Goal: Information Seeking & Learning: Learn about a topic

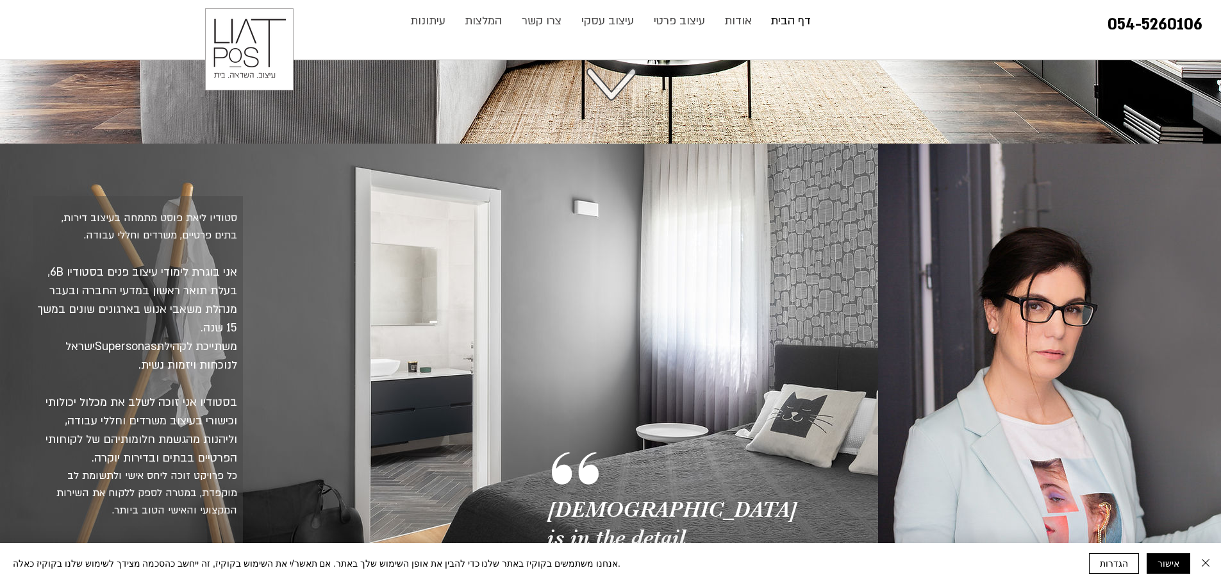
scroll to position [513, 0]
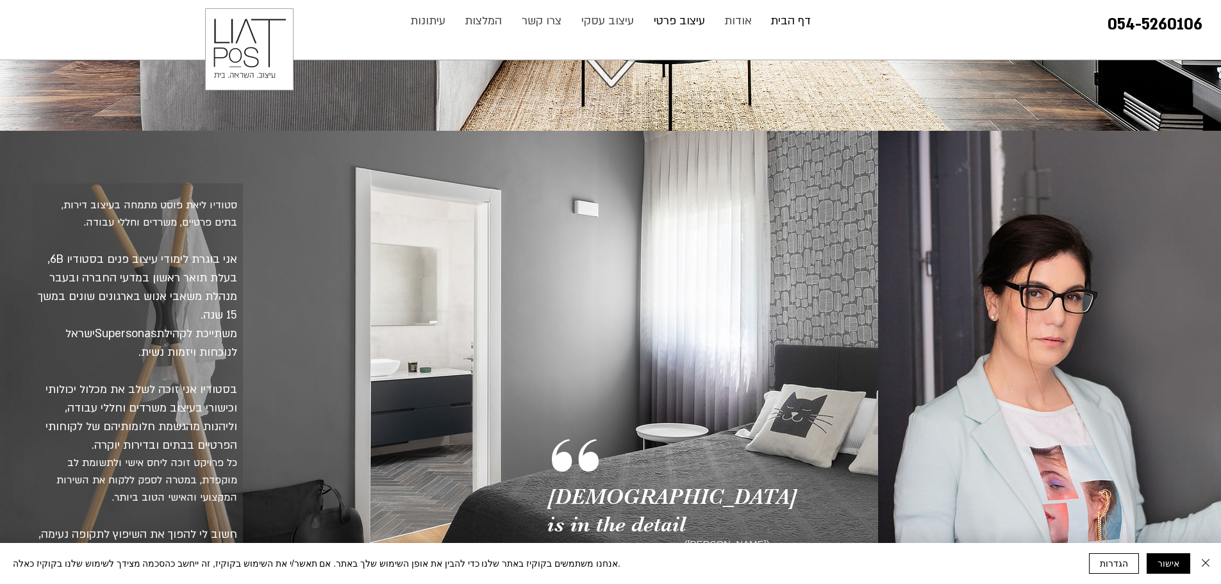
click at [667, 23] on p "עיצוב פרטי" at bounding box center [679, 21] width 64 height 26
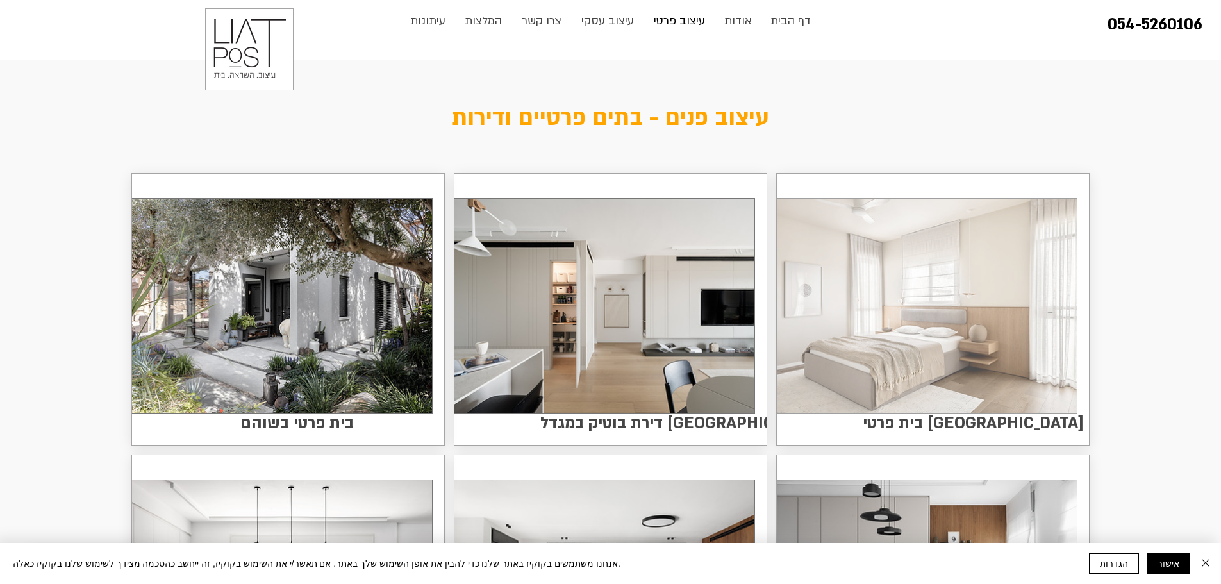
click at [884, 297] on img at bounding box center [927, 306] width 300 height 215
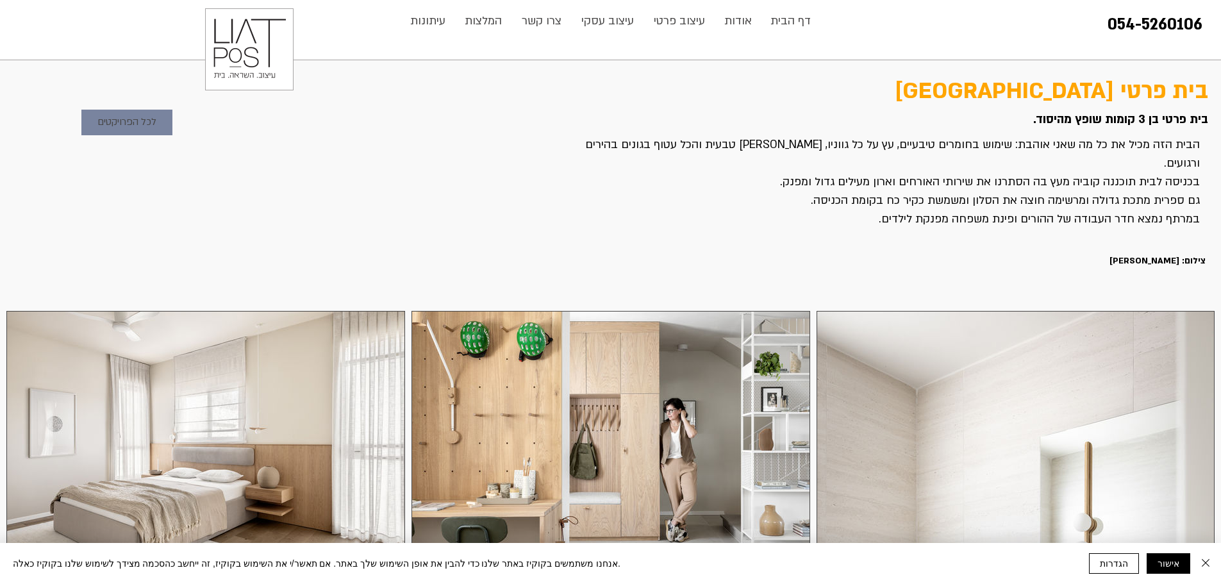
click at [129, 122] on span "לכל הפרויקטים" at bounding box center [126, 122] width 59 height 15
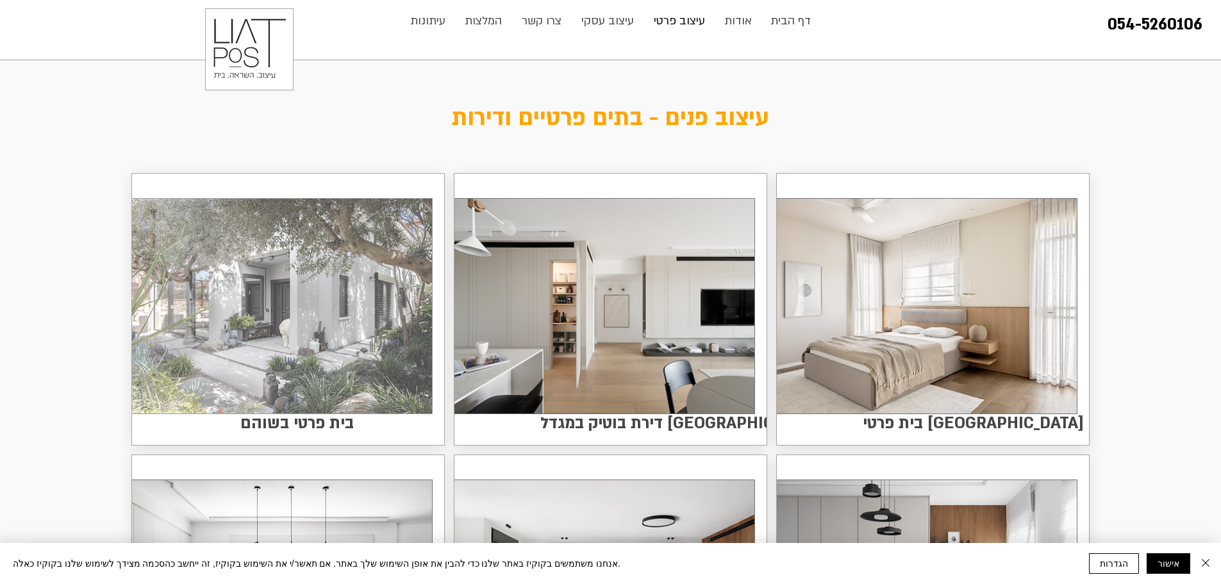
click at [350, 337] on img at bounding box center [282, 306] width 300 height 215
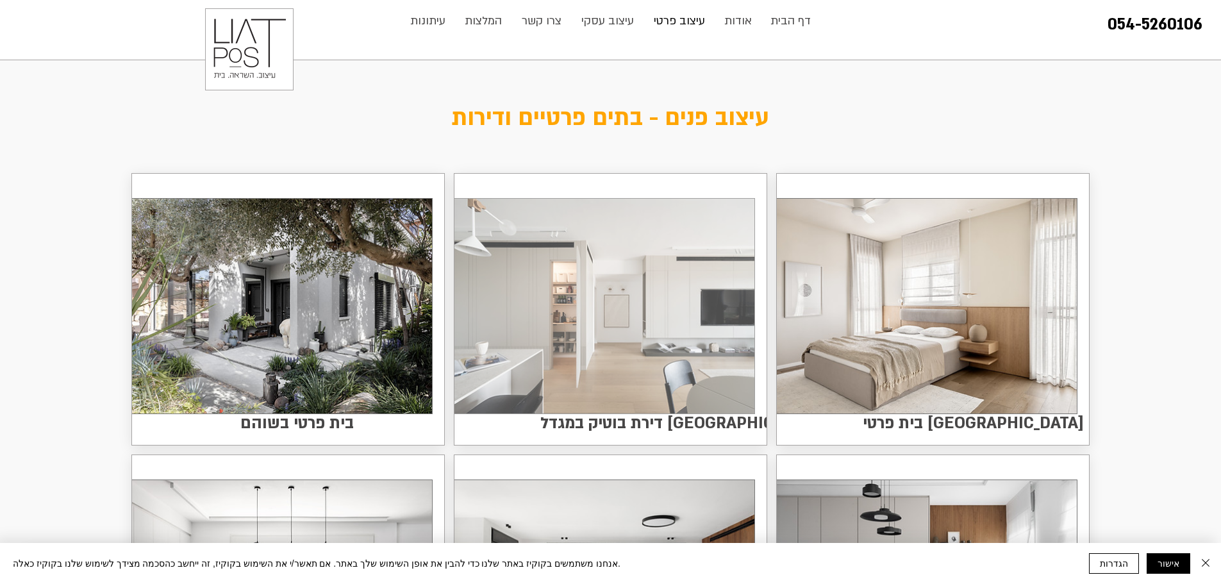
click at [513, 407] on img at bounding box center [604, 306] width 300 height 215
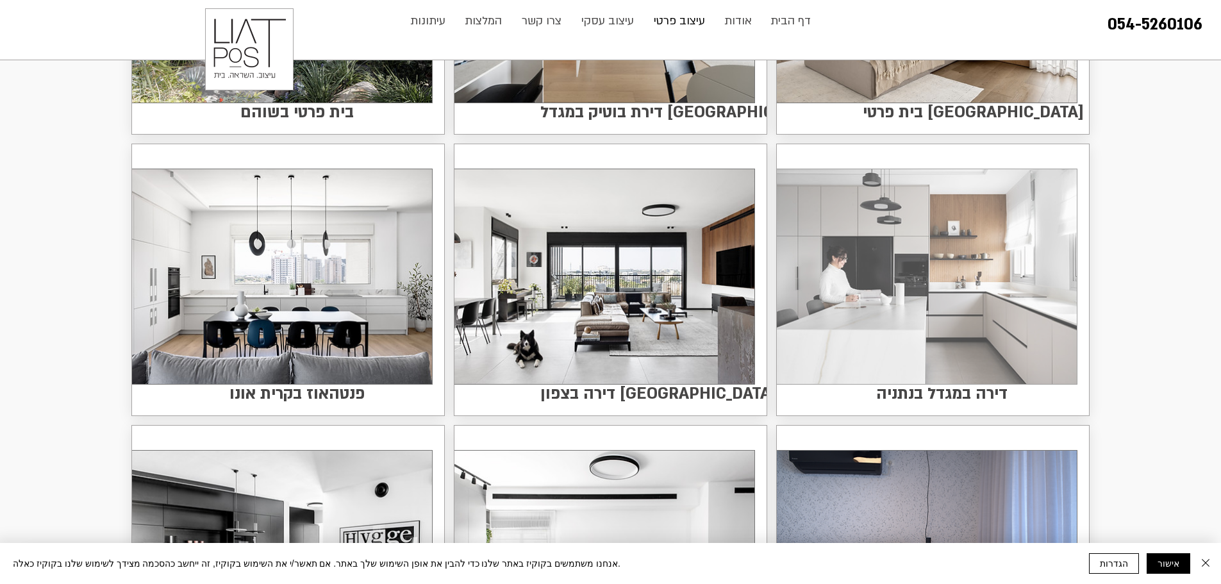
scroll to position [320, 0]
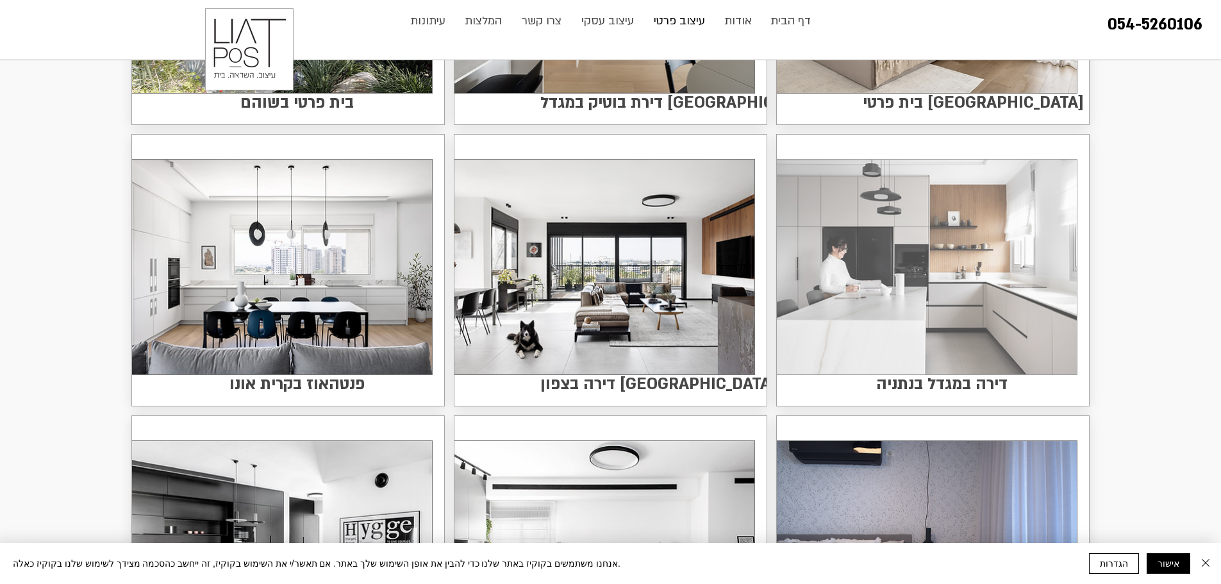
click at [1005, 277] on img at bounding box center [927, 267] width 300 height 215
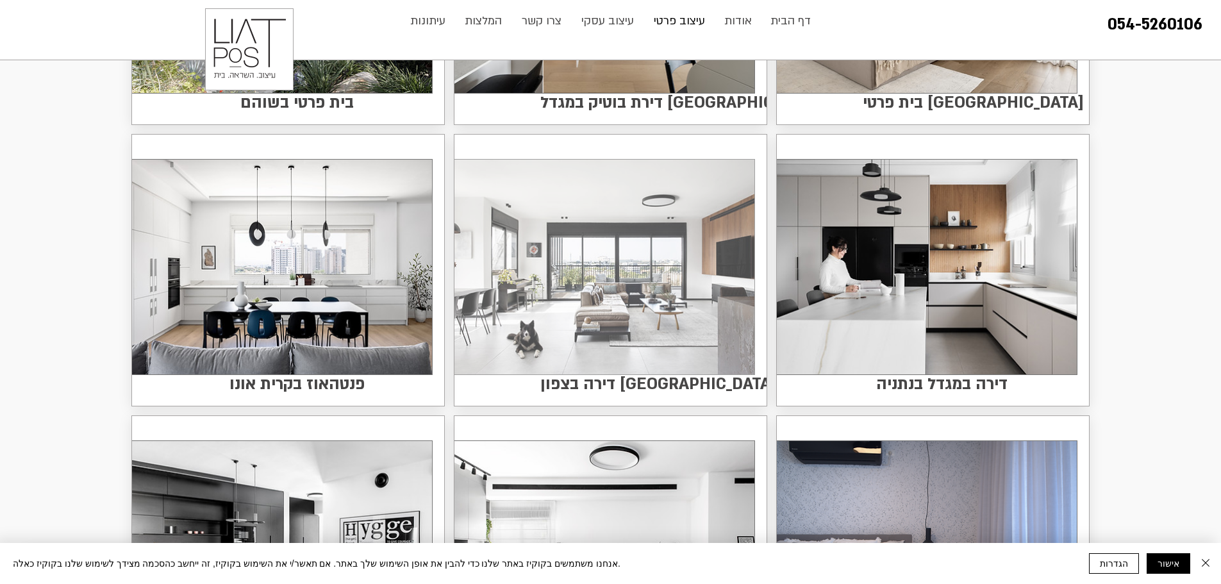
click at [591, 286] on img at bounding box center [604, 267] width 300 height 215
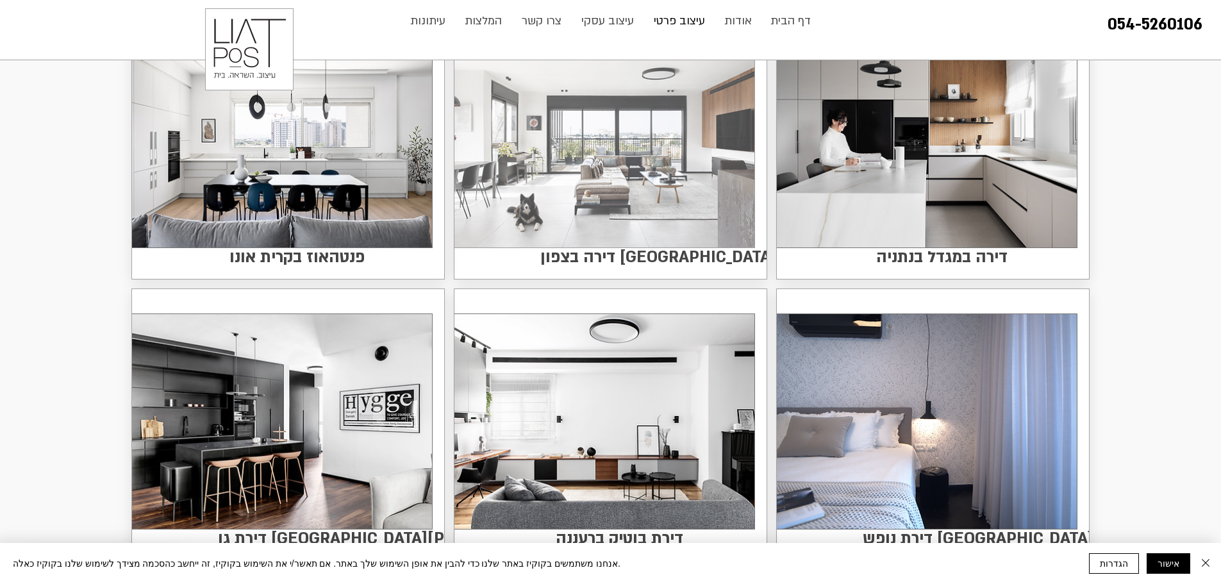
scroll to position [449, 0]
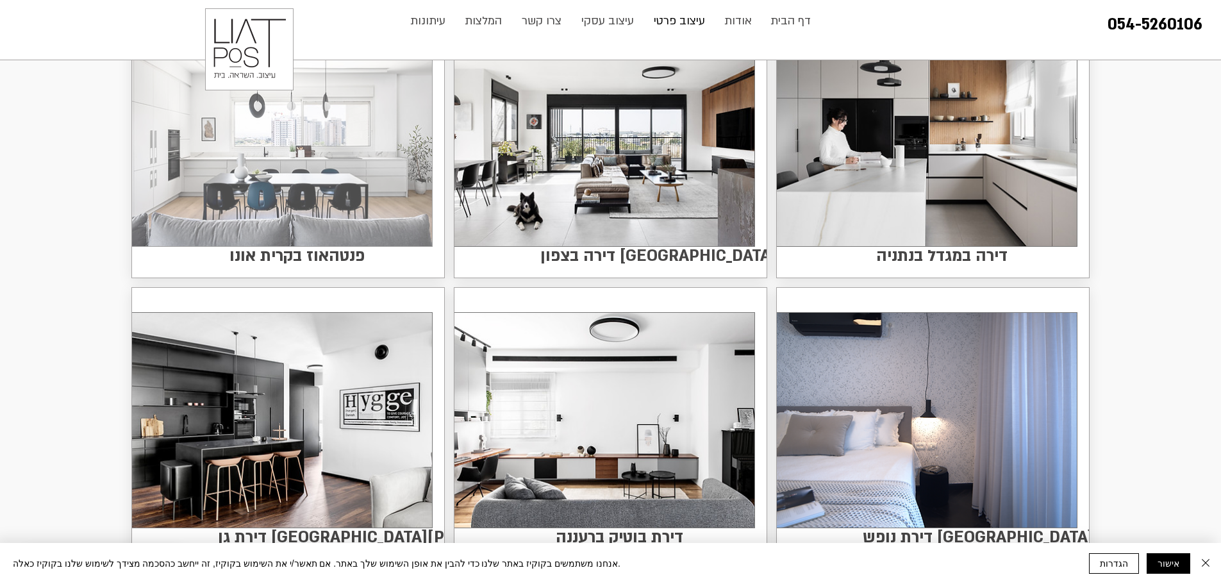
click at [235, 165] on img at bounding box center [282, 138] width 300 height 215
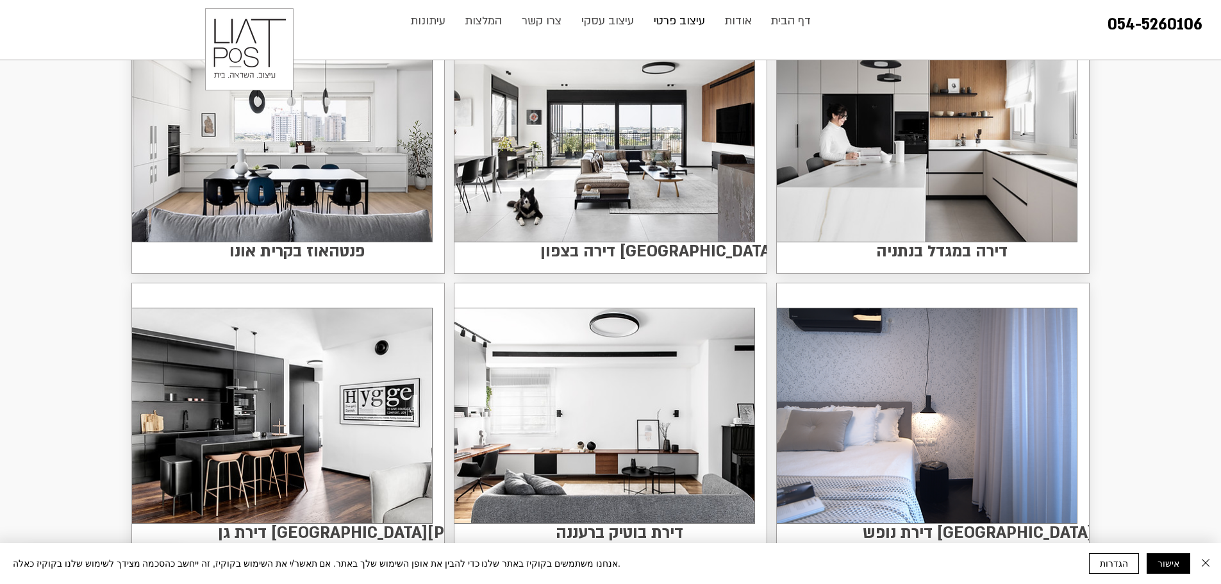
scroll to position [833, 0]
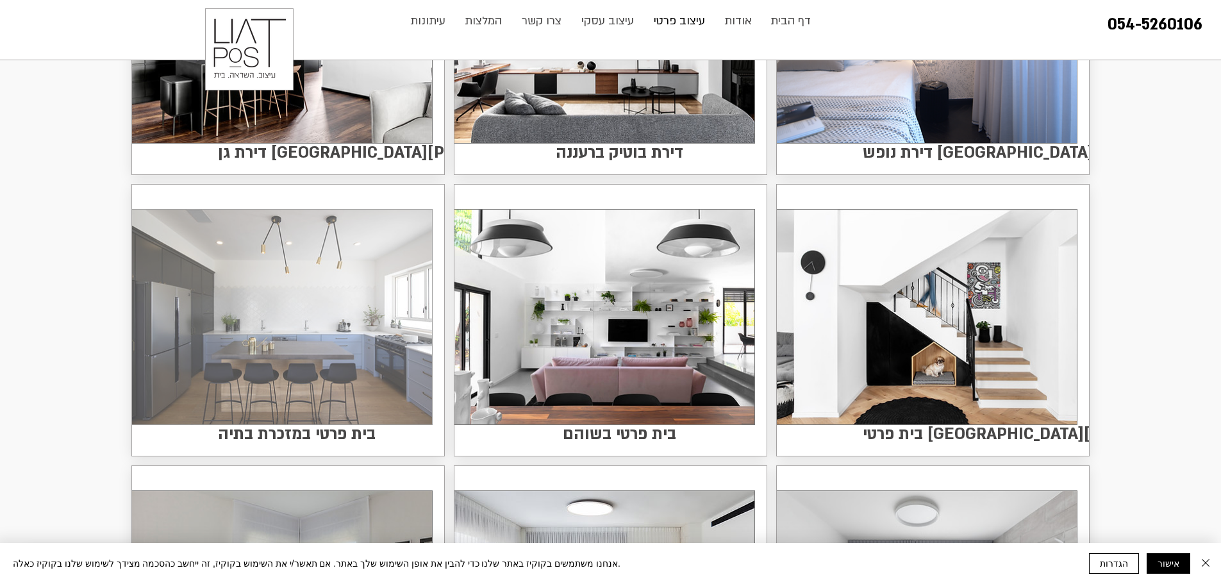
click at [297, 320] on img at bounding box center [282, 317] width 300 height 215
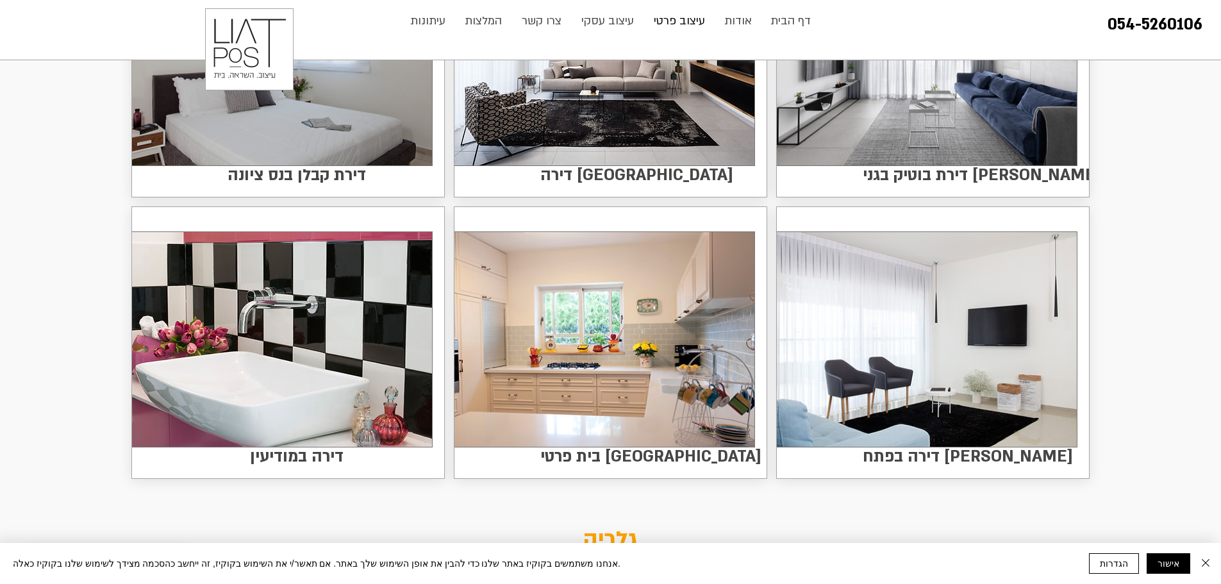
scroll to position [1346, 0]
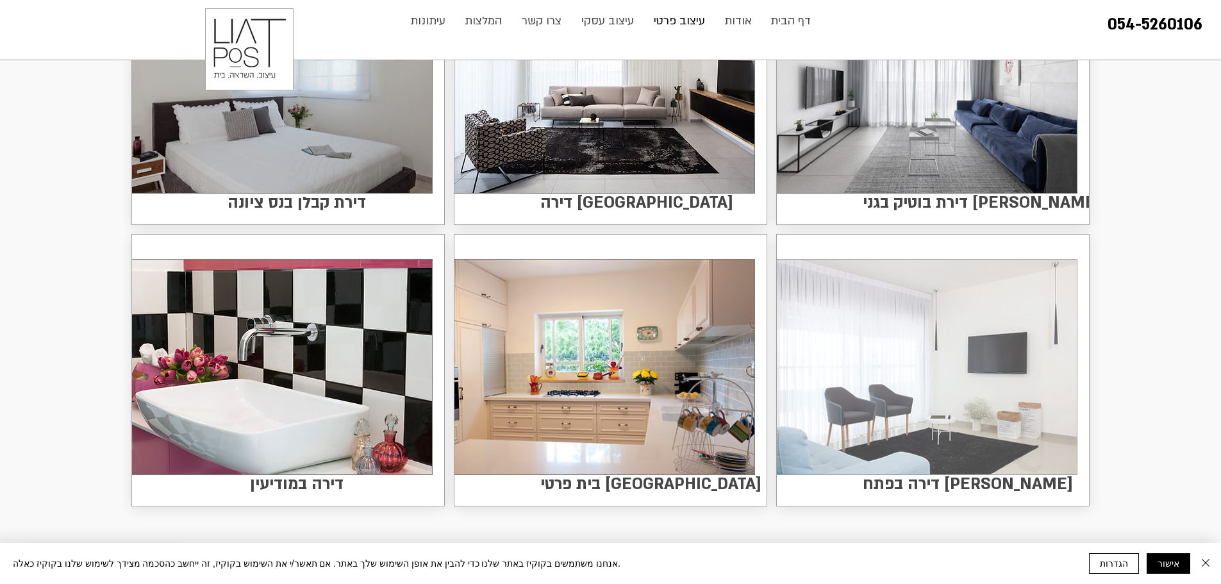
click at [898, 374] on img at bounding box center [927, 367] width 300 height 215
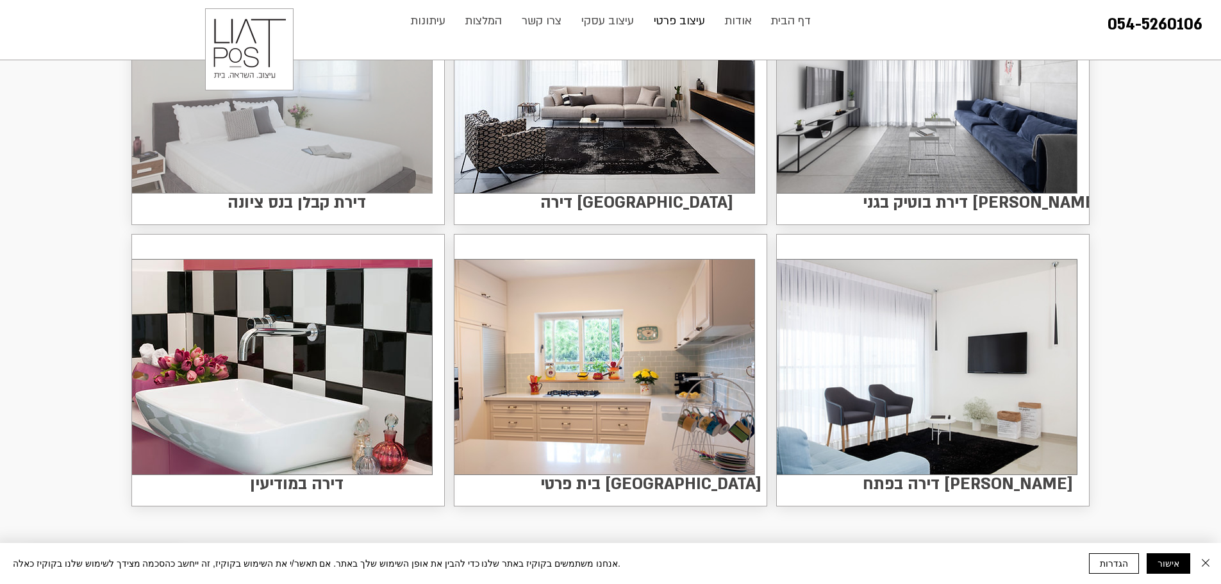
click at [321, 188] on img at bounding box center [282, 85] width 300 height 215
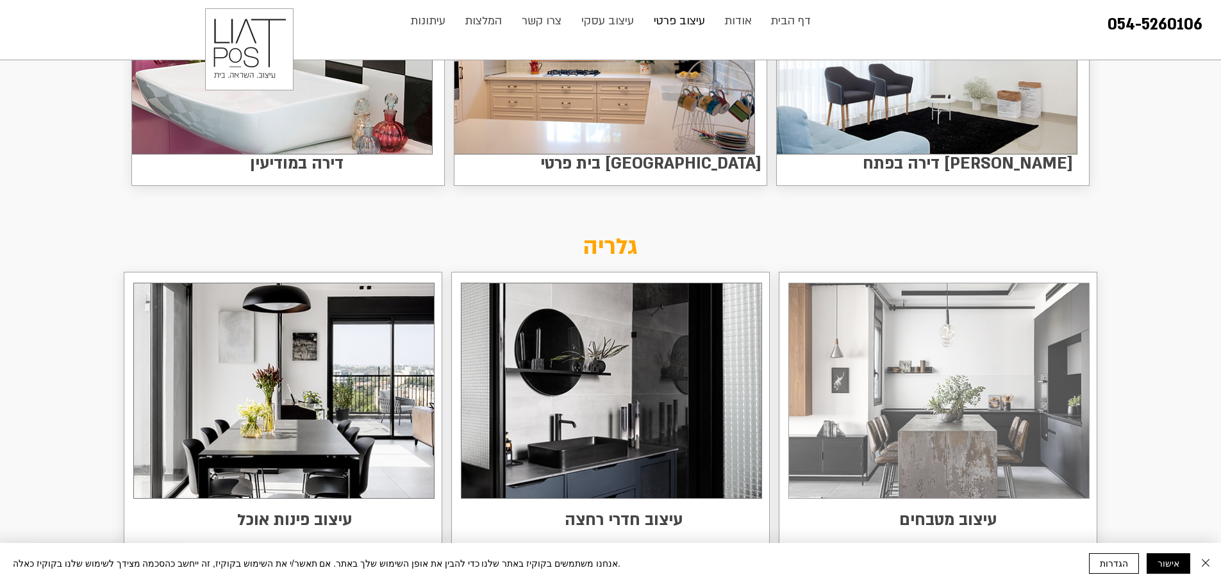
scroll to position [1922, 0]
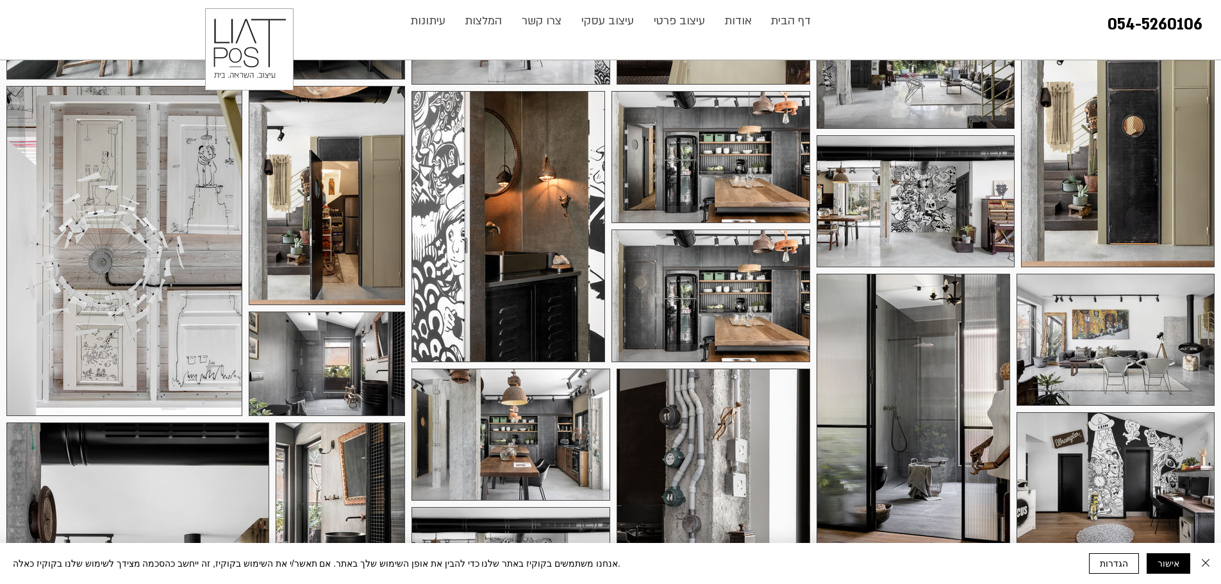
scroll to position [577, 0]
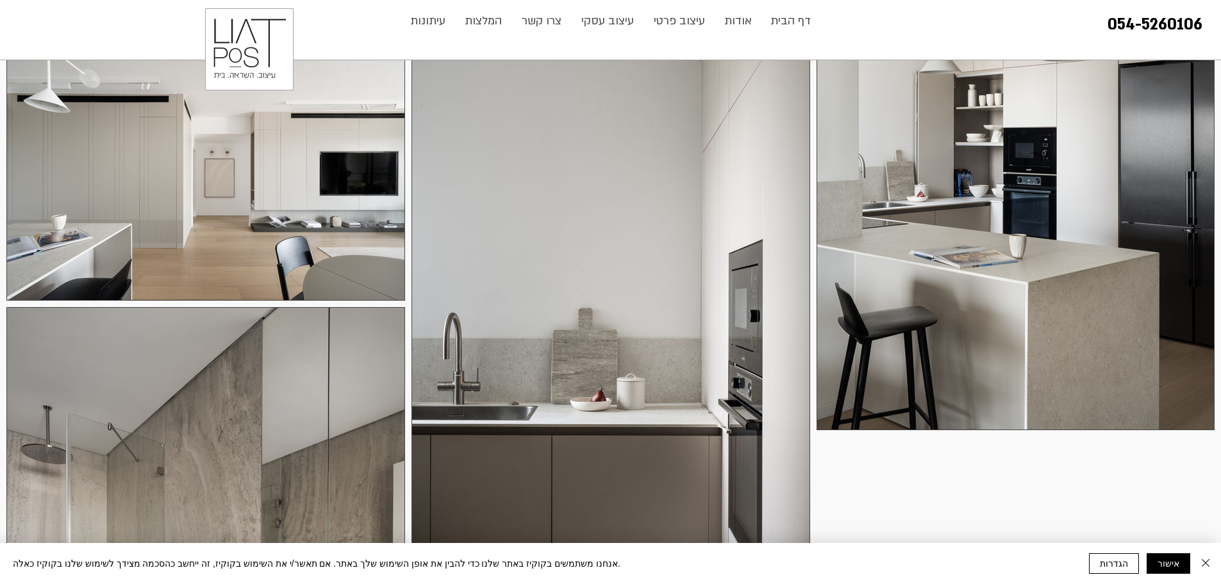
scroll to position [5254, 0]
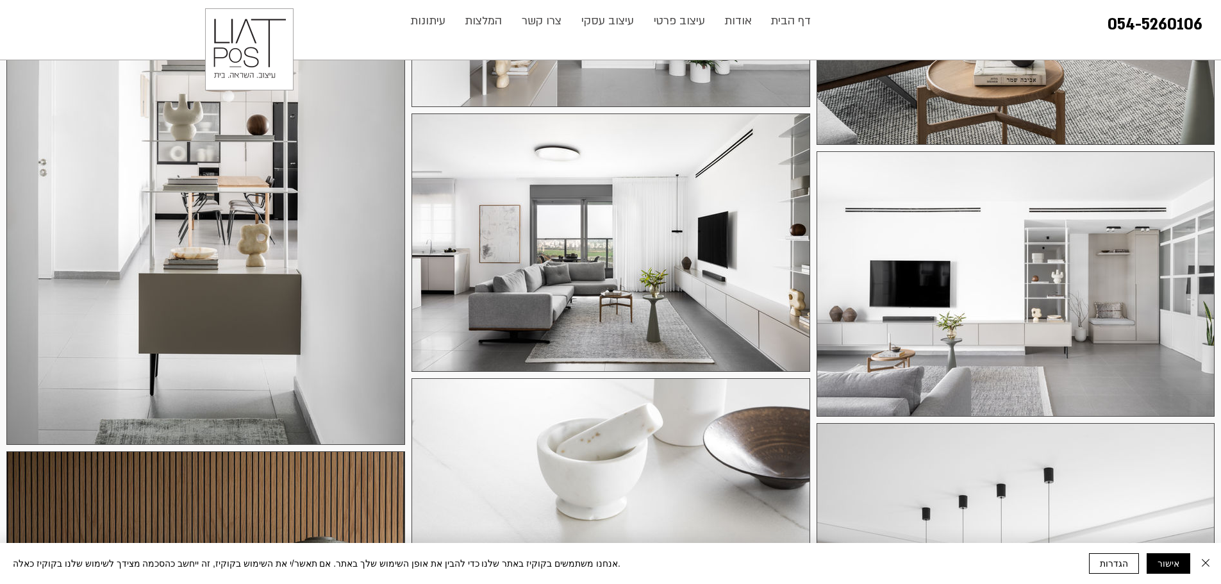
scroll to position [1346, 0]
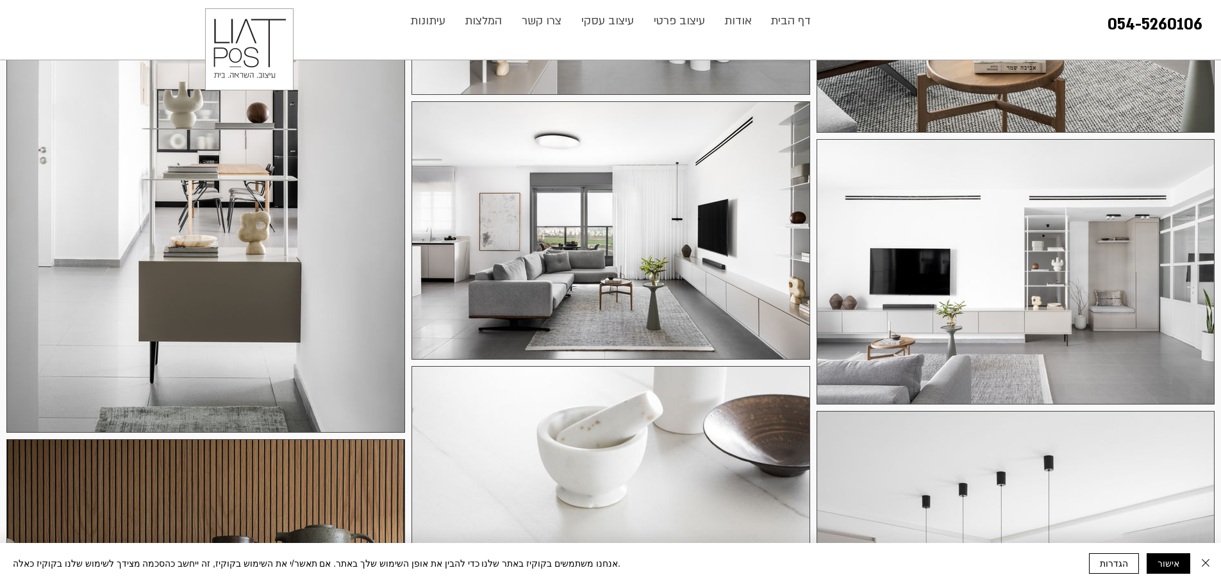
click at [1018, 273] on div at bounding box center [1015, 271] width 398 height 265
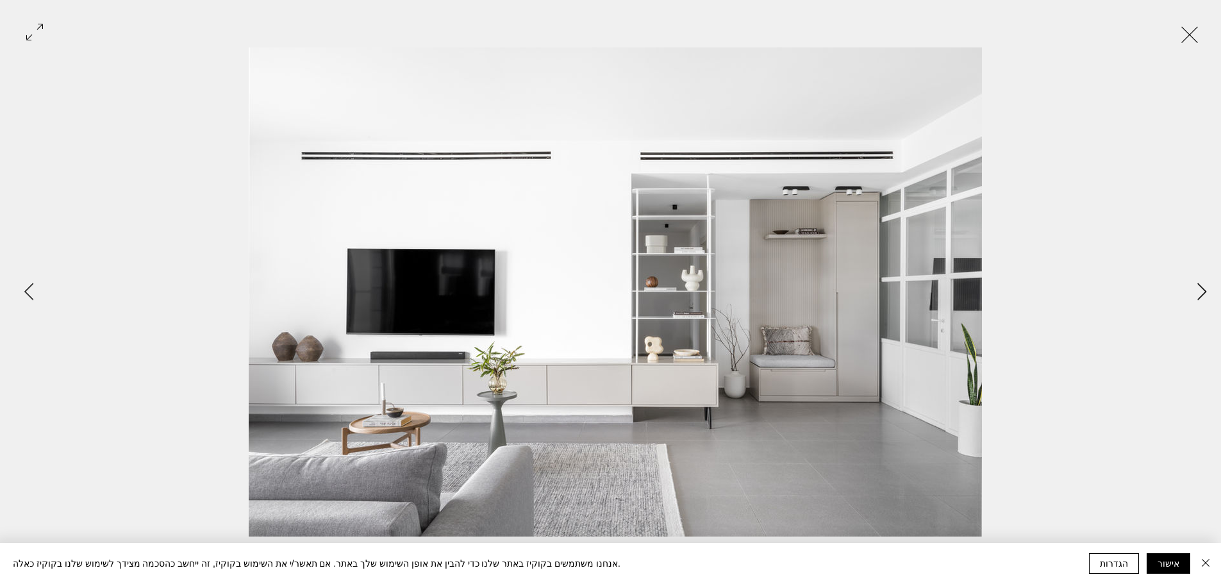
click at [1192, 300] on button "Next Item" at bounding box center [1201, 292] width 32 height 32
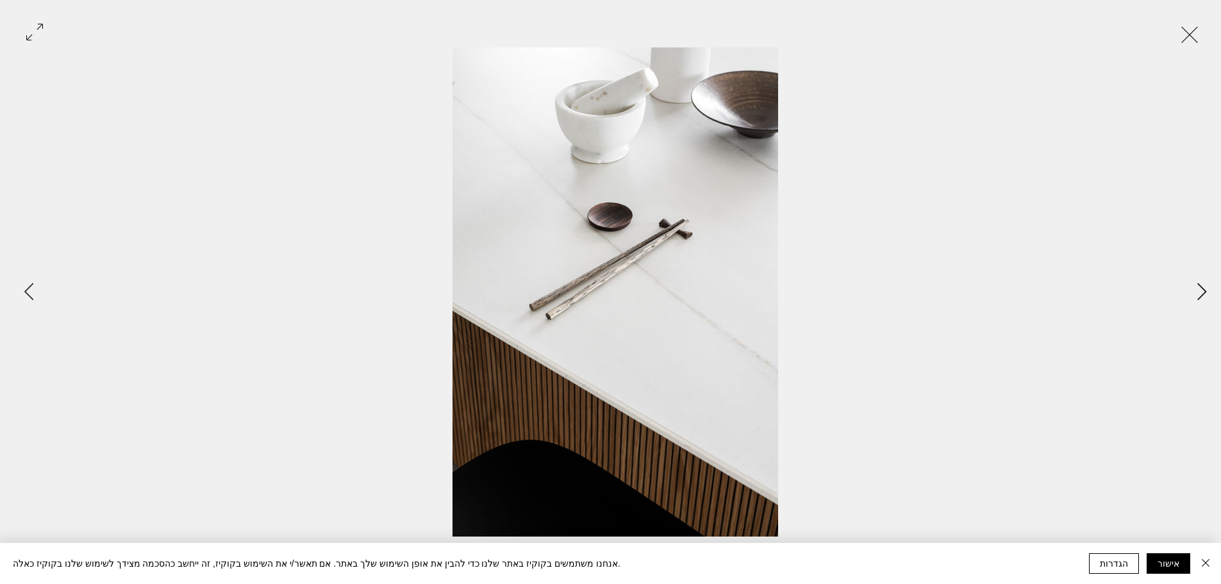
click at [1192, 300] on button "Next Item" at bounding box center [1201, 292] width 32 height 32
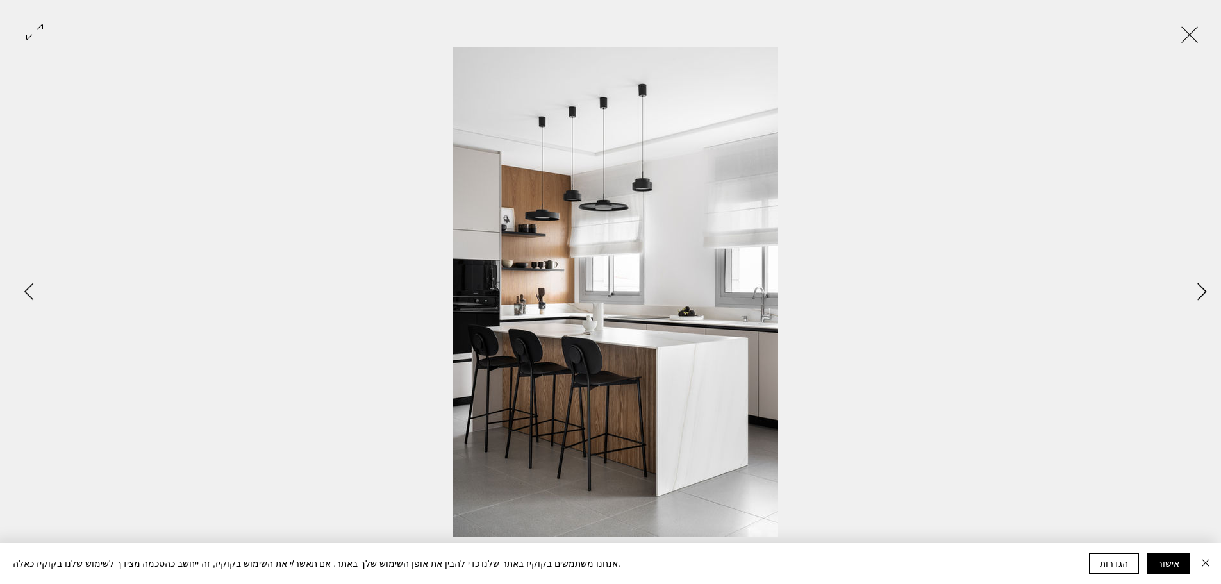
click at [1192, 300] on button "Next Item" at bounding box center [1201, 292] width 32 height 32
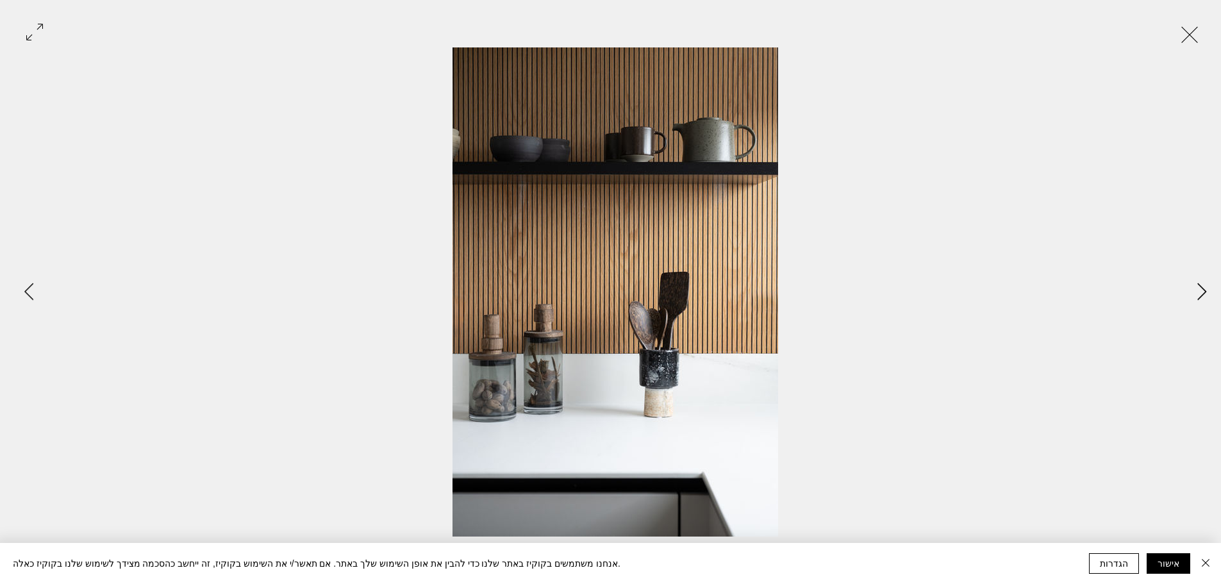
click at [1192, 300] on button "Next Item" at bounding box center [1201, 292] width 32 height 32
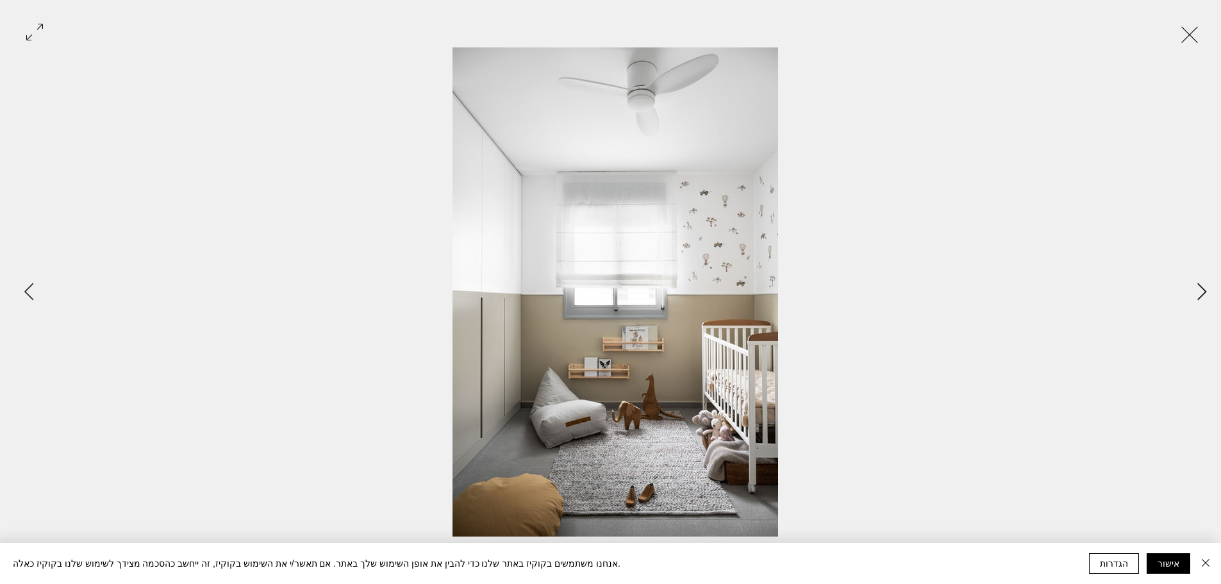
click at [1192, 300] on button "Next Item" at bounding box center [1201, 292] width 32 height 32
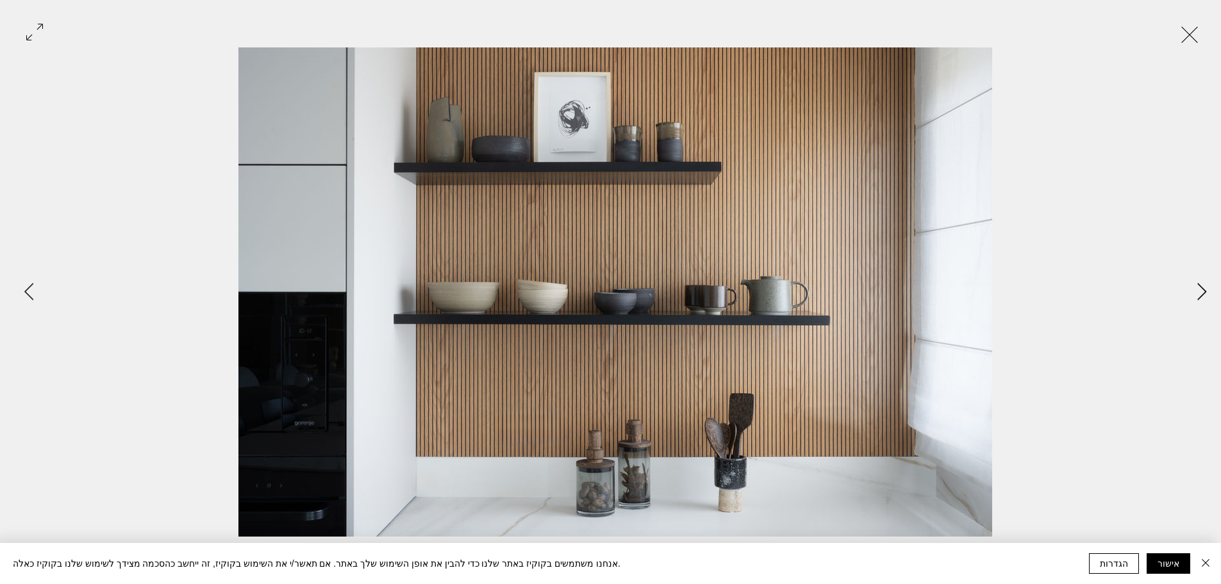
click at [1192, 300] on button "Next Item" at bounding box center [1201, 292] width 32 height 32
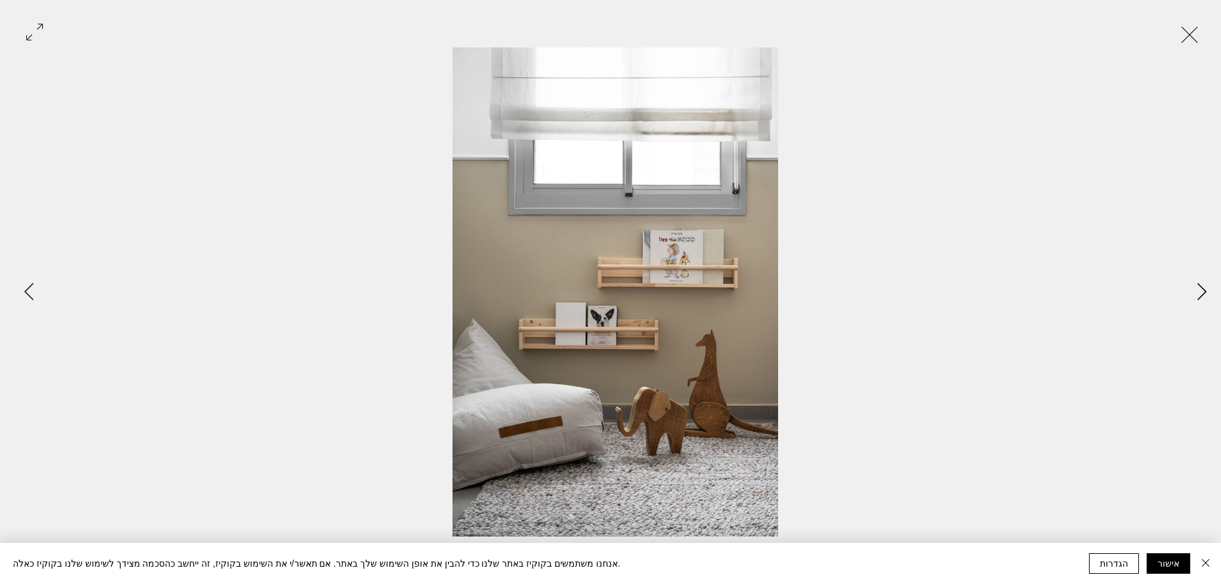
click at [1192, 300] on button "Next Item" at bounding box center [1201, 292] width 32 height 32
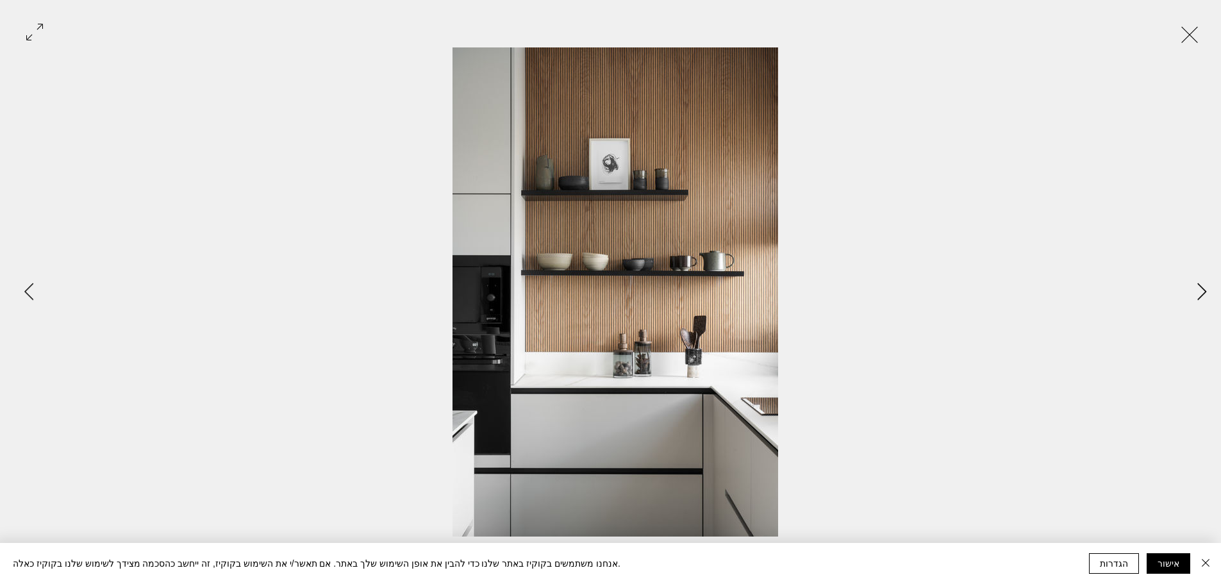
click at [1192, 300] on button "Next Item" at bounding box center [1201, 292] width 32 height 32
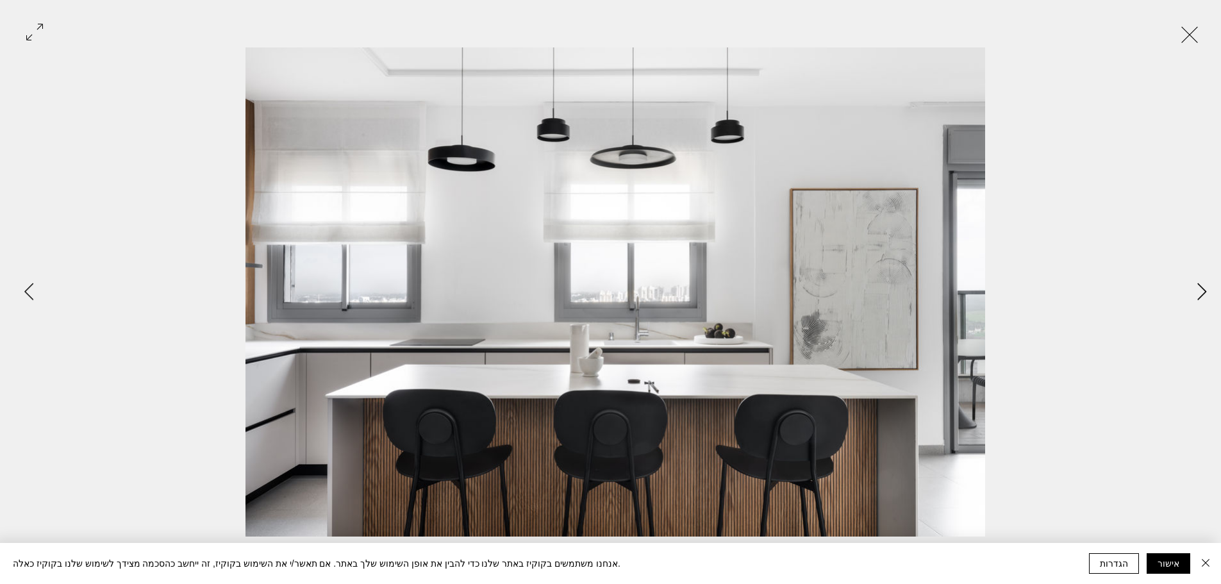
click at [1192, 300] on button "Next Item" at bounding box center [1201, 292] width 32 height 32
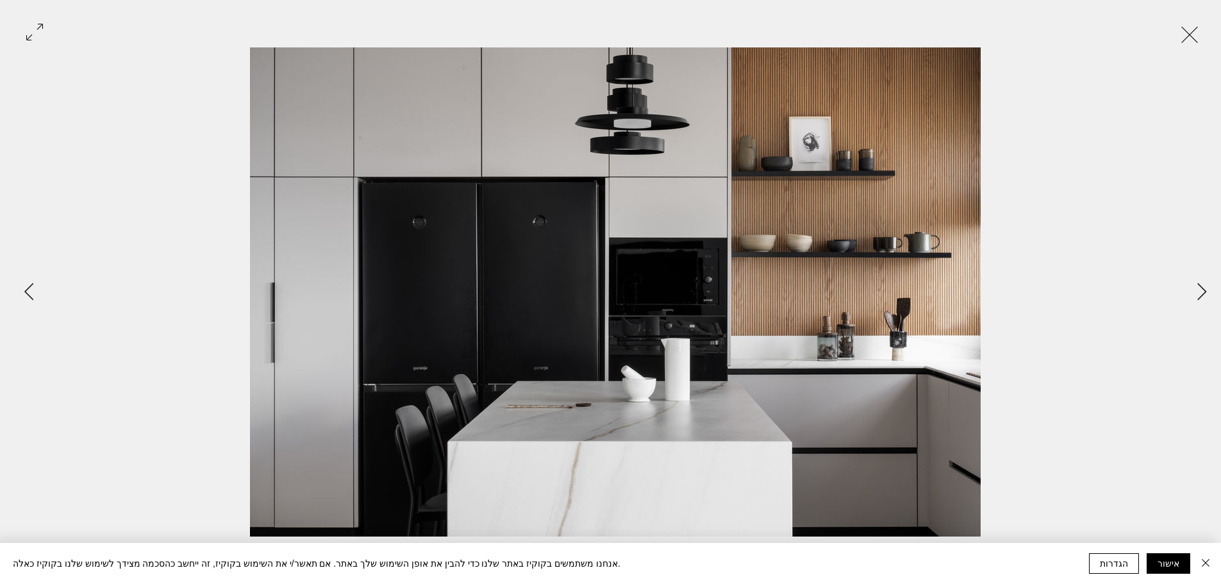
click at [1183, 33] on button "Exit expand mode" at bounding box center [1189, 33] width 24 height 28
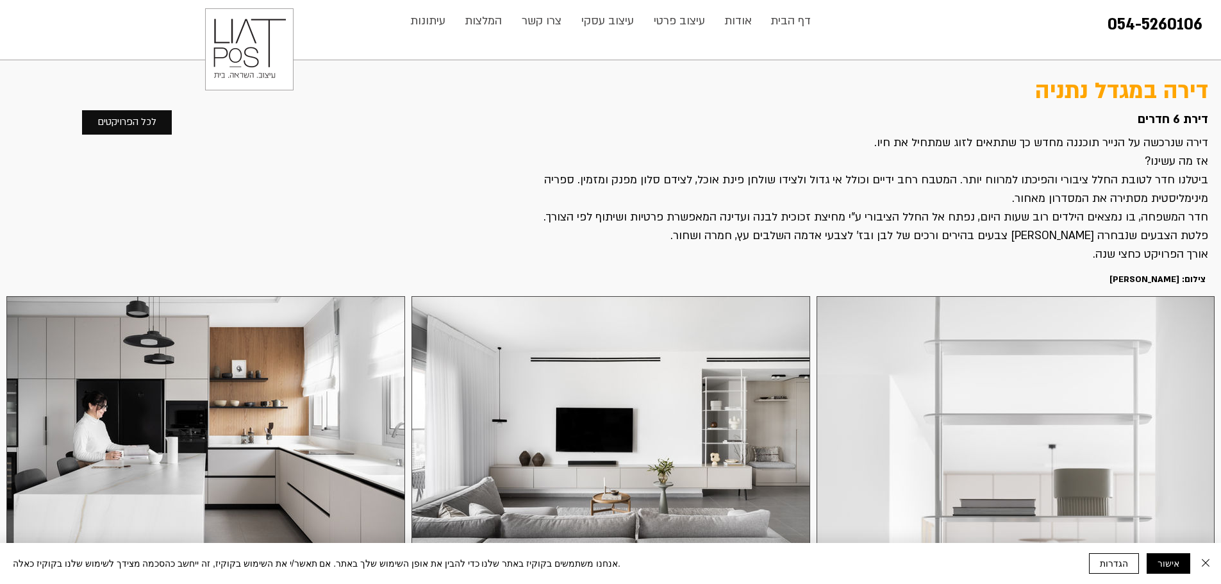
scroll to position [1346, 0]
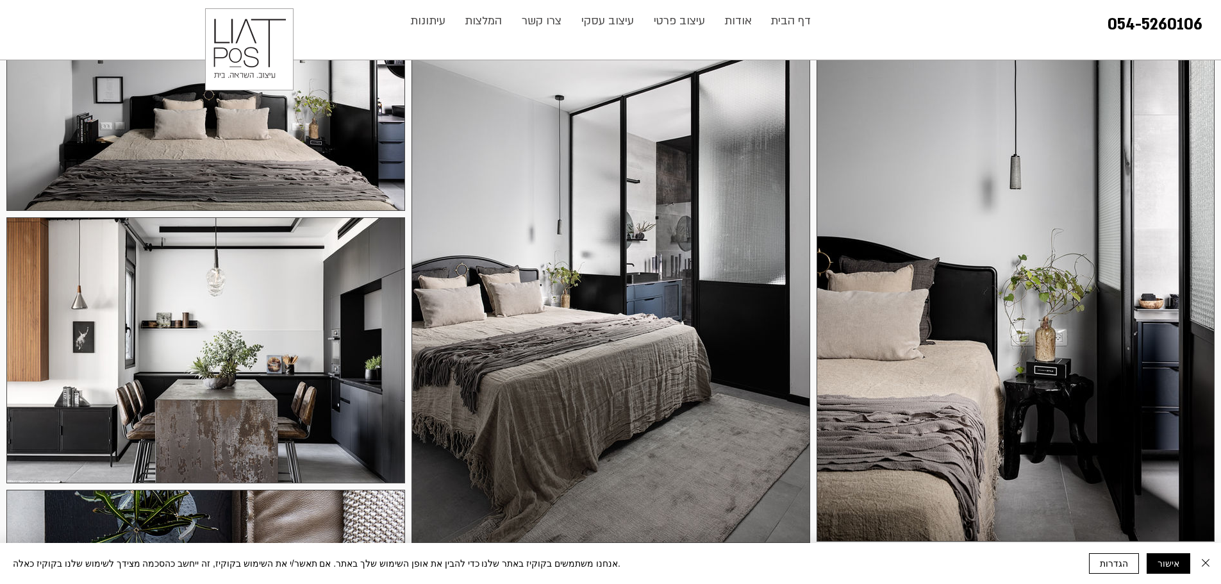
scroll to position [384, 0]
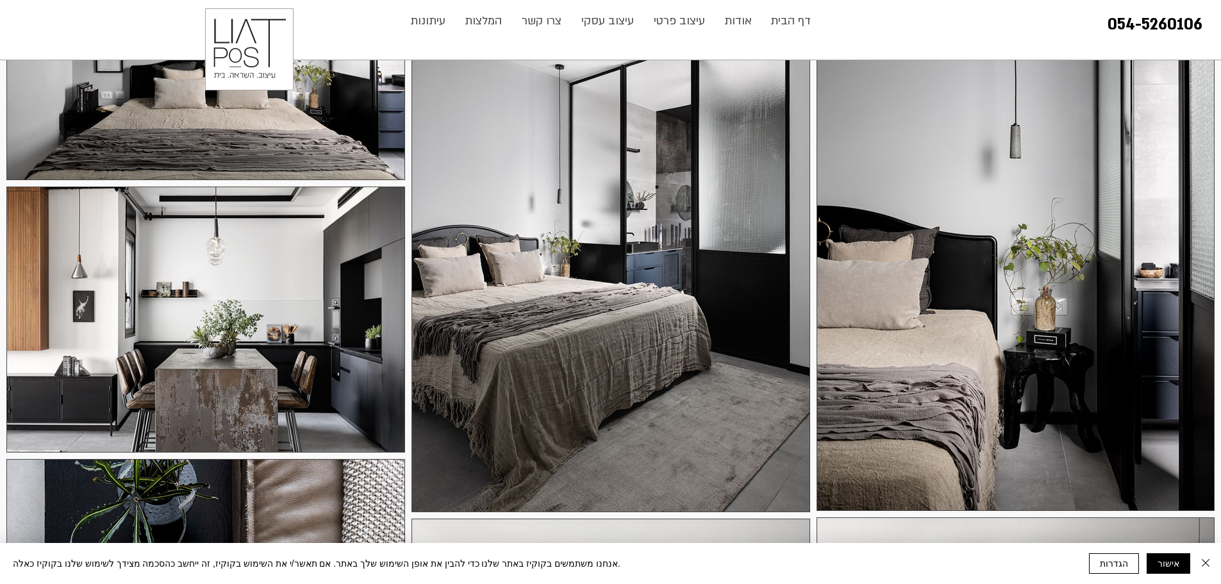
click at [1017, 236] on div at bounding box center [1015, 212] width 398 height 597
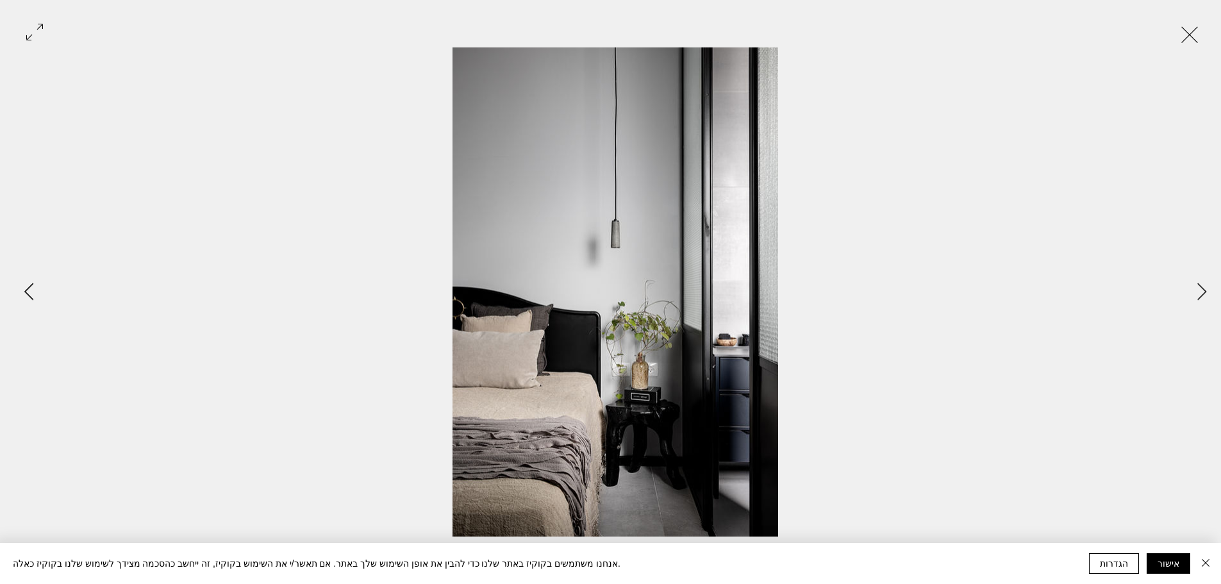
click at [28, 299] on icon "Previous Item" at bounding box center [29, 291] width 10 height 17
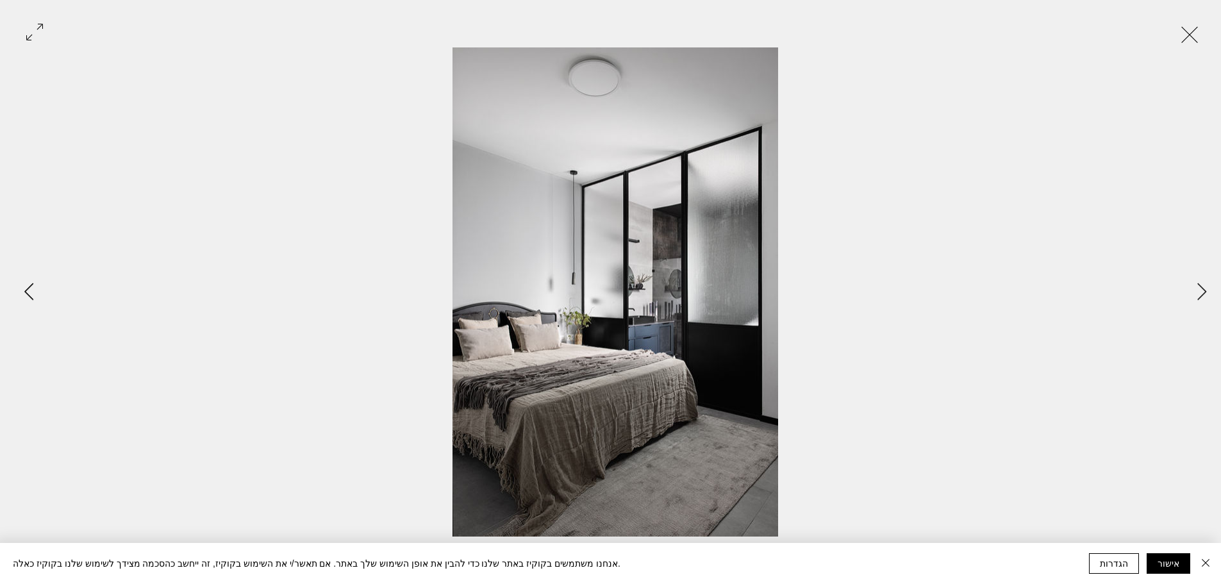
click at [28, 299] on icon "Previous Item" at bounding box center [29, 291] width 10 height 17
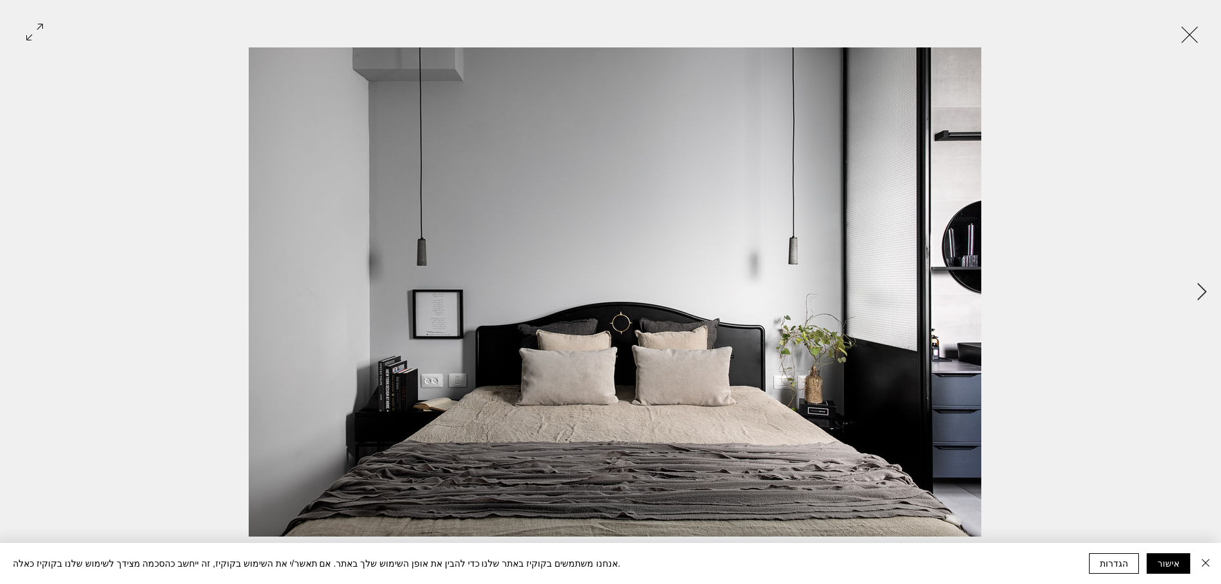
click at [28, 299] on div "Gallery item, detailed view" at bounding box center [615, 291] width 1230 height 489
click at [1199, 290] on icon "Next Item" at bounding box center [1202, 291] width 10 height 17
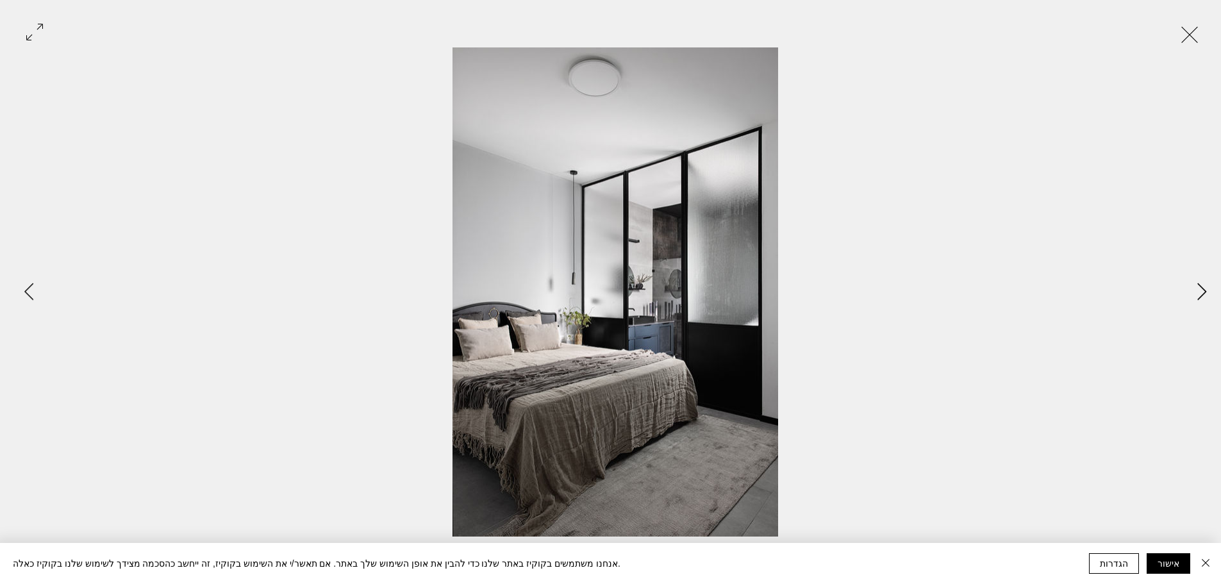
click at [1199, 290] on icon "Next Item" at bounding box center [1202, 291] width 10 height 17
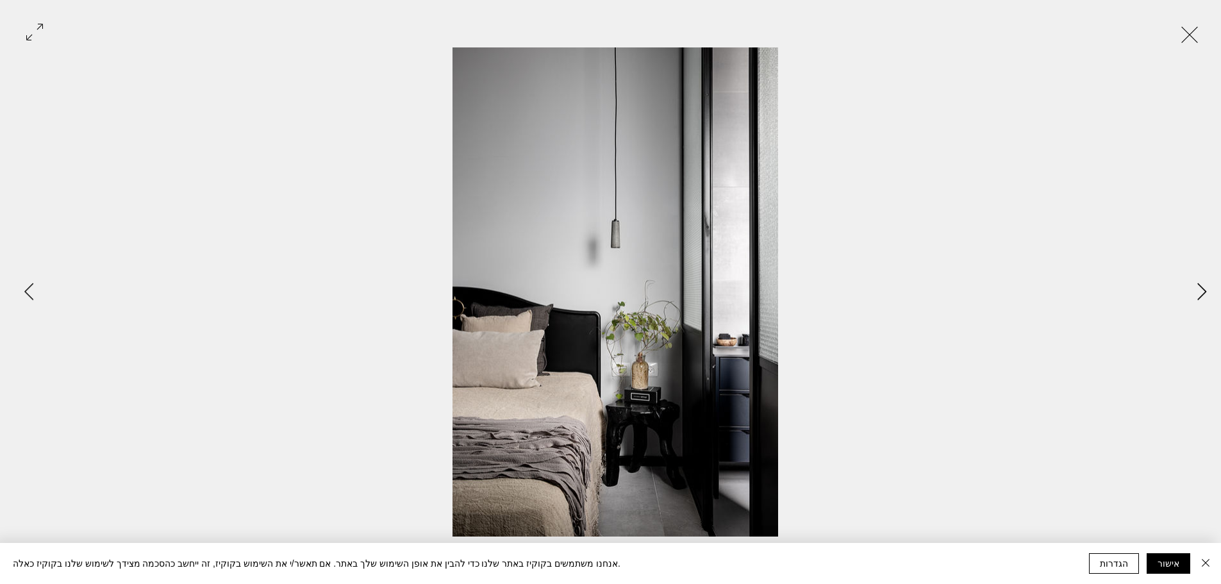
click at [1199, 290] on icon "Next Item" at bounding box center [1202, 291] width 10 height 17
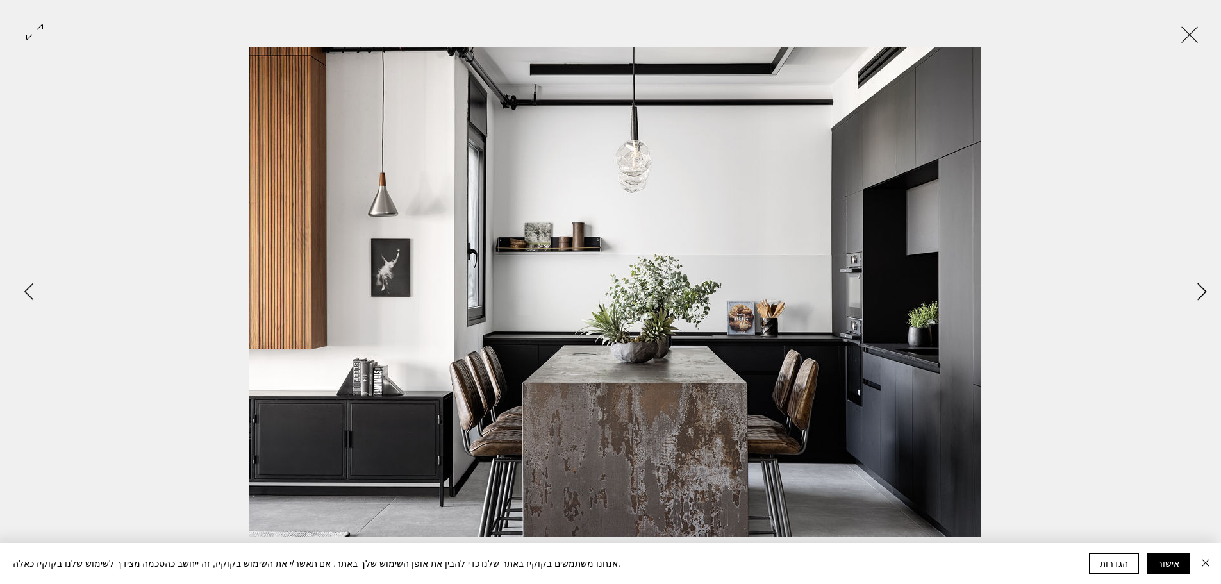
click at [1199, 290] on icon "Next Item" at bounding box center [1202, 291] width 10 height 17
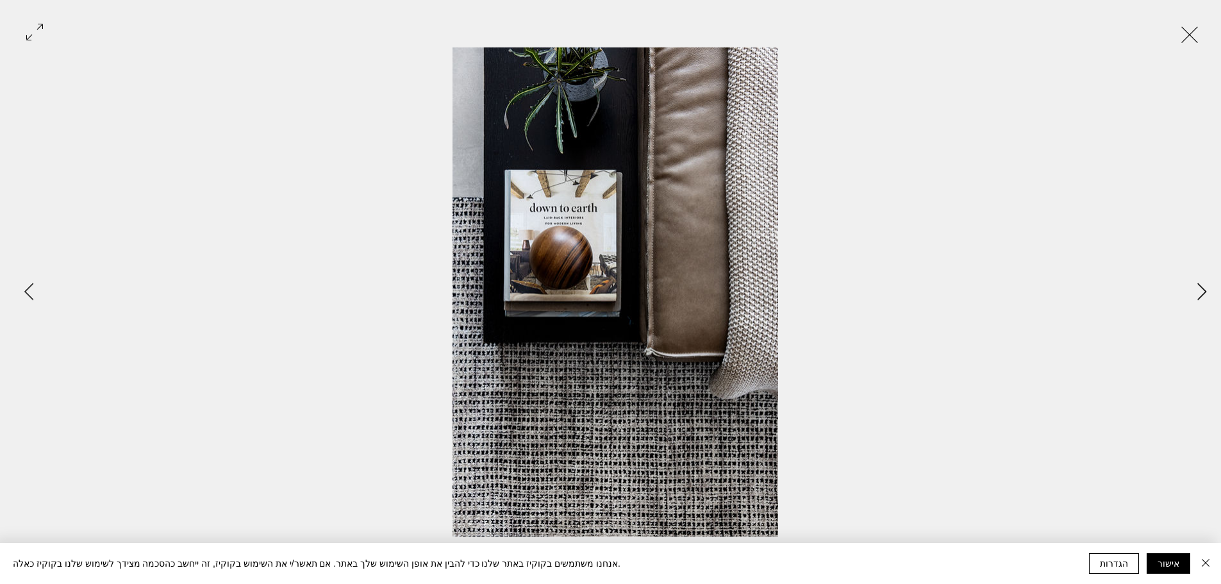
click at [1199, 290] on icon "Next Item" at bounding box center [1202, 291] width 10 height 17
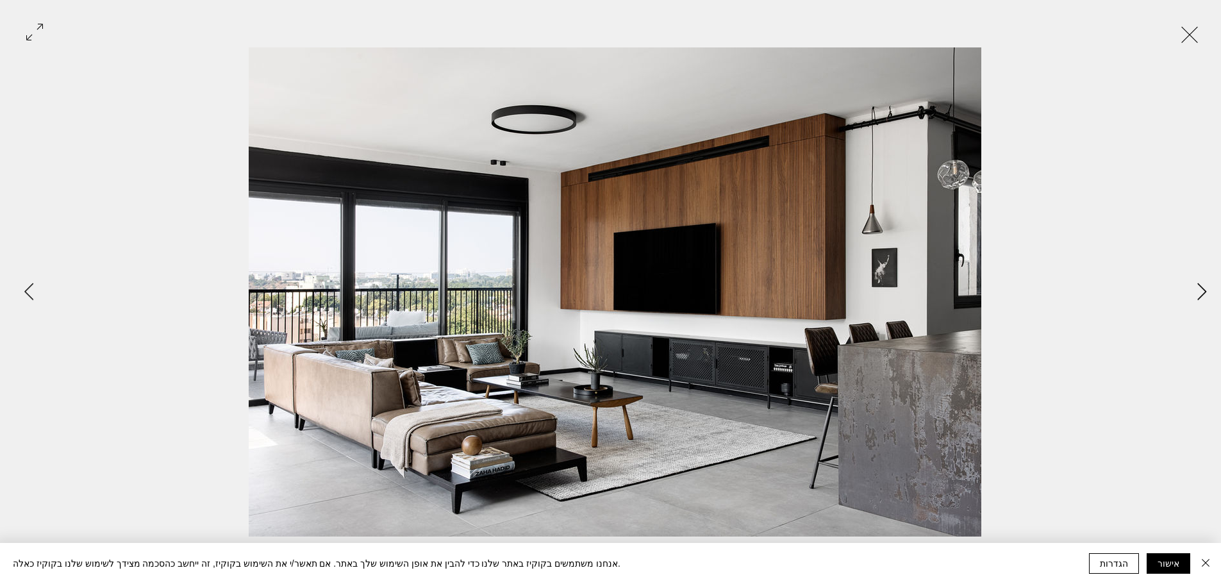
click at [1199, 290] on icon "Next Item" at bounding box center [1202, 291] width 10 height 17
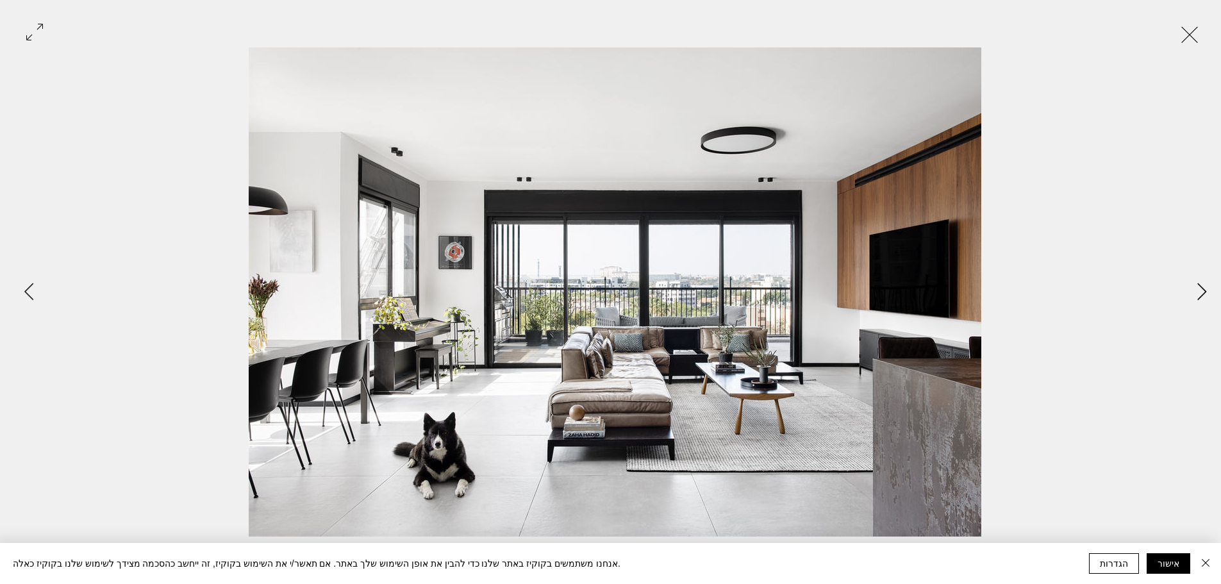
click at [1199, 290] on icon "Next Item" at bounding box center [1202, 291] width 10 height 17
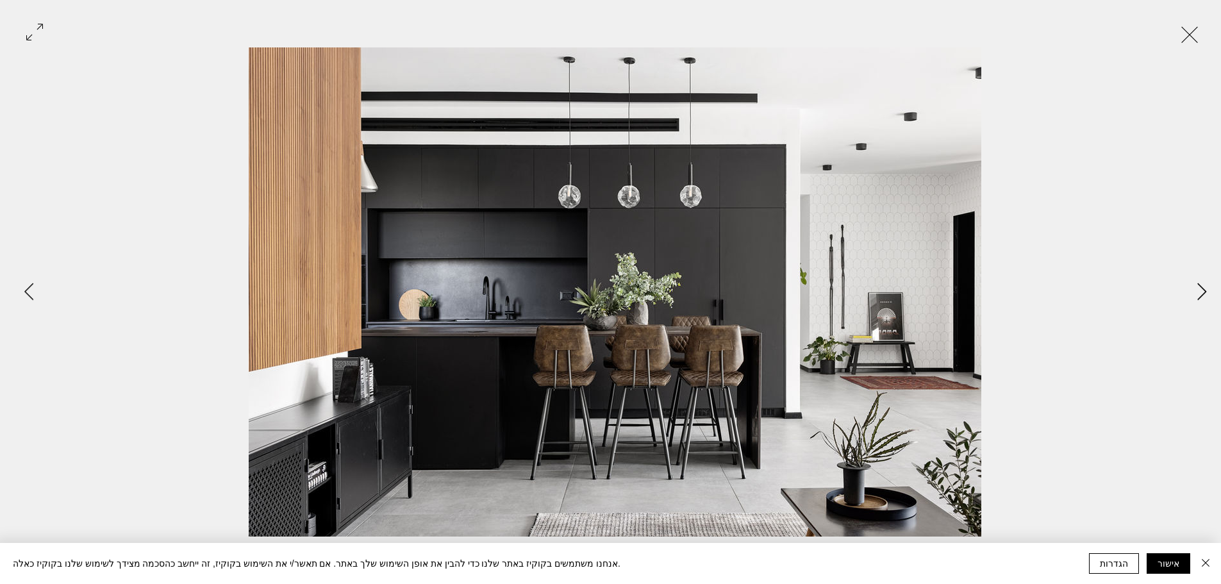
click at [1199, 290] on icon "Next Item" at bounding box center [1202, 291] width 10 height 17
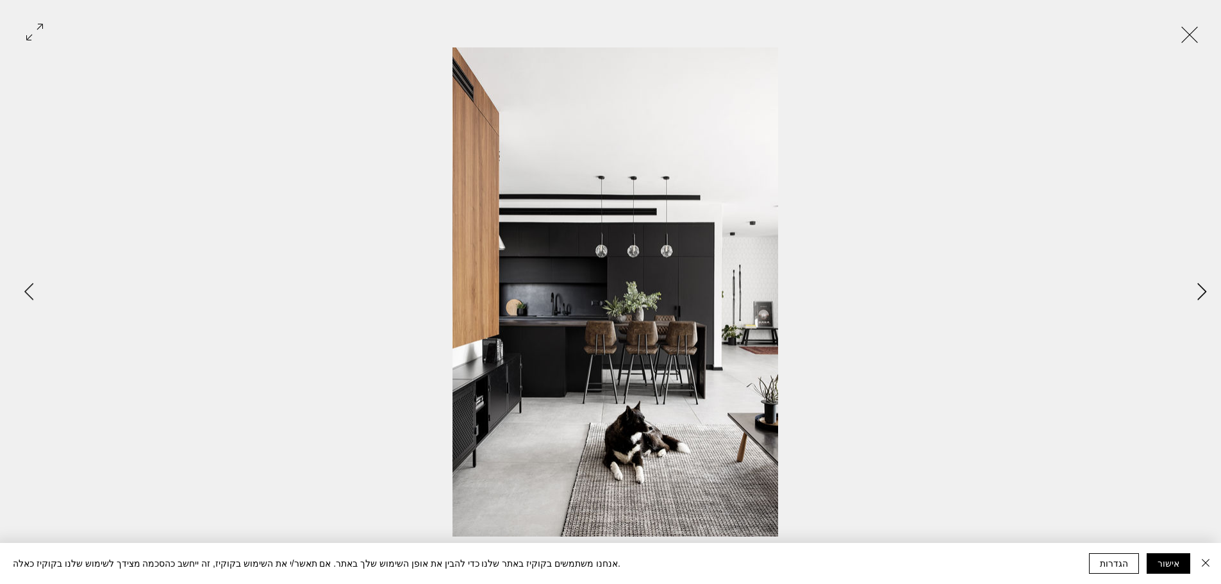
click at [1199, 290] on icon "Next Item" at bounding box center [1202, 291] width 10 height 17
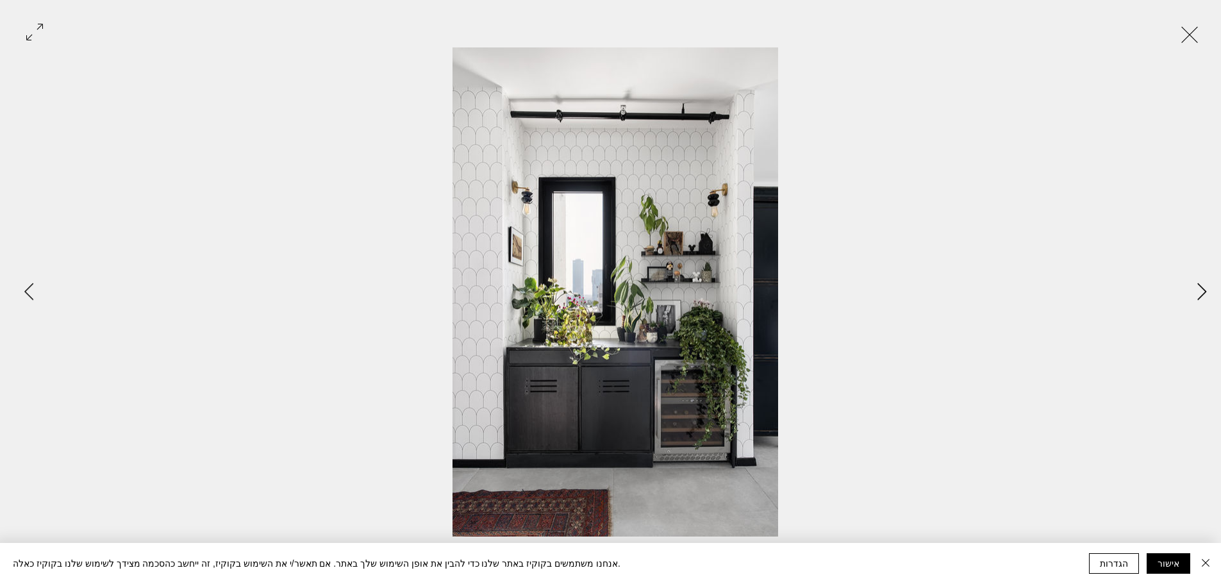
click at [1199, 290] on icon "Next Item" at bounding box center [1202, 291] width 10 height 17
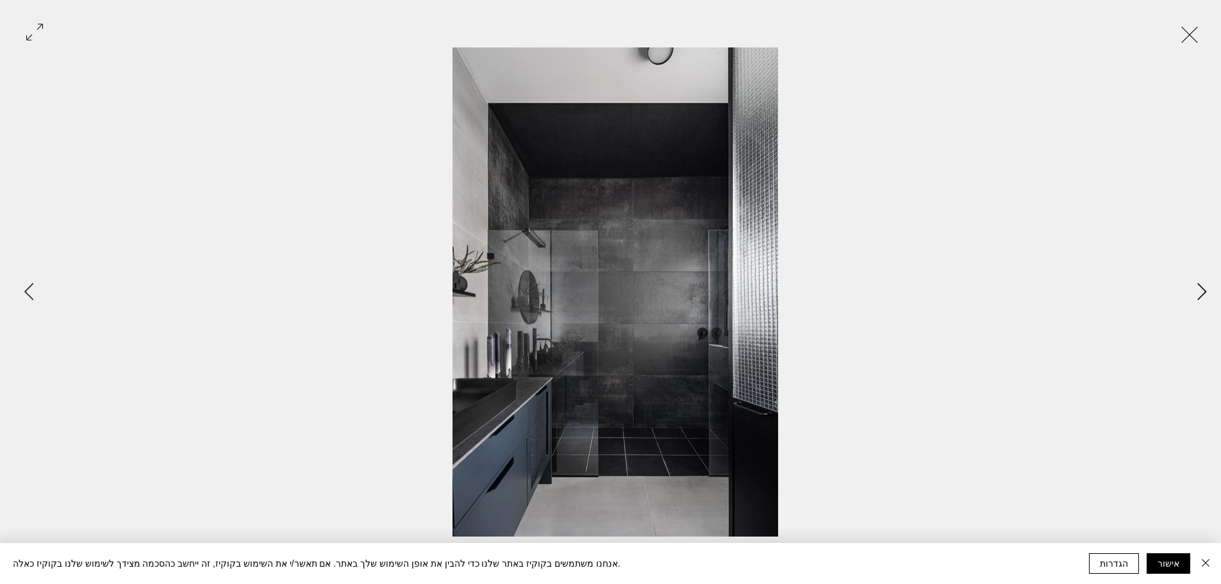
click at [1199, 290] on icon "Next Item" at bounding box center [1202, 291] width 10 height 17
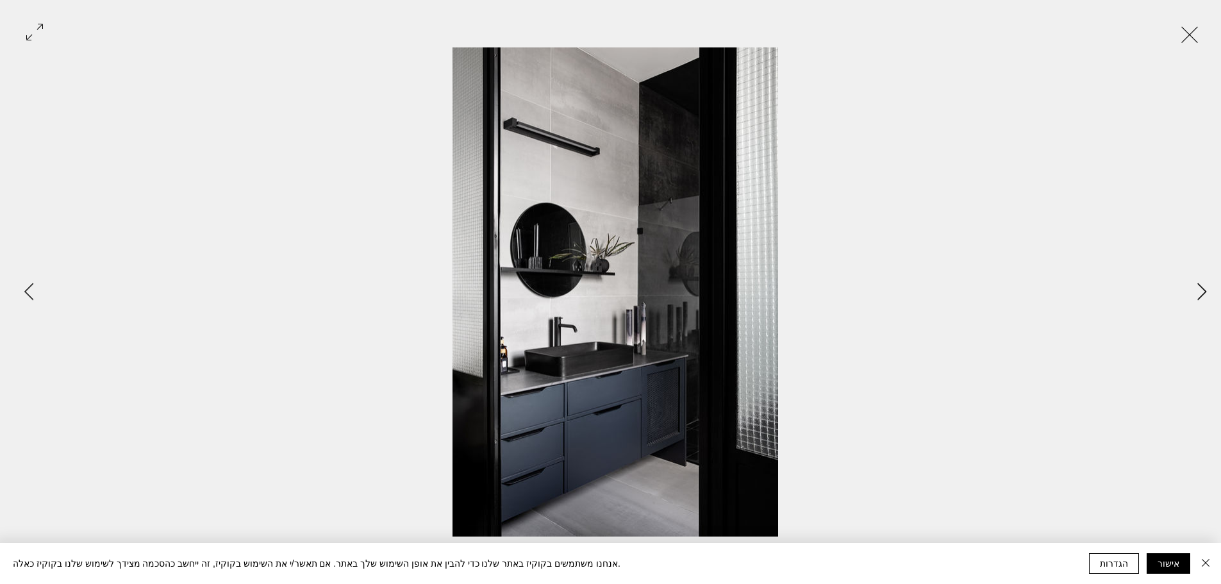
click at [1199, 290] on icon "Next Item" at bounding box center [1202, 291] width 10 height 17
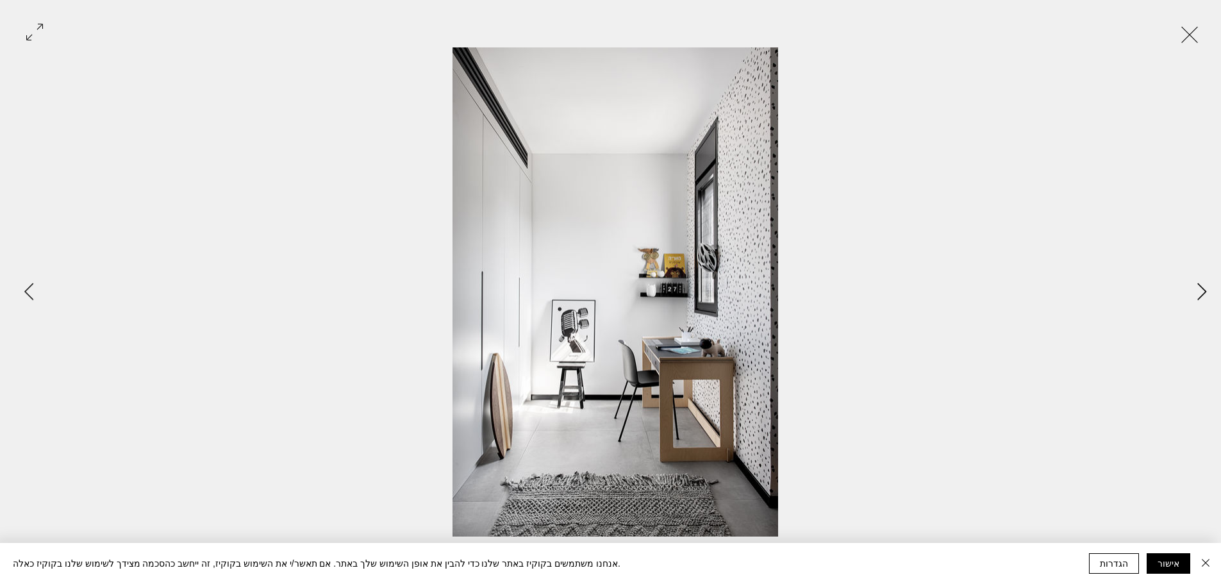
click at [1199, 290] on icon "Next Item" at bounding box center [1202, 291] width 10 height 17
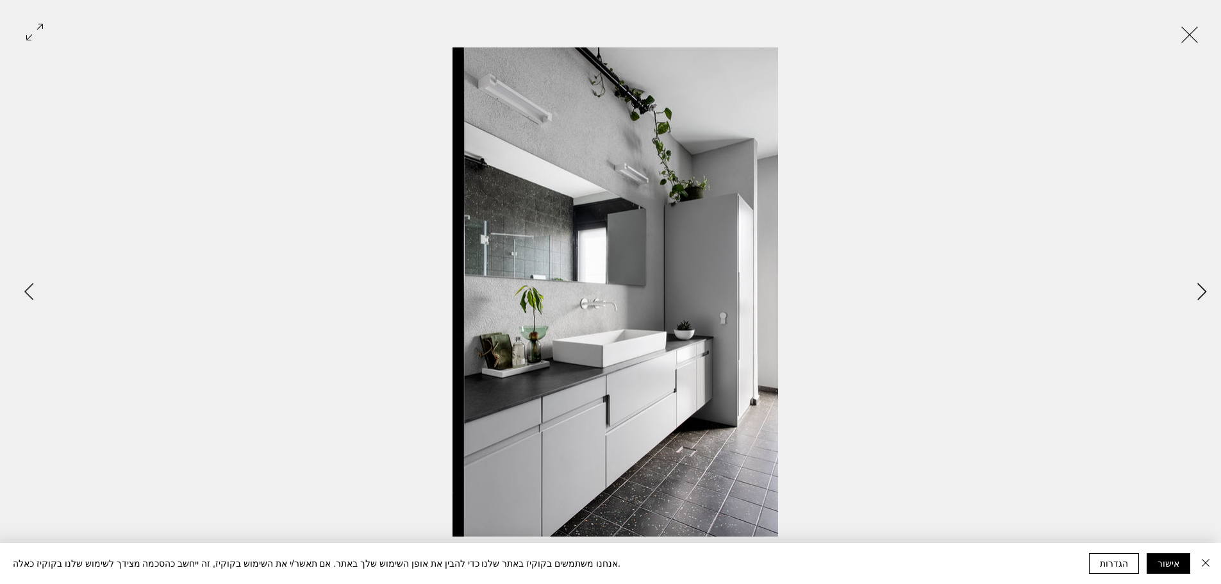
click at [1199, 290] on icon "Next Item" at bounding box center [1202, 291] width 10 height 17
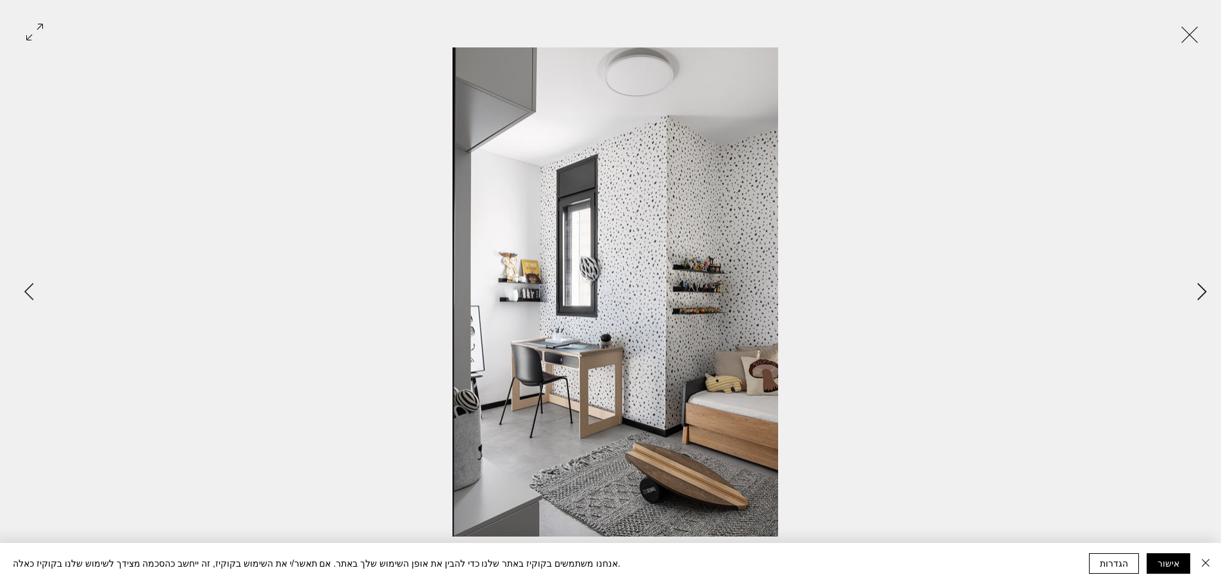
click at [1199, 290] on icon "Next Item" at bounding box center [1202, 291] width 10 height 17
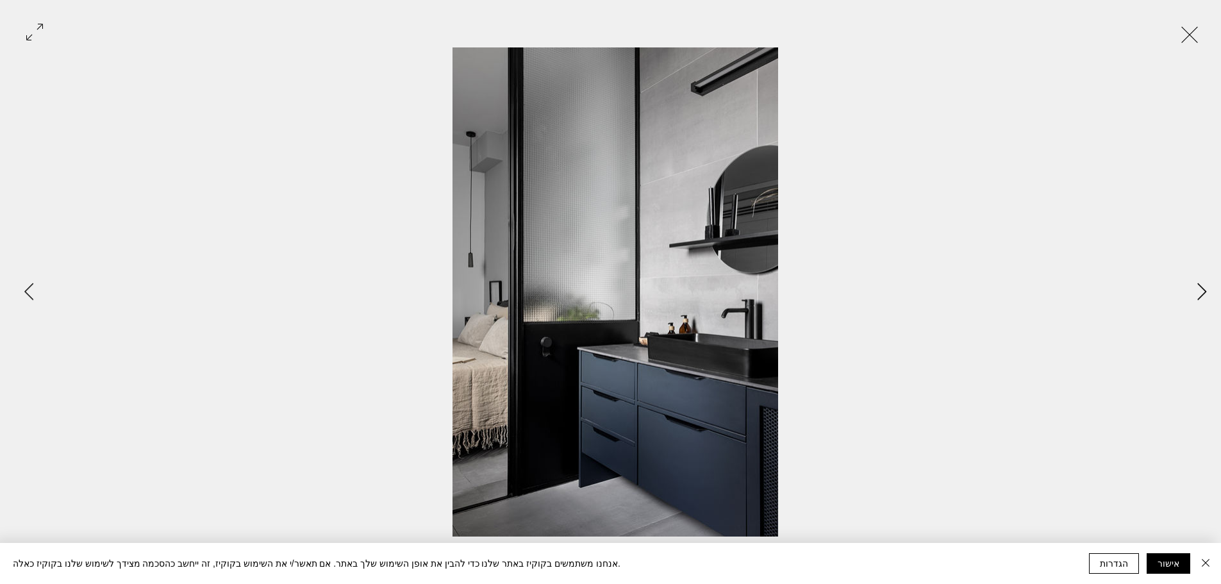
click at [1199, 290] on icon "Next Item" at bounding box center [1202, 291] width 10 height 17
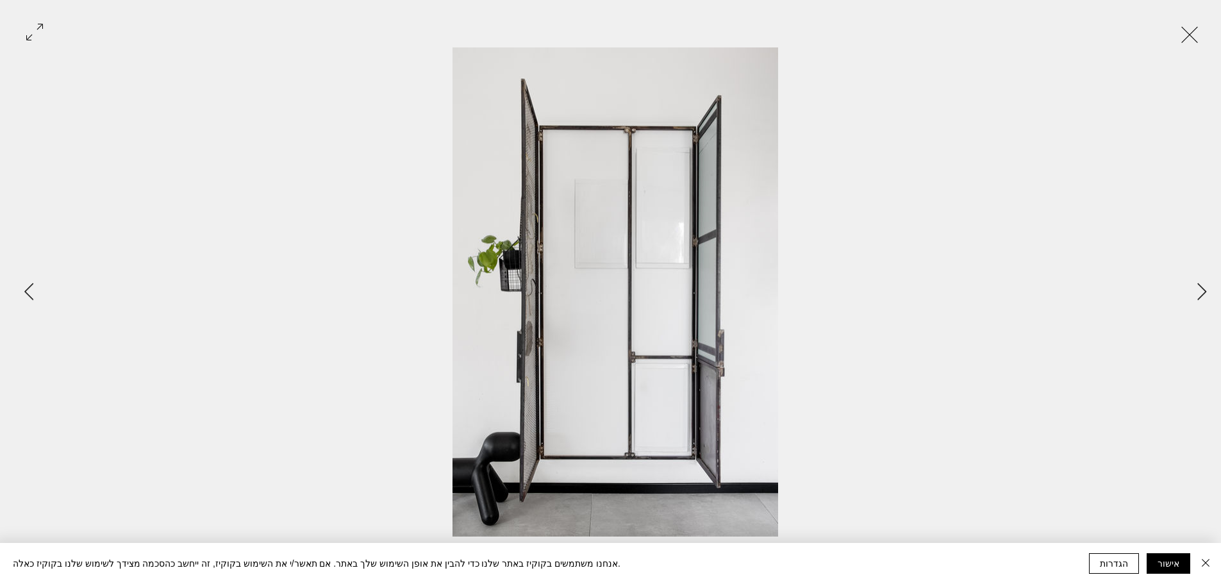
click at [1200, 42] on button "Exit expand mode" at bounding box center [1189, 33] width 24 height 28
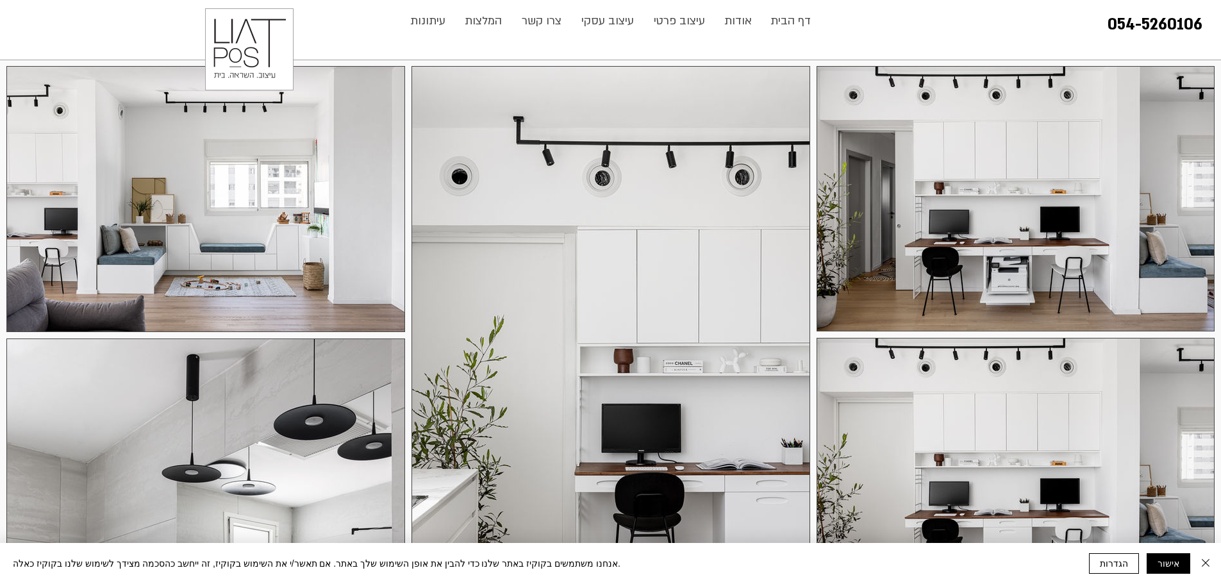
scroll to position [256, 0]
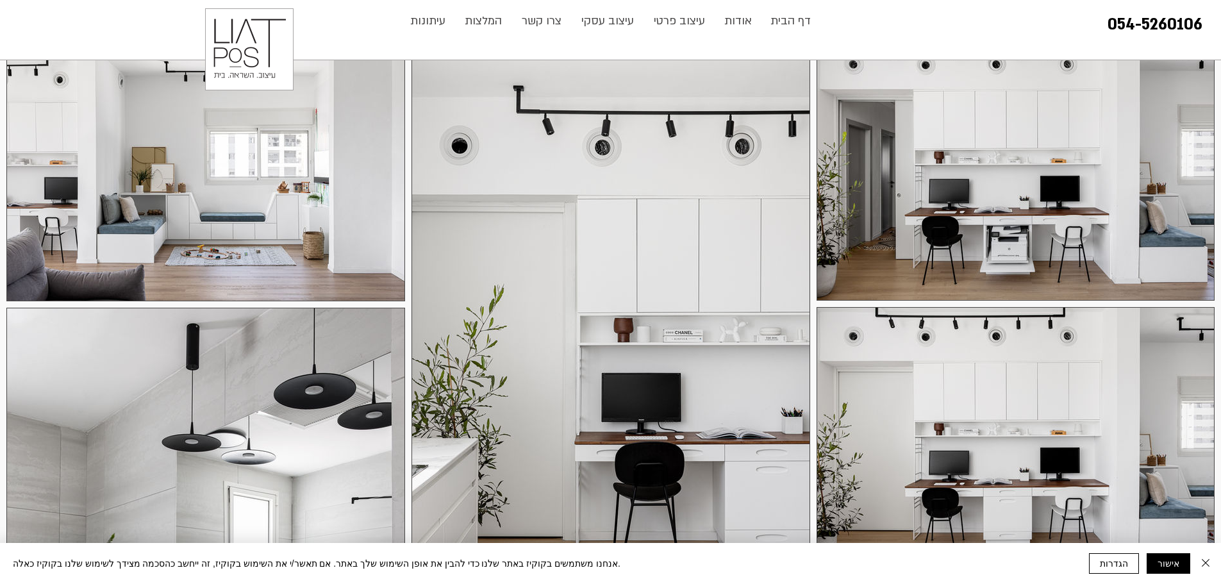
click at [1015, 172] on div at bounding box center [1015, 167] width 398 height 265
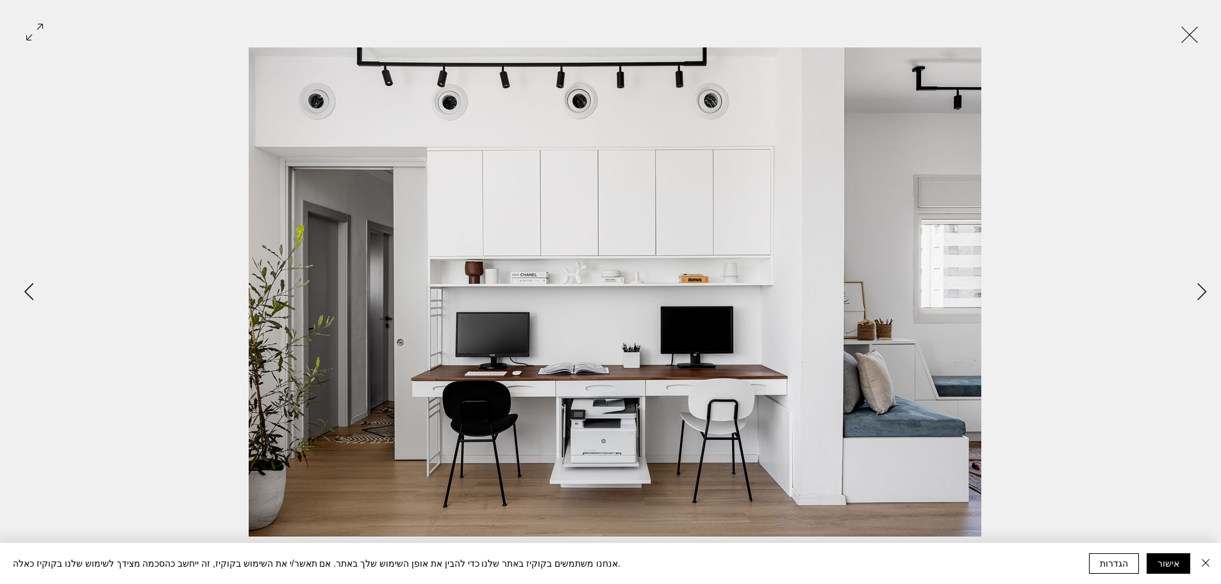
click at [35, 292] on button "Previous Item" at bounding box center [29, 292] width 32 height 32
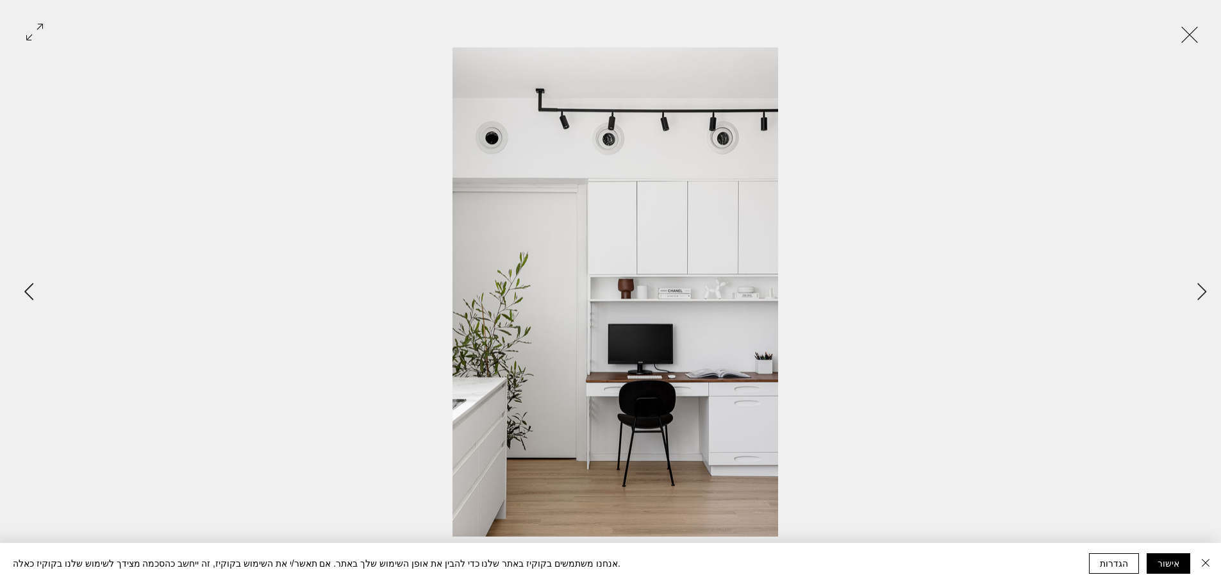
click at [35, 292] on button "Previous Item" at bounding box center [29, 292] width 32 height 32
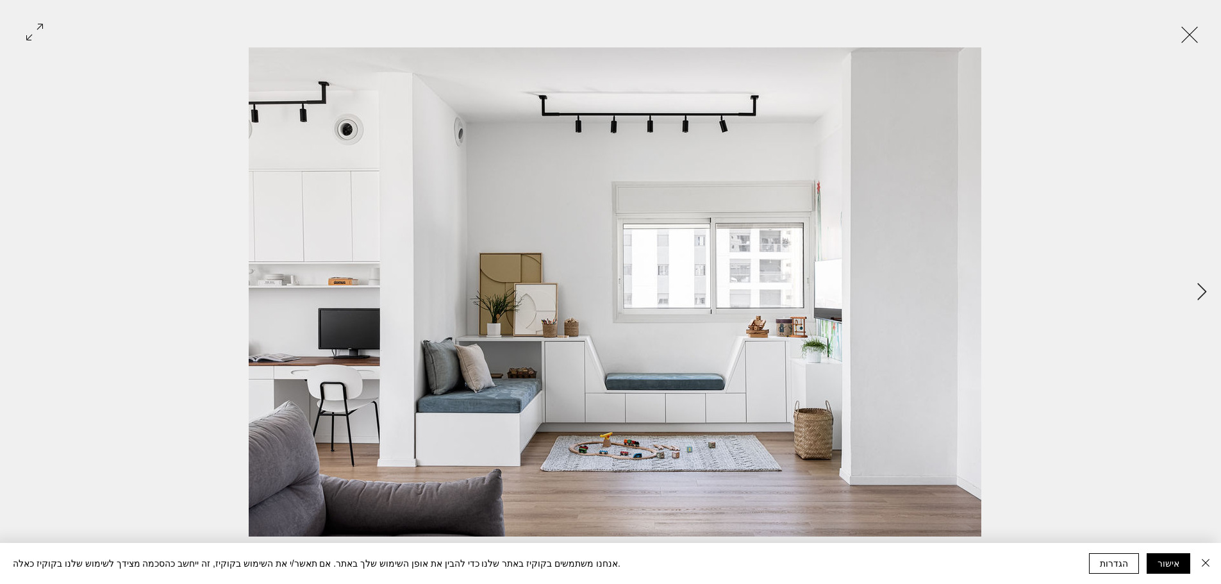
click at [35, 292] on div "Gallery item, detailed view" at bounding box center [615, 291] width 1230 height 489
click at [1207, 299] on button "Next Item" at bounding box center [1201, 292] width 32 height 32
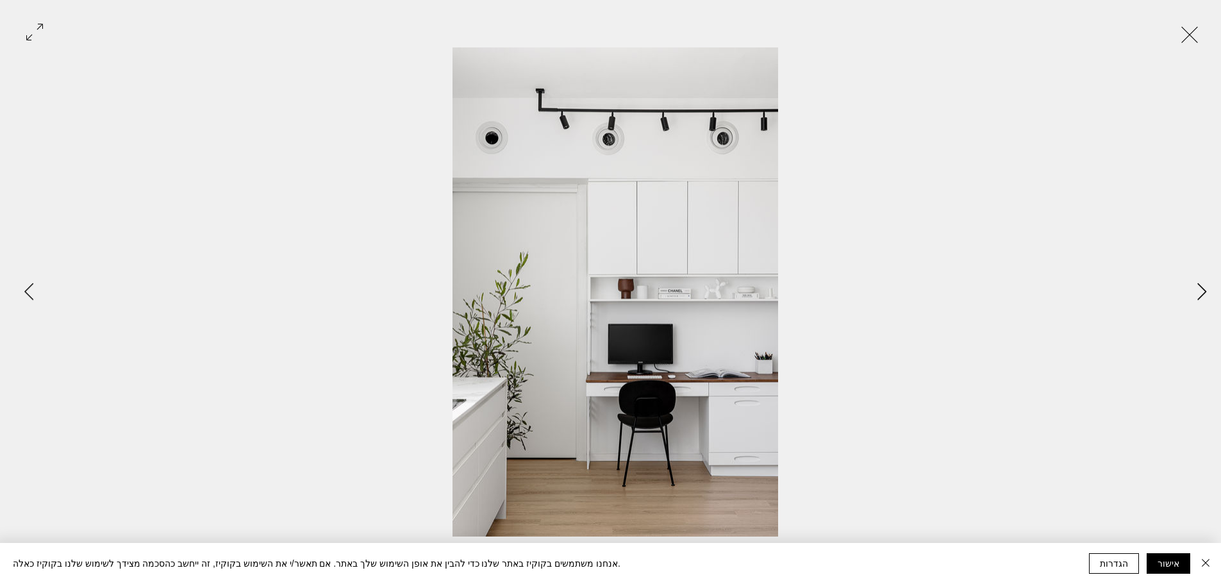
click at [1207, 299] on button "Next Item" at bounding box center [1201, 292] width 32 height 32
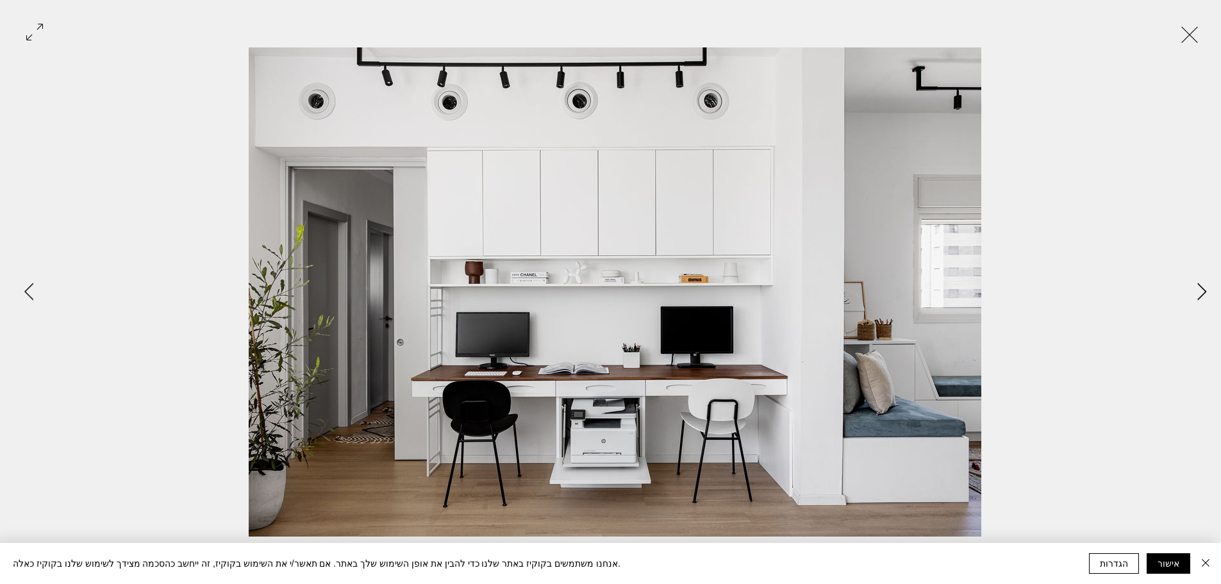
click at [1207, 299] on button "Next Item" at bounding box center [1201, 292] width 32 height 32
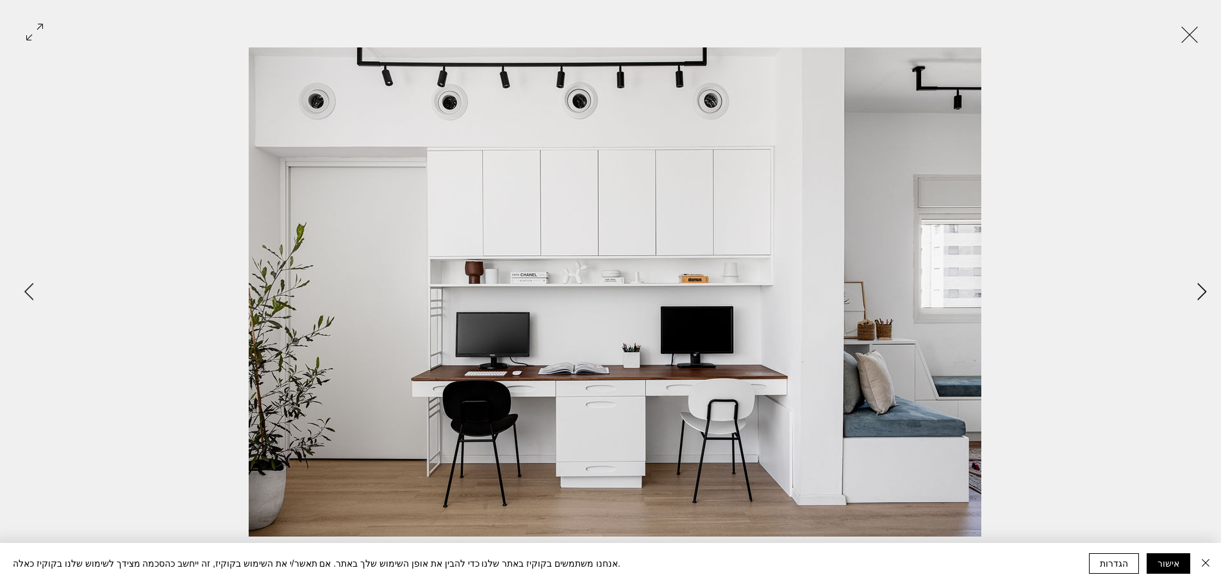
click at [1207, 299] on button "Next Item" at bounding box center [1201, 292] width 32 height 32
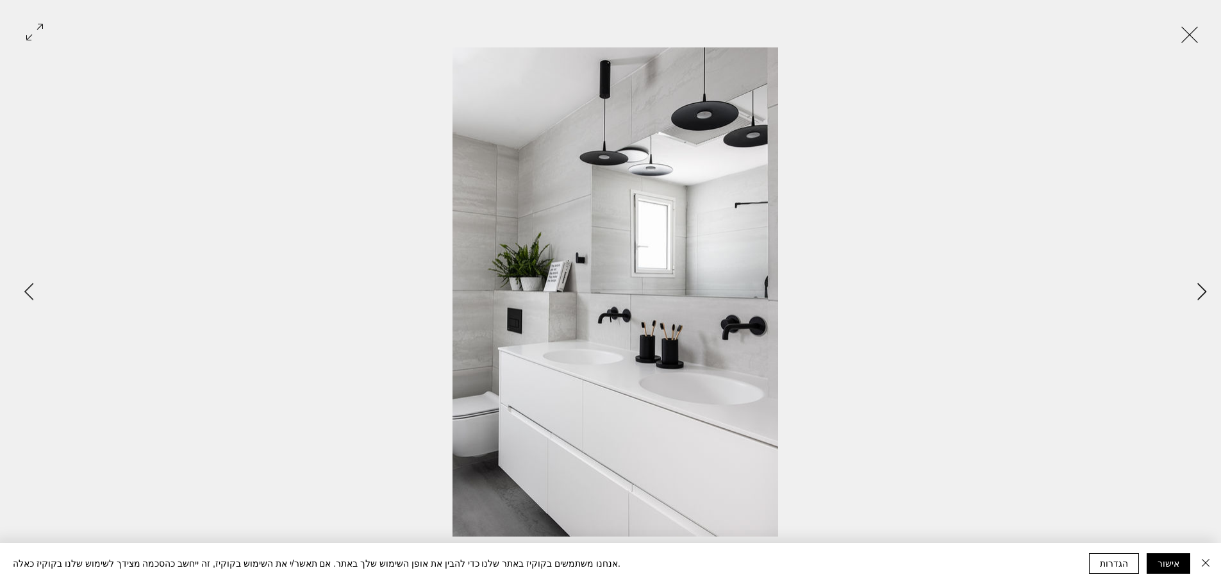
click at [1207, 299] on button "Next Item" at bounding box center [1201, 292] width 32 height 32
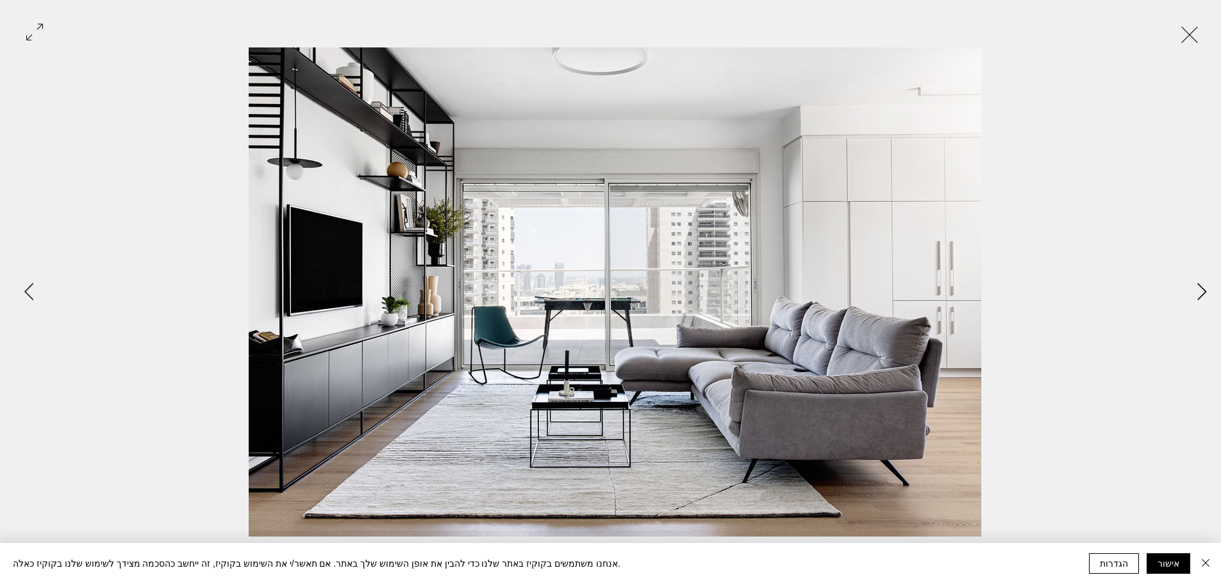
click at [1203, 293] on icon "Next Item" at bounding box center [1201, 291] width 9 height 17
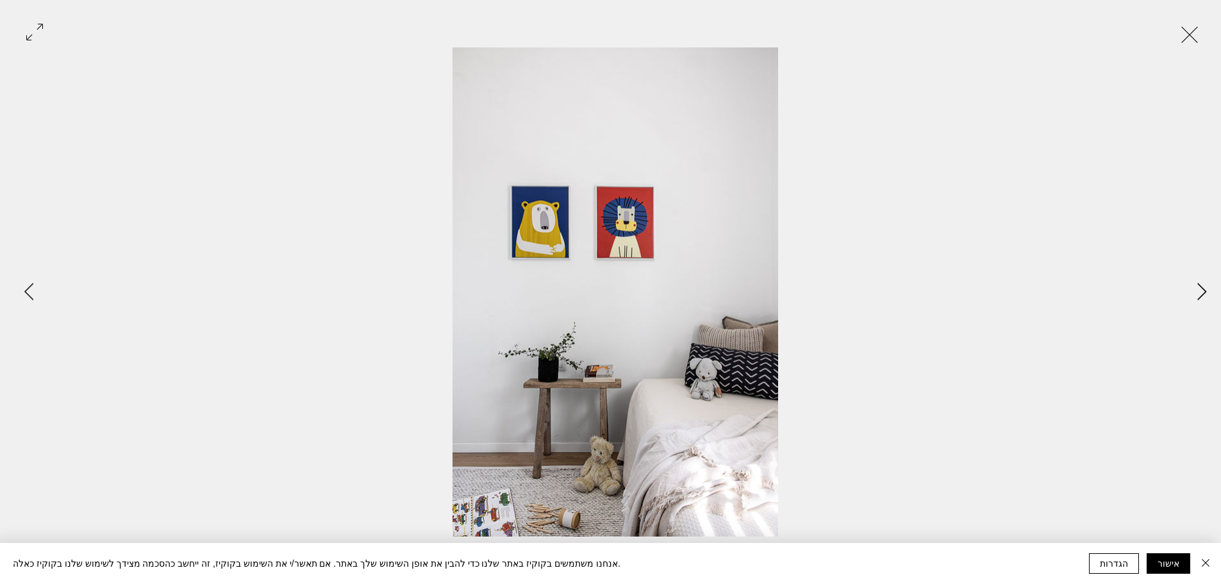
click at [1203, 293] on icon "Next Item" at bounding box center [1201, 291] width 9 height 17
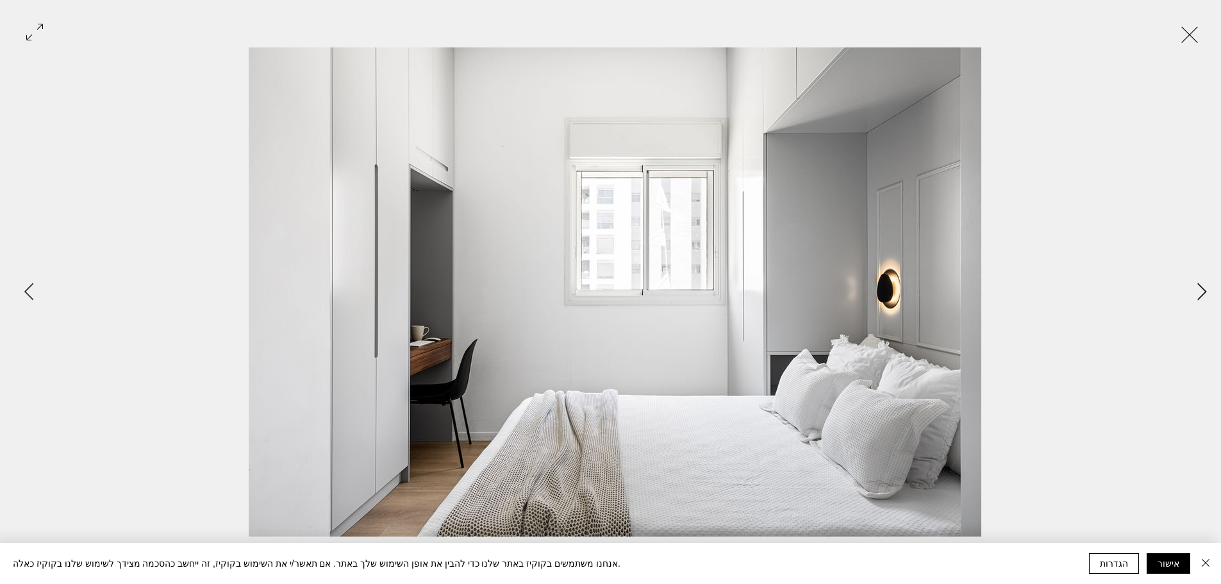
click at [1203, 292] on icon "Next Item" at bounding box center [1202, 291] width 10 height 17
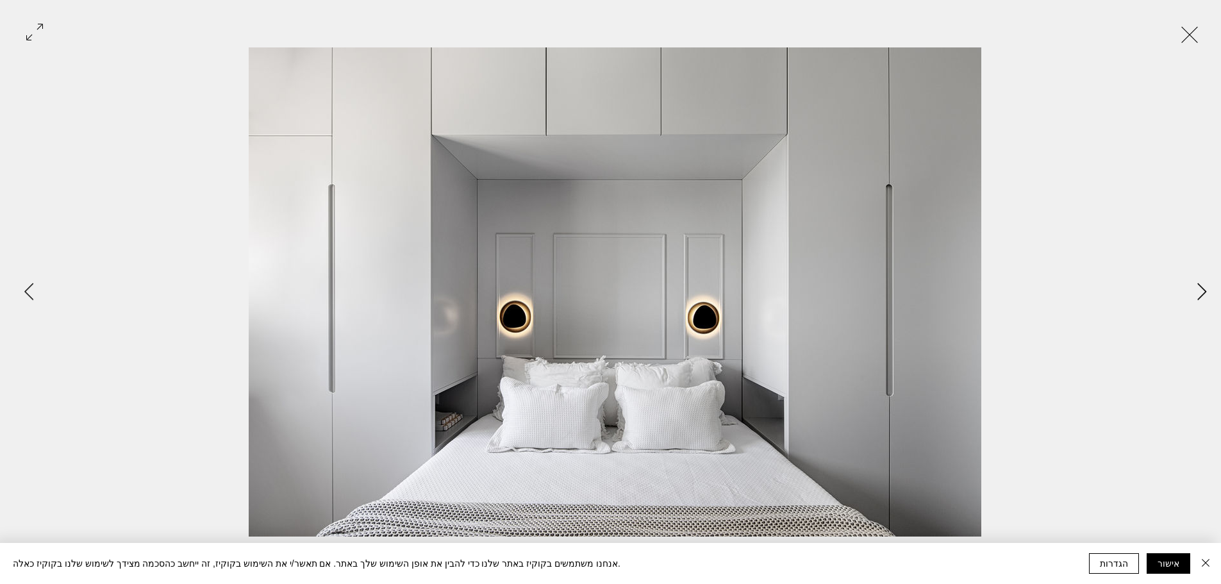
click at [1203, 292] on icon "Next Item" at bounding box center [1202, 291] width 10 height 17
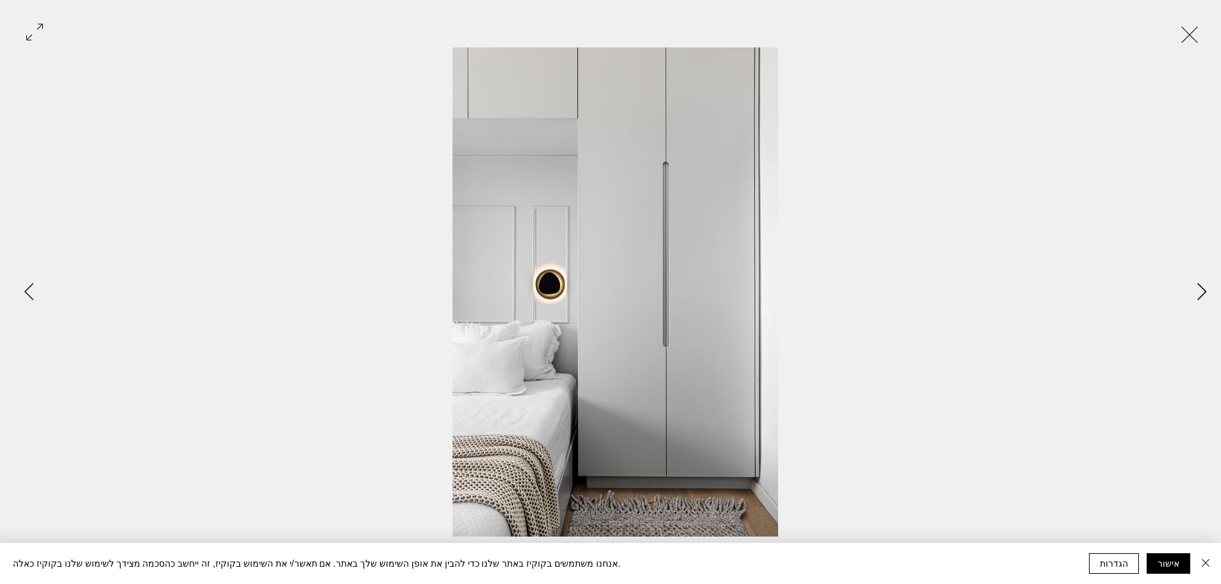
click at [1203, 292] on icon "Next Item" at bounding box center [1202, 291] width 10 height 17
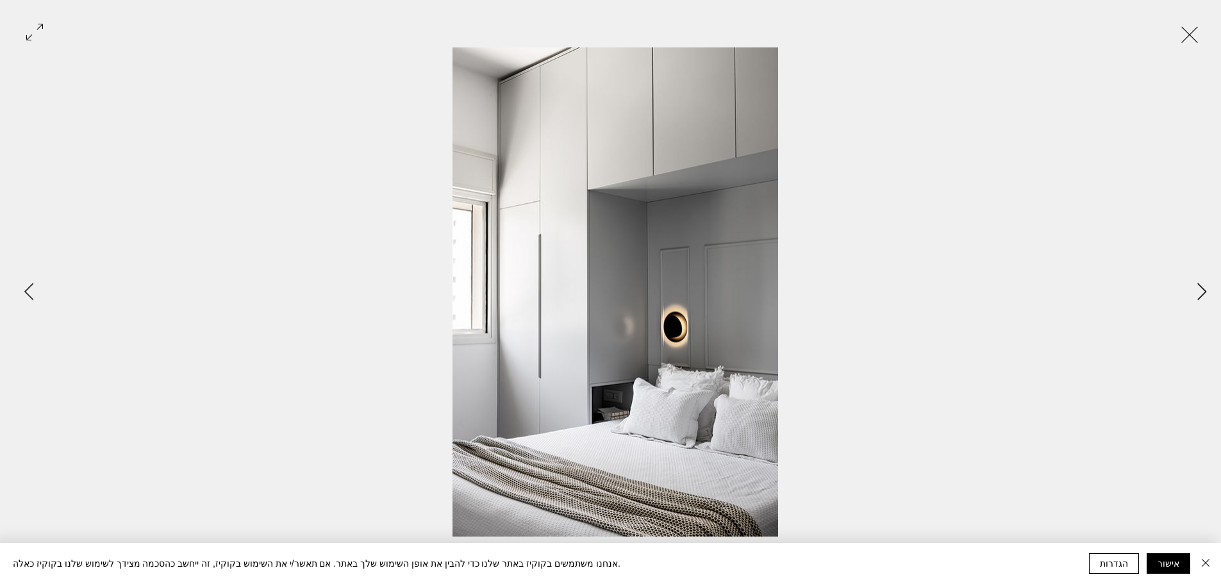
click at [1203, 292] on icon "Next Item" at bounding box center [1202, 291] width 10 height 17
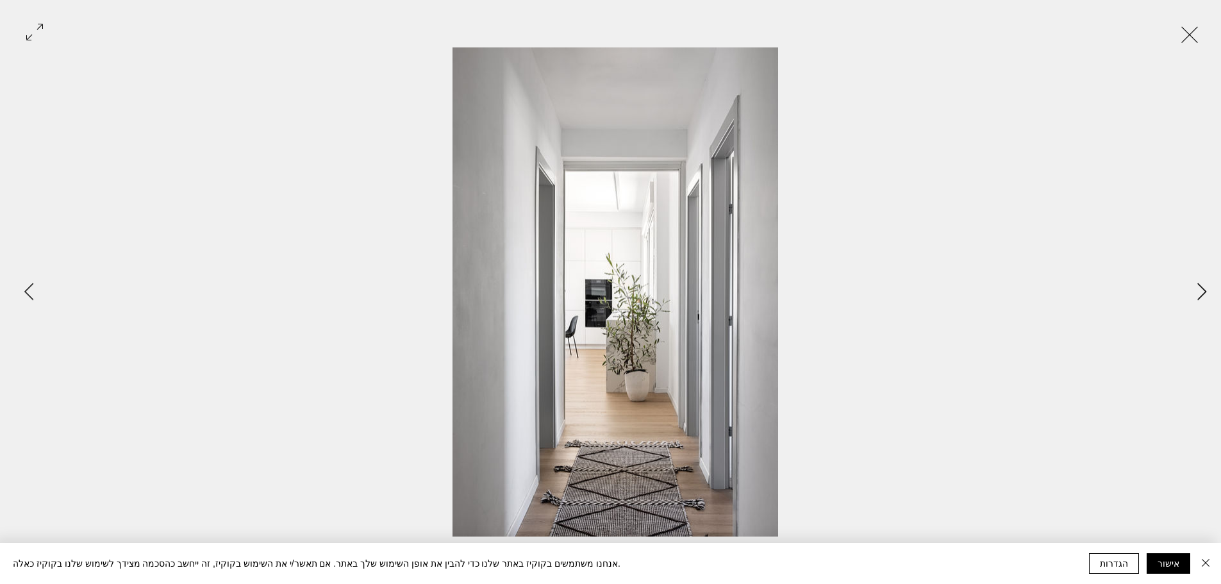
click at [1203, 292] on icon "Next Item" at bounding box center [1202, 291] width 10 height 17
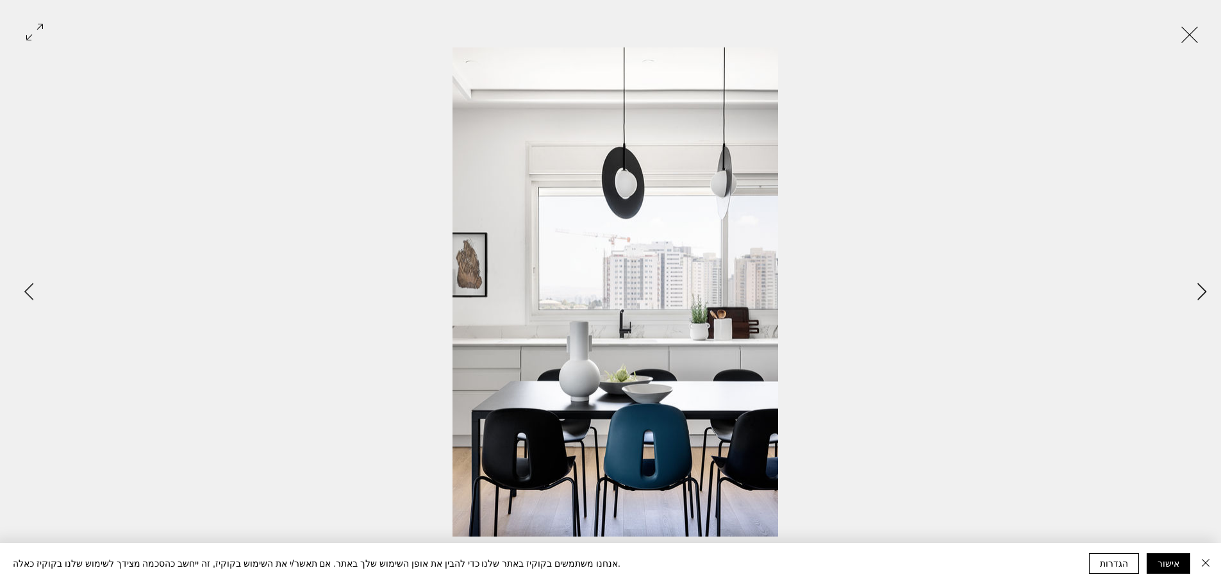
click at [1203, 292] on icon "Next Item" at bounding box center [1202, 291] width 10 height 17
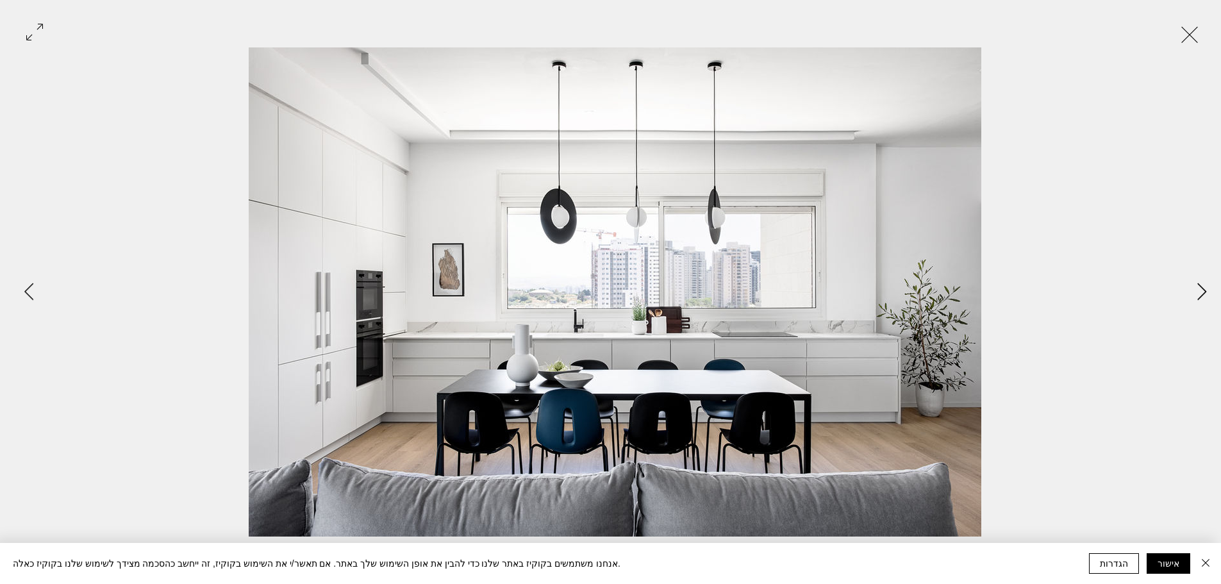
click at [1199, 293] on icon "Next Item" at bounding box center [1202, 291] width 10 height 17
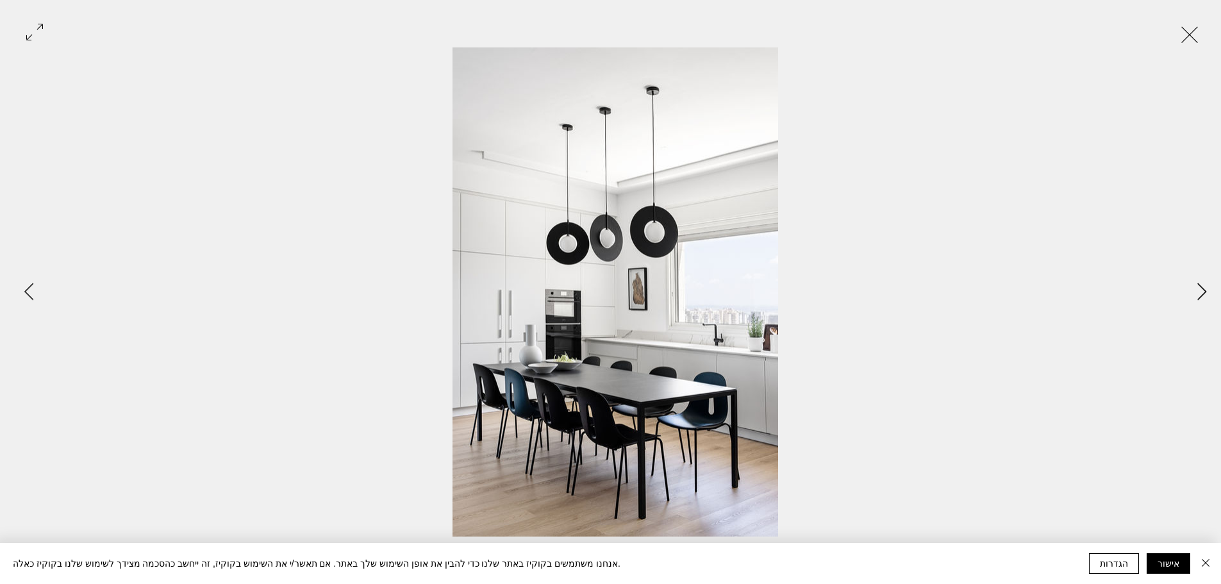
click at [1199, 293] on icon "Next Item" at bounding box center [1202, 291] width 10 height 17
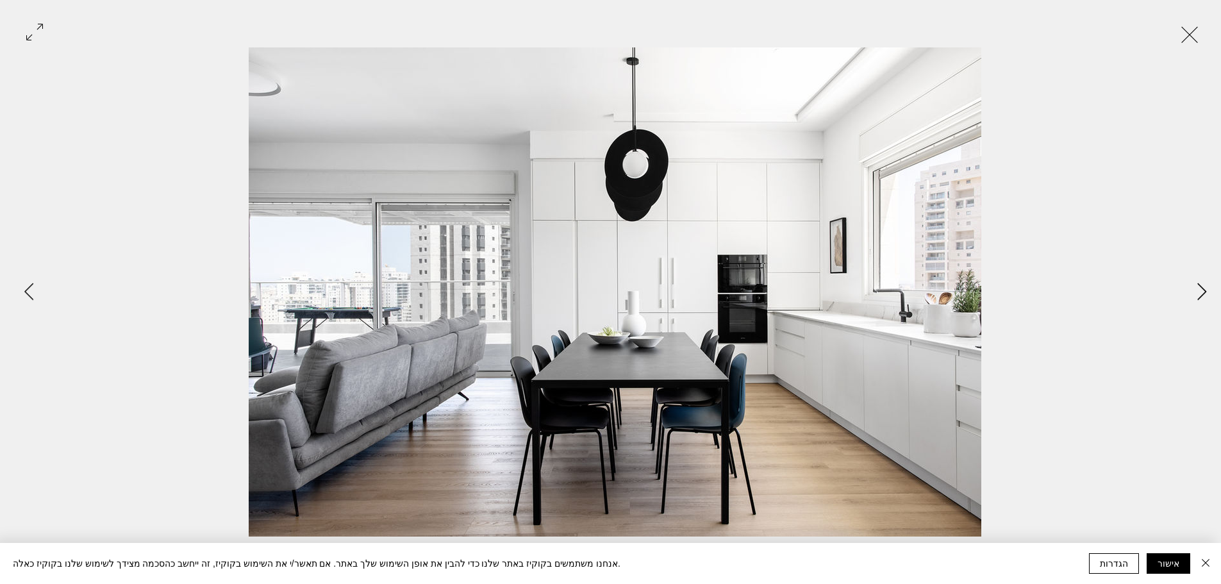
click at [1199, 293] on icon "Next Item" at bounding box center [1202, 291] width 10 height 17
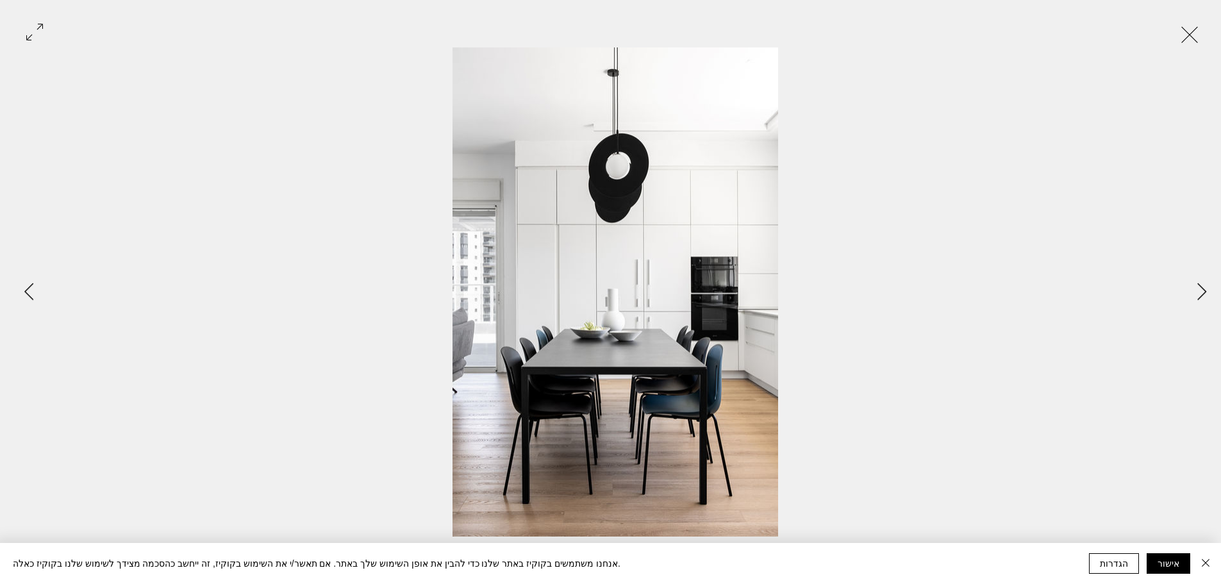
click at [1182, 41] on button "Exit expand mode" at bounding box center [1189, 33] width 24 height 28
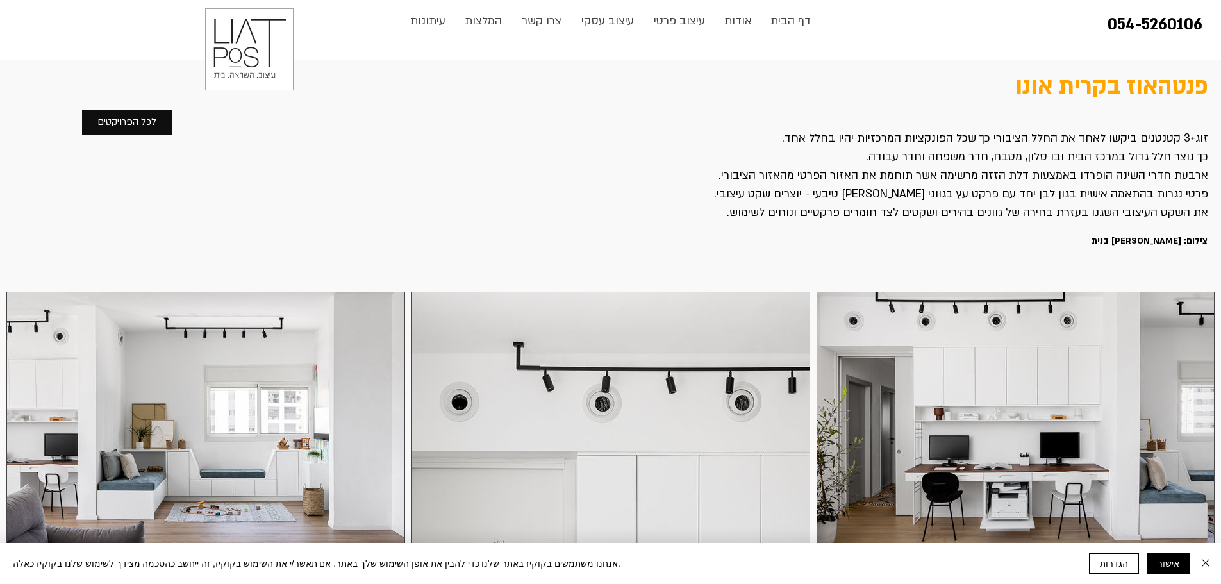
scroll to position [256, 0]
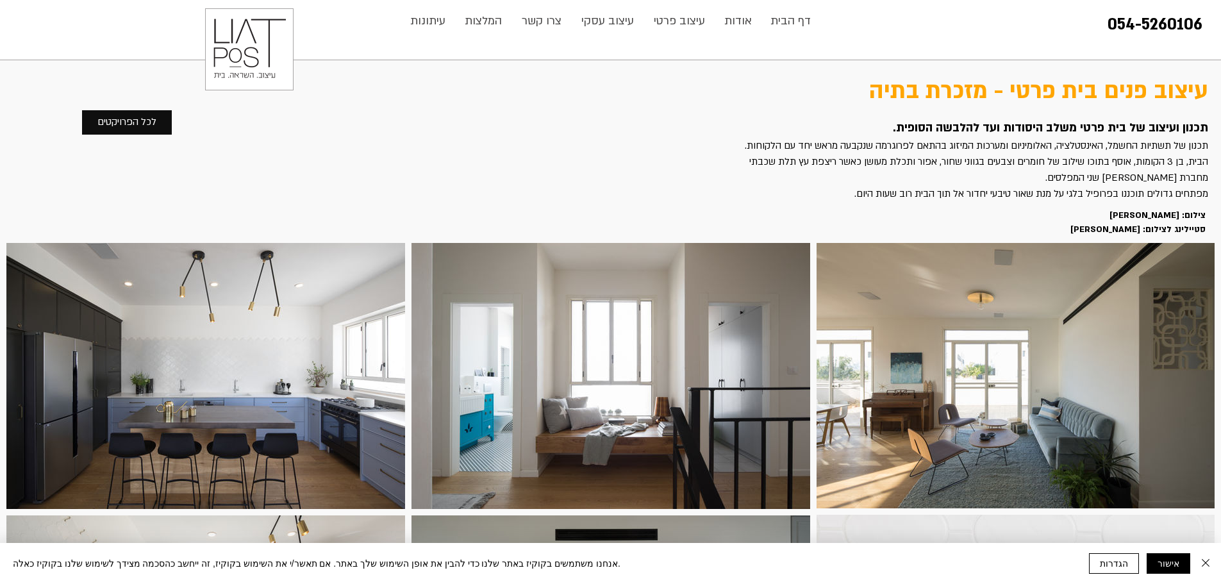
click at [1044, 365] on div "main content" at bounding box center [1015, 375] width 398 height 265
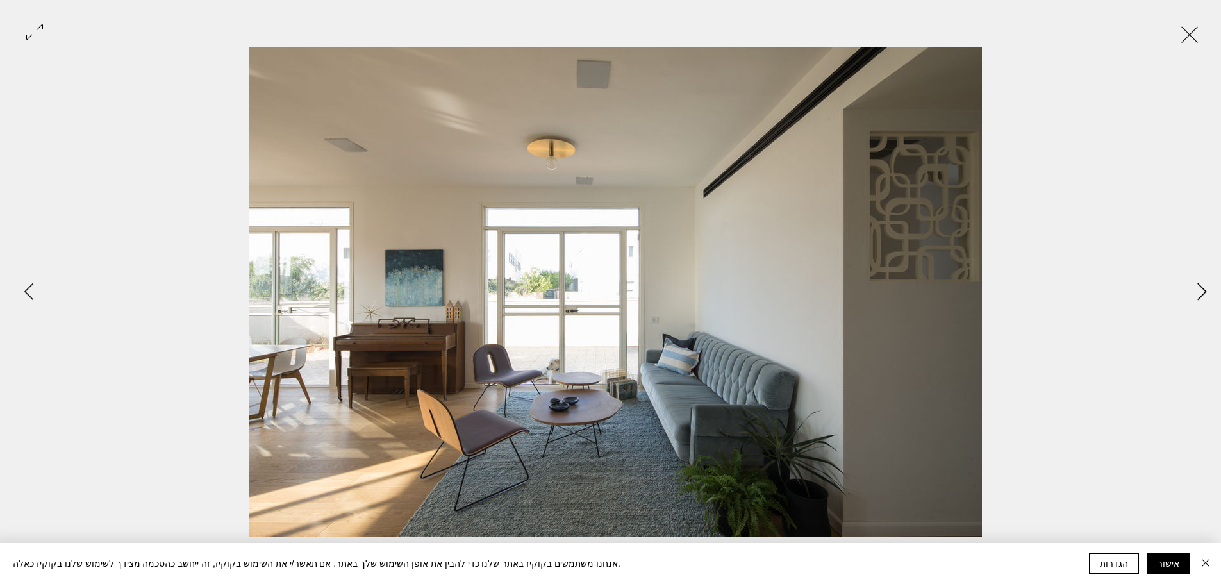
click at [1197, 296] on icon "Next Item" at bounding box center [1202, 291] width 10 height 17
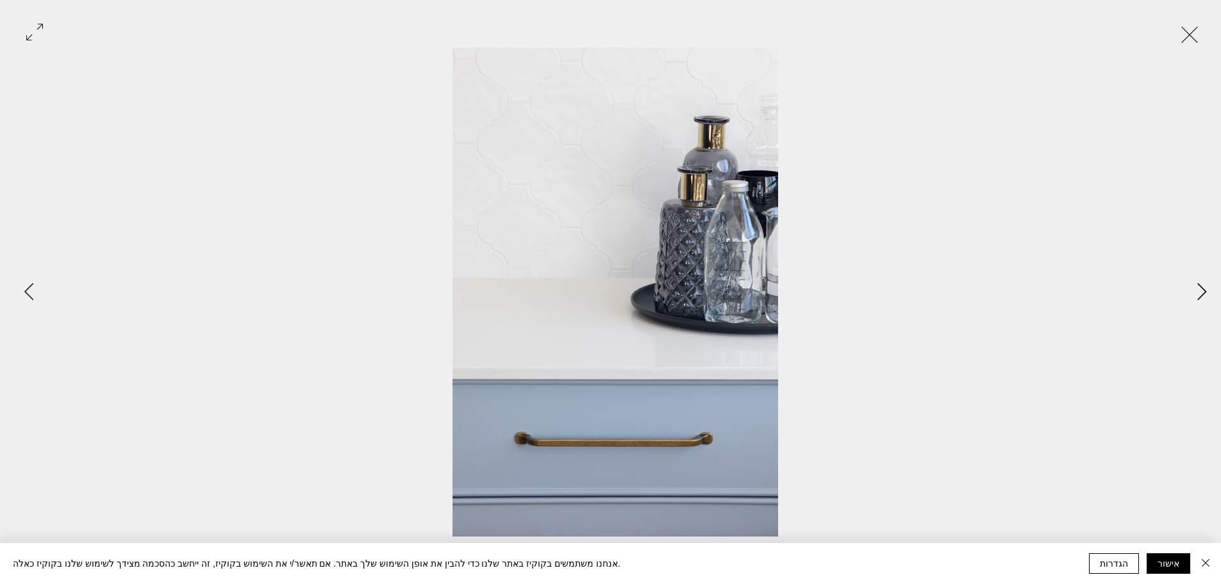
click at [1197, 296] on icon "Next Item" at bounding box center [1202, 291] width 10 height 17
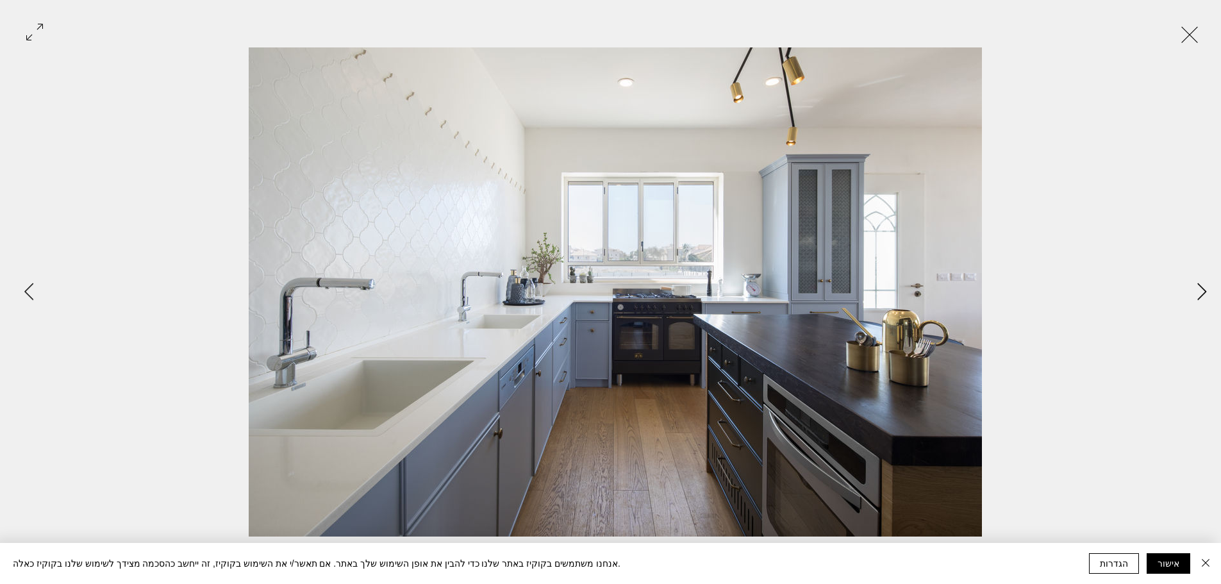
click at [1197, 296] on icon "Next Item" at bounding box center [1202, 291] width 10 height 17
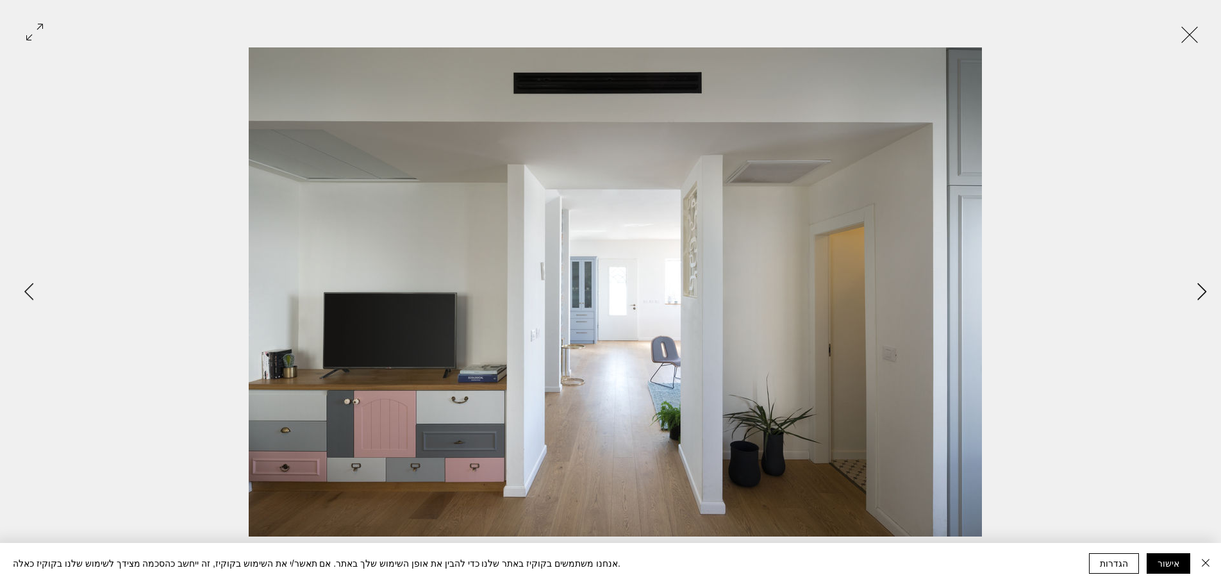
click at [1197, 296] on icon "Next Item" at bounding box center [1202, 291] width 10 height 17
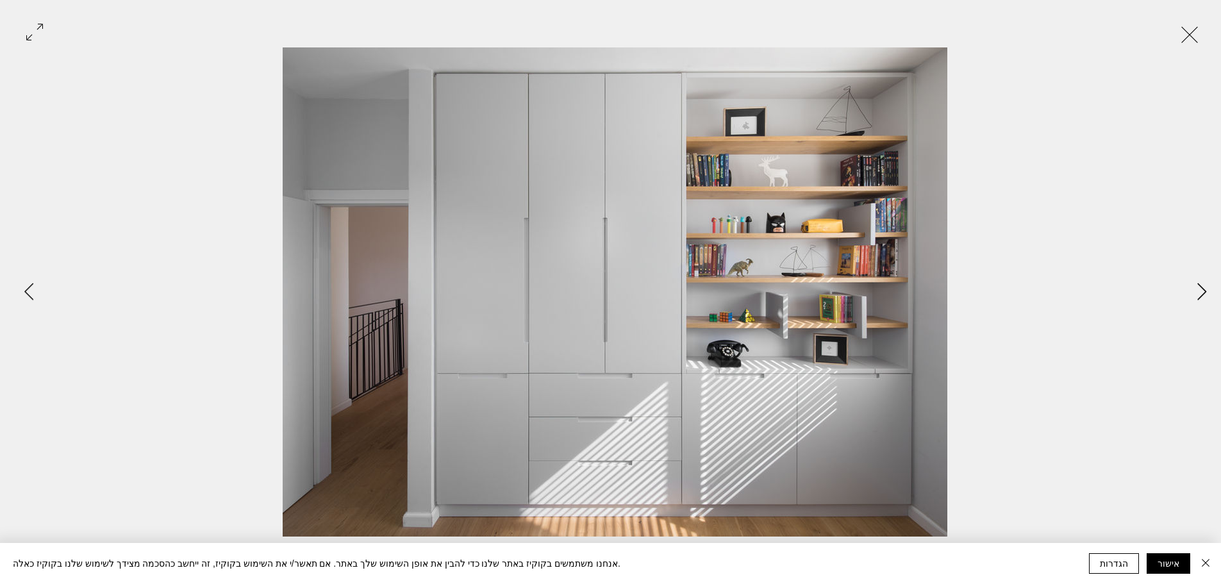
click at [1197, 296] on icon "Next Item" at bounding box center [1202, 291] width 10 height 17
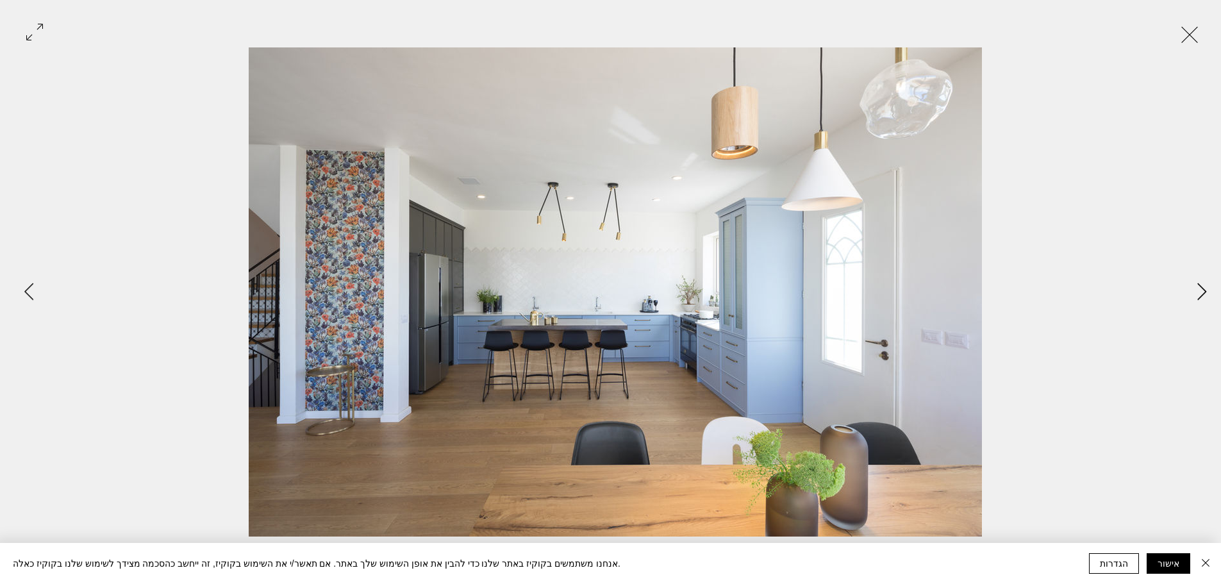
click at [1197, 296] on icon "Next Item" at bounding box center [1202, 291] width 10 height 17
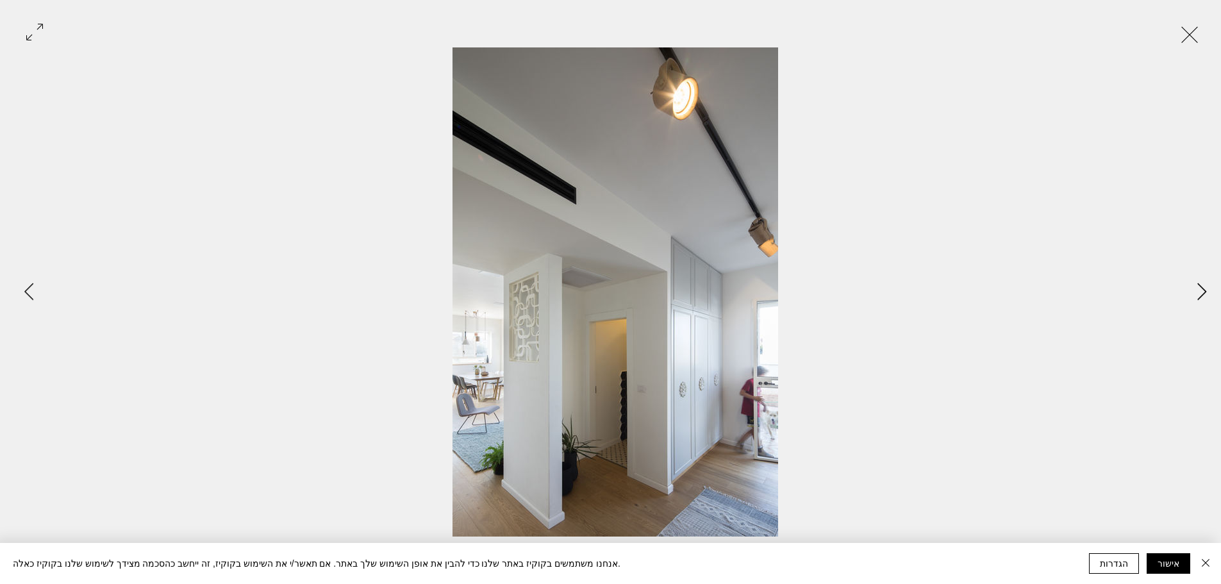
click at [1197, 296] on icon "Next Item" at bounding box center [1202, 291] width 10 height 17
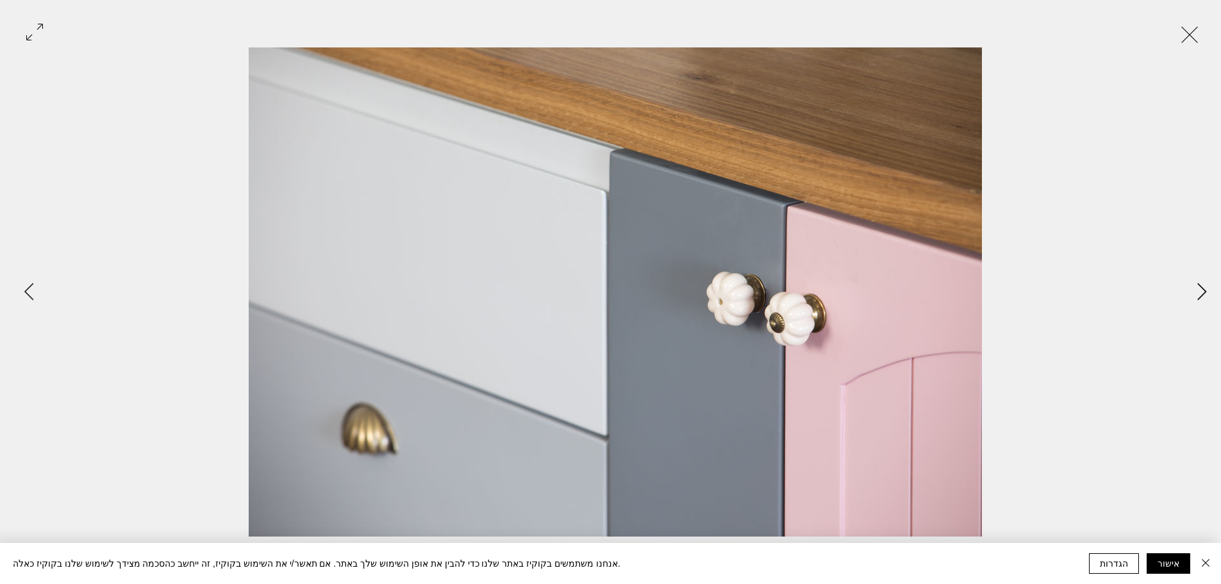
click at [1197, 296] on icon "Next Item" at bounding box center [1202, 291] width 10 height 17
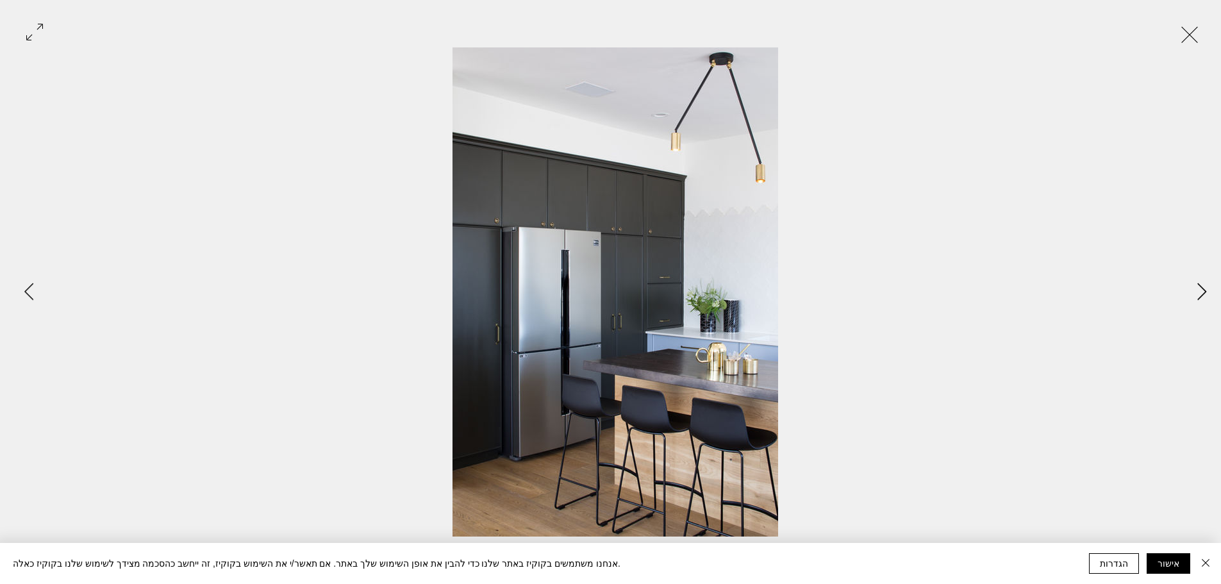
click at [1197, 296] on icon "Next Item" at bounding box center [1202, 291] width 10 height 17
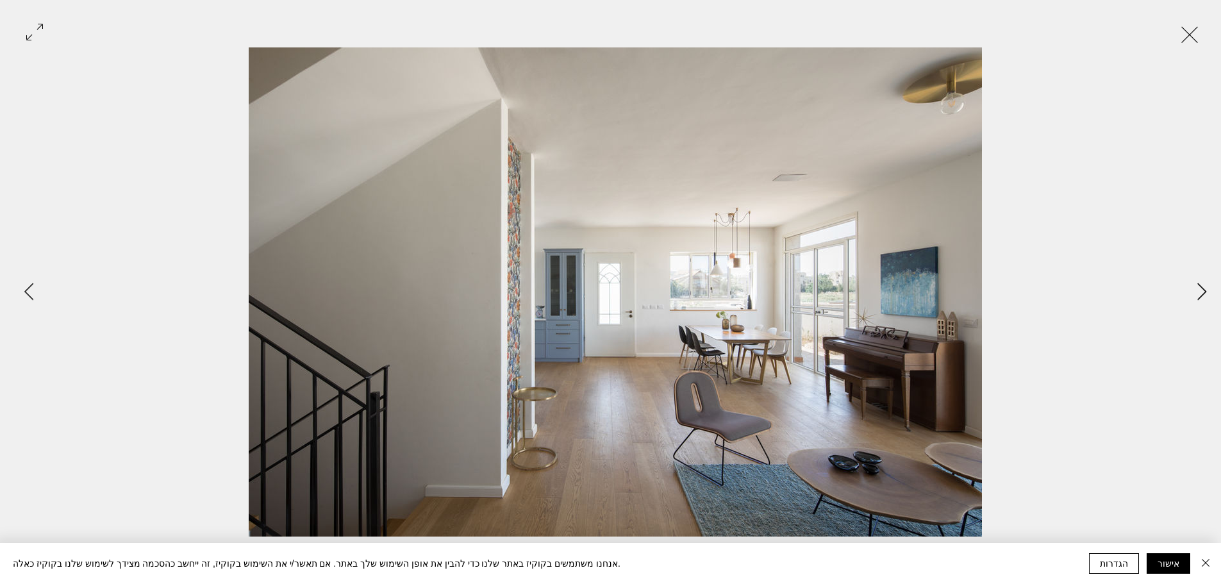
click at [1197, 296] on icon "Next Item" at bounding box center [1202, 291] width 10 height 17
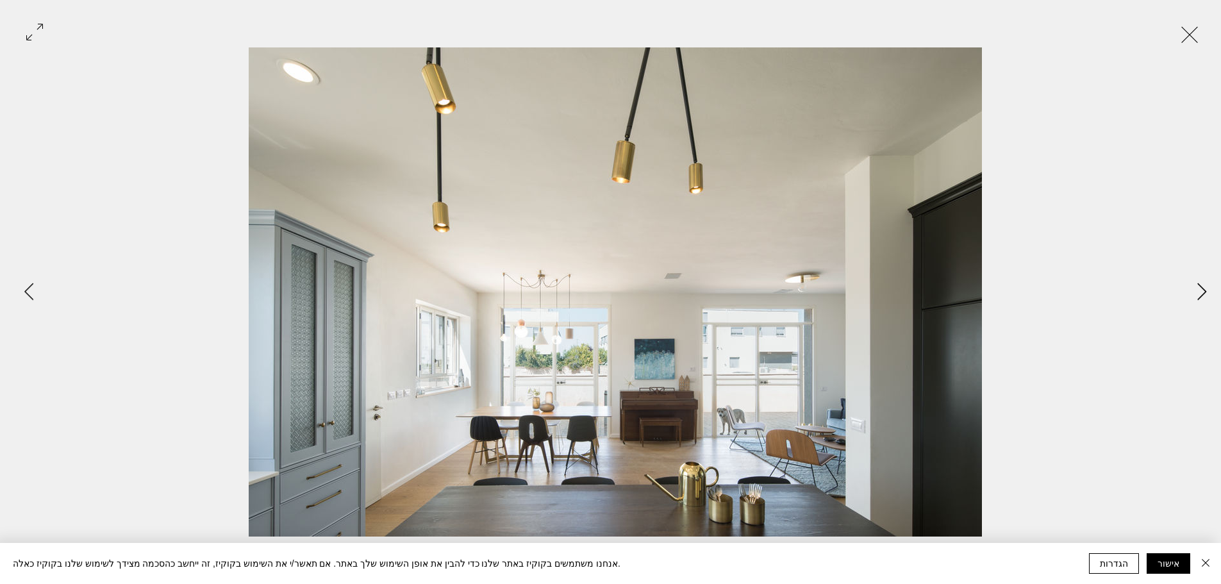
click at [1197, 296] on icon "Next Item" at bounding box center [1202, 291] width 10 height 17
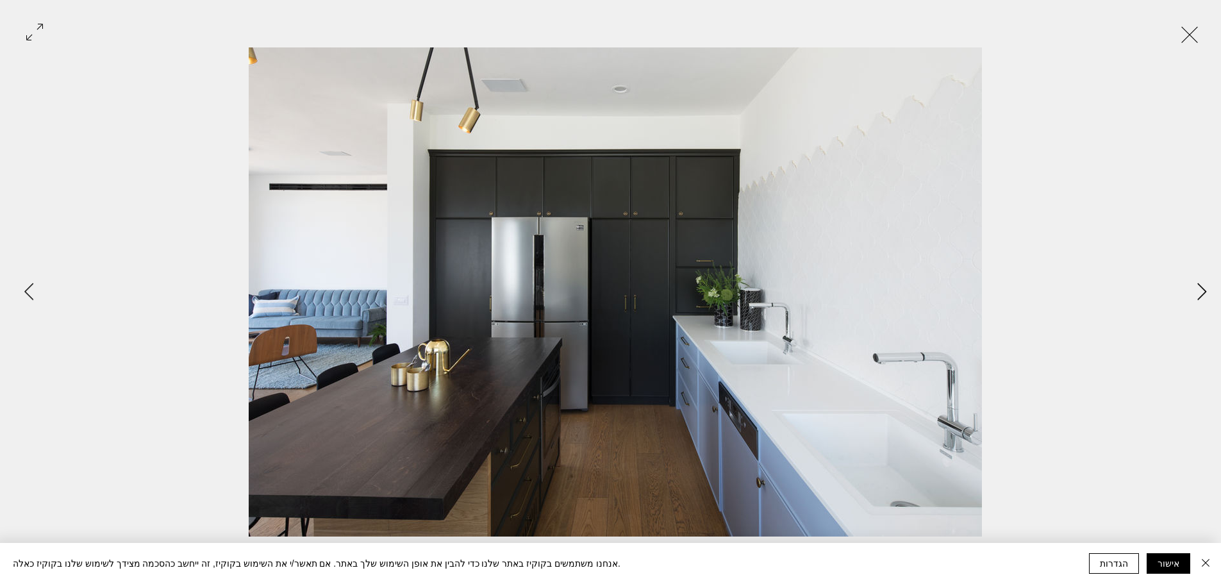
click at [1197, 296] on icon "Next Item" at bounding box center [1202, 291] width 10 height 17
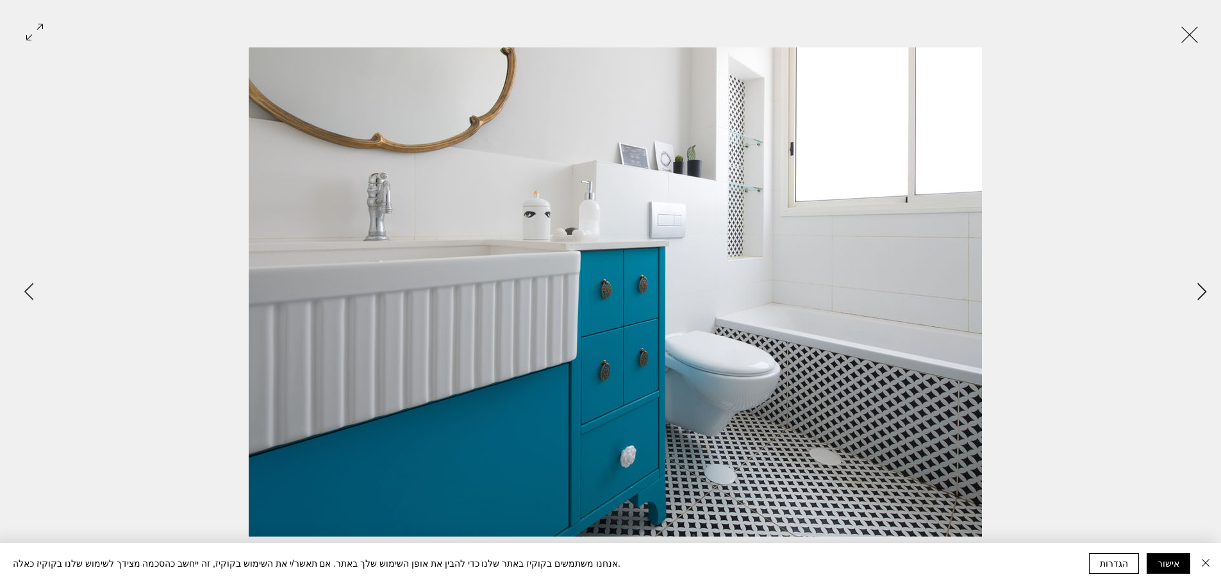
click at [1197, 296] on icon "Next Item" at bounding box center [1202, 291] width 10 height 17
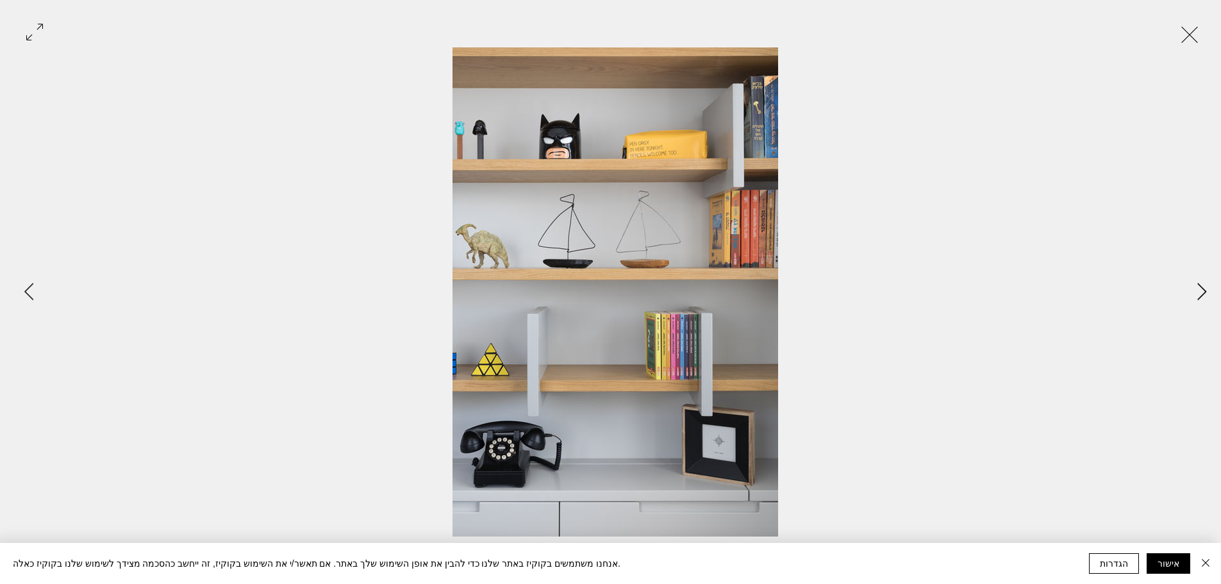
click at [1197, 296] on icon "Next Item" at bounding box center [1202, 291] width 10 height 17
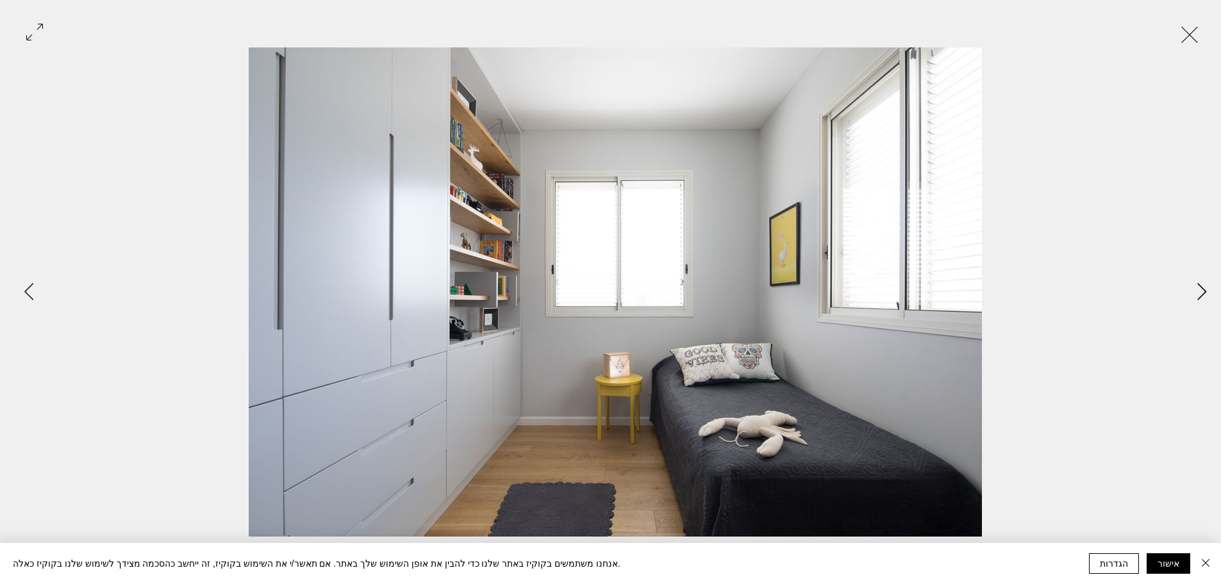
click at [1197, 296] on icon "Next Item" at bounding box center [1202, 291] width 10 height 17
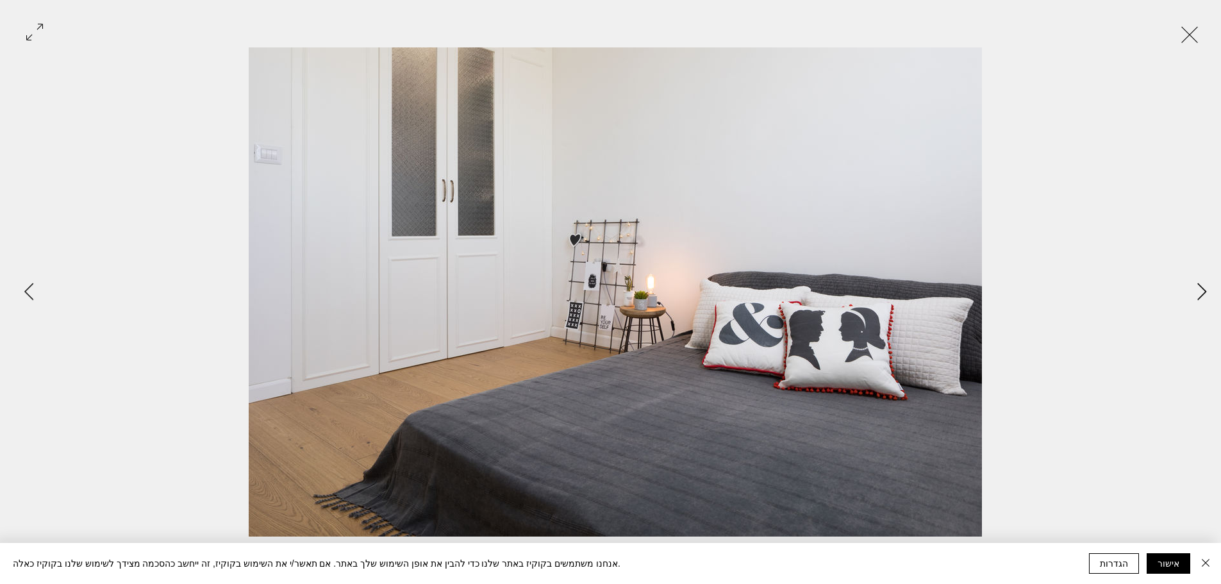
click at [1197, 296] on icon "Next Item" at bounding box center [1202, 291] width 10 height 17
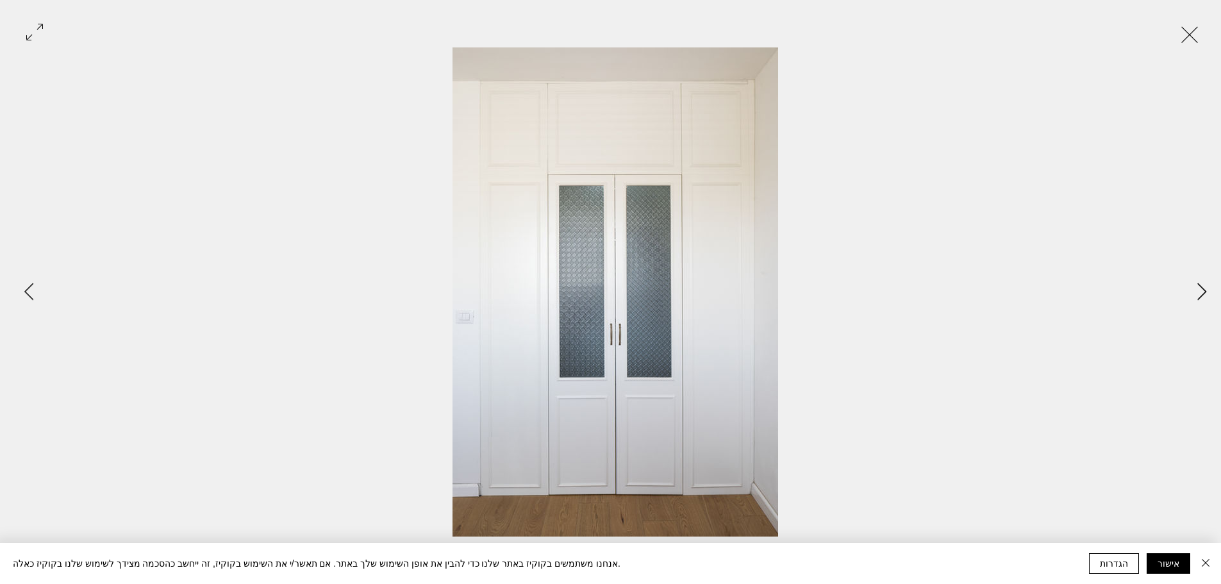
click at [1197, 296] on icon "Next Item" at bounding box center [1202, 291] width 10 height 17
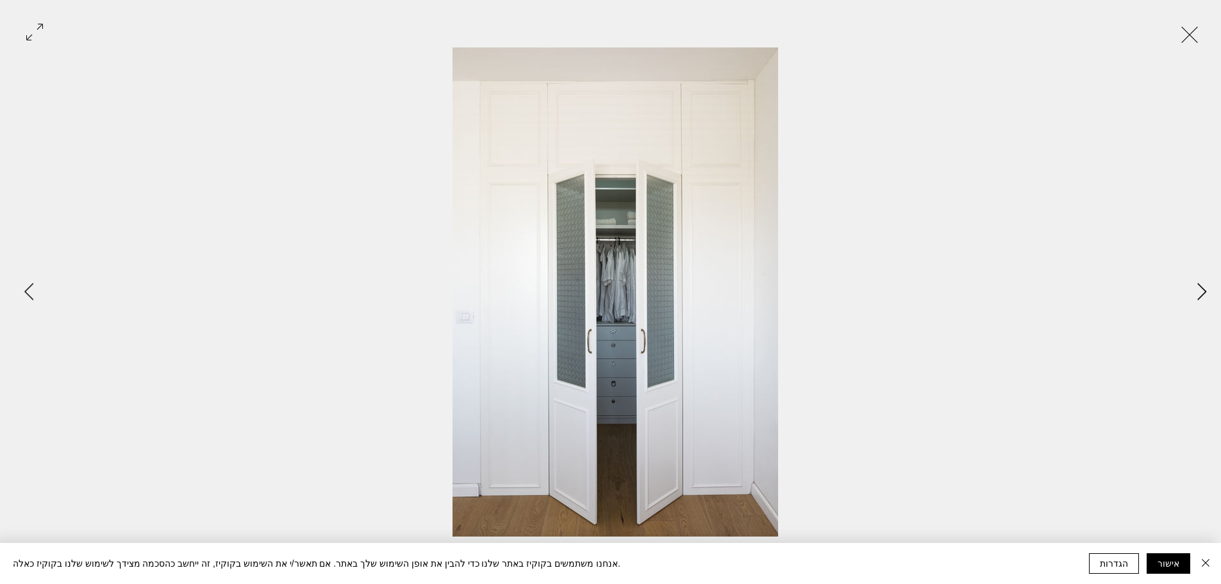
click at [1197, 296] on icon "Next Item" at bounding box center [1202, 291] width 10 height 17
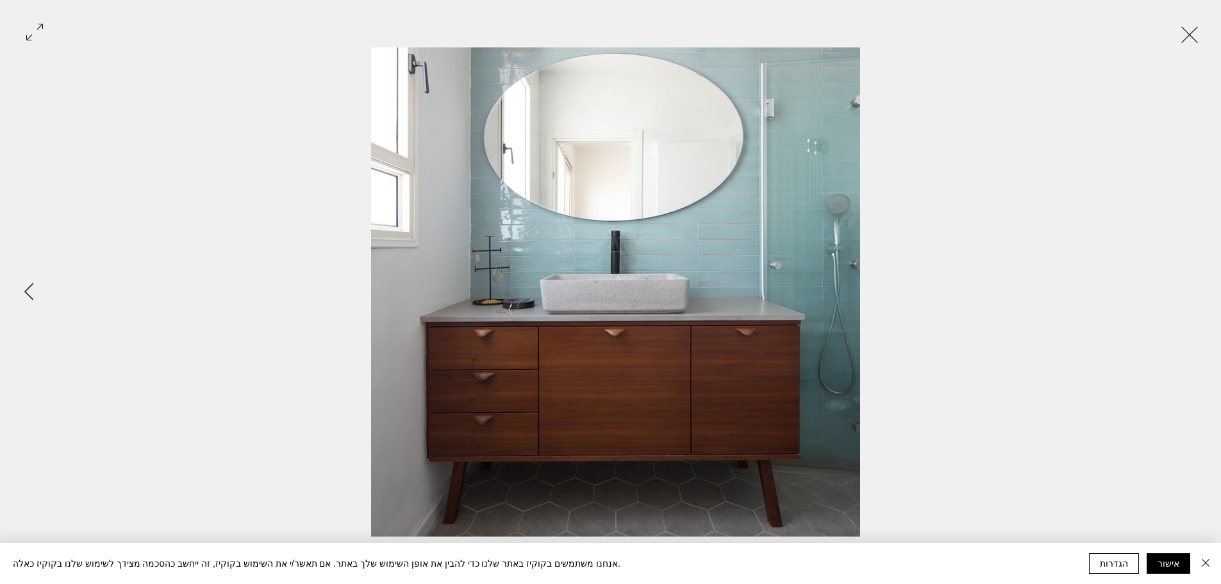
click at [1196, 296] on div "Gallery item, detailed view" at bounding box center [615, 291] width 1230 height 489
click at [1180, 34] on button "Exit expand mode" at bounding box center [1189, 33] width 24 height 28
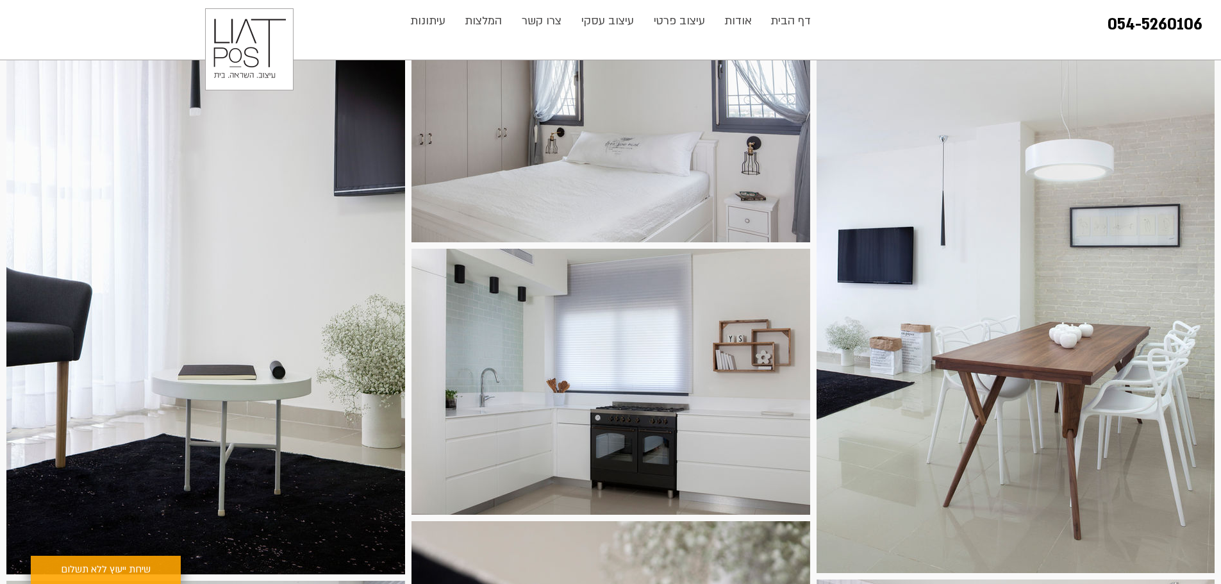
scroll to position [320, 0]
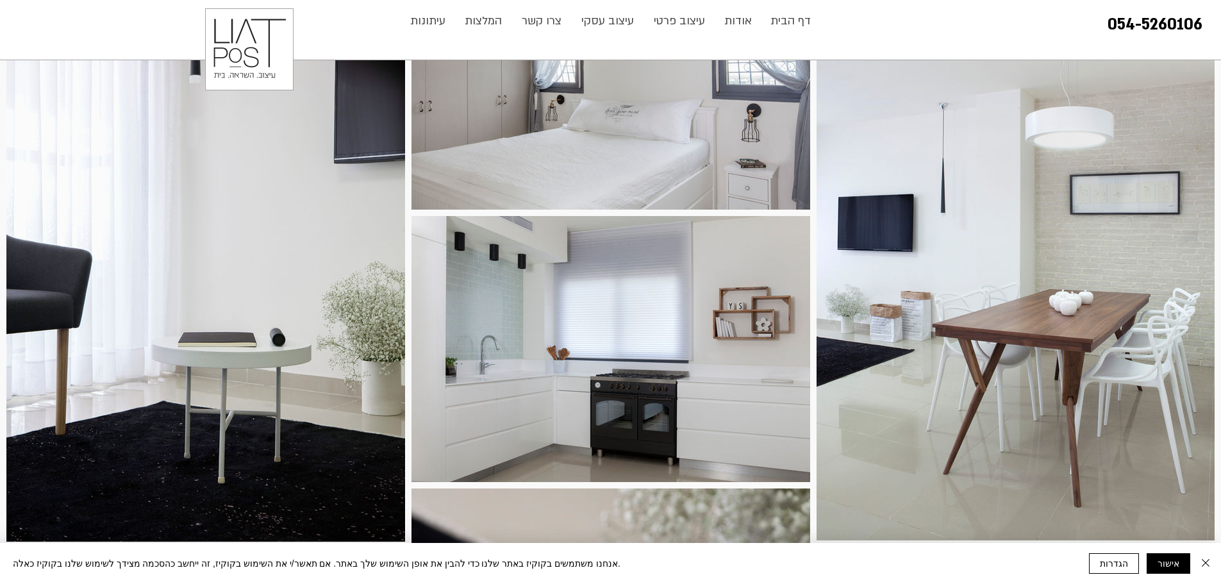
click at [1002, 352] on img "main content" at bounding box center [1015, 242] width 398 height 597
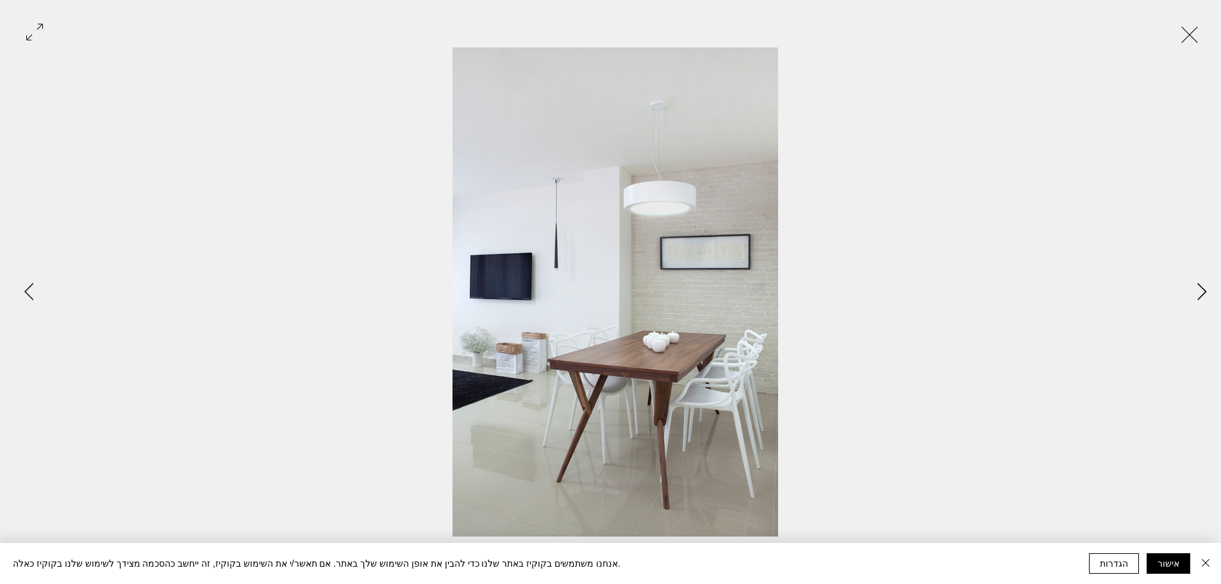
click at [1203, 295] on icon "Next Item" at bounding box center [1202, 291] width 10 height 17
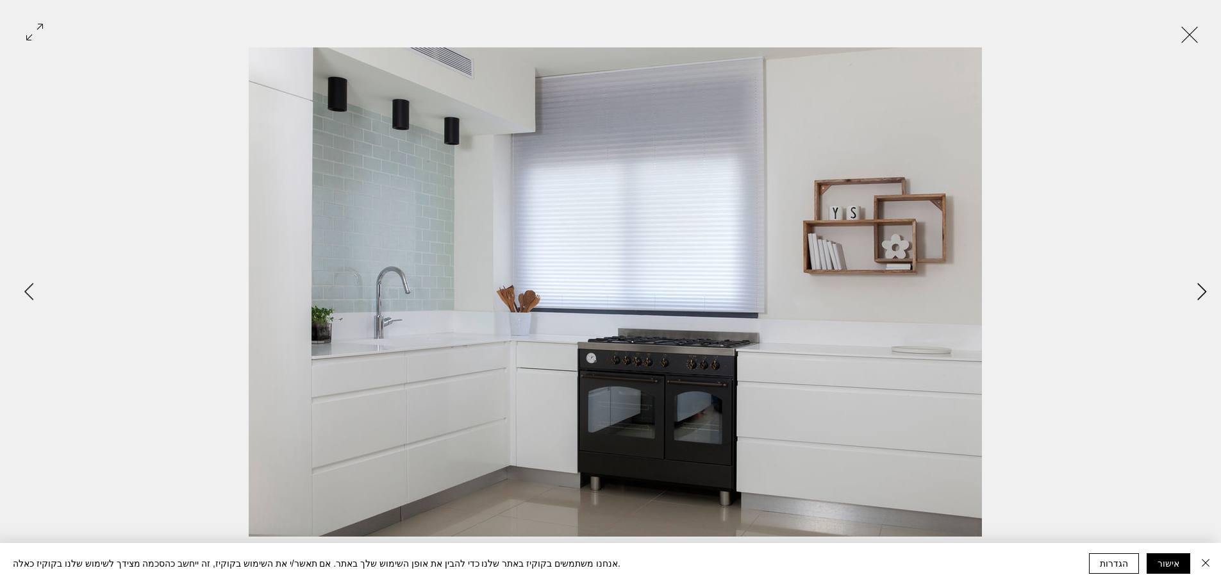
click at [1203, 295] on icon "Next Item" at bounding box center [1202, 291] width 10 height 17
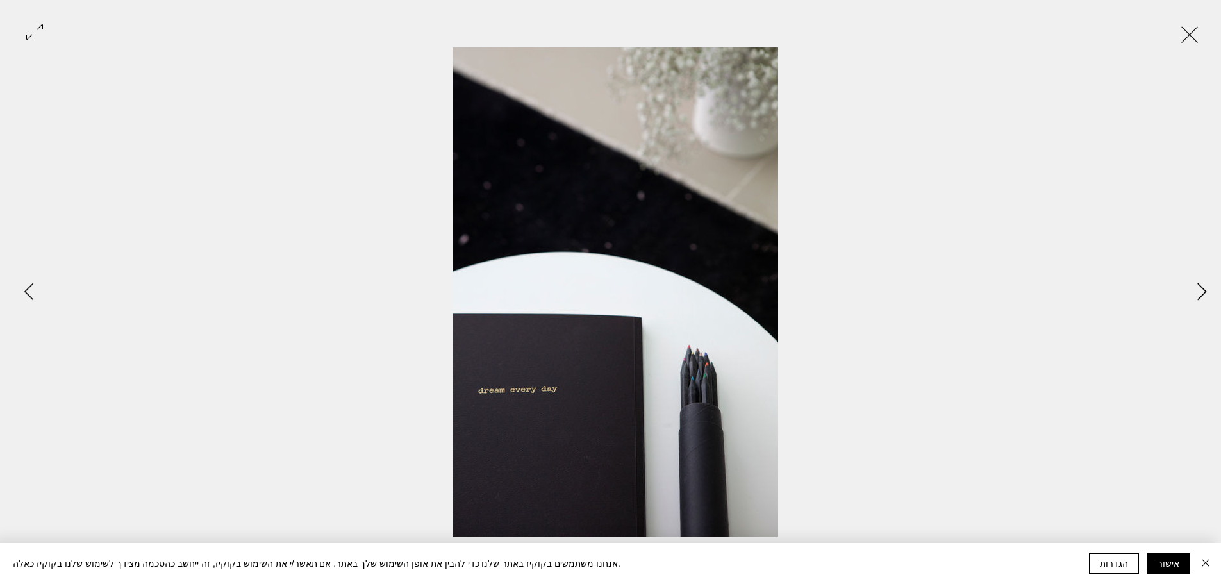
click at [1203, 295] on icon "Next Item" at bounding box center [1202, 291] width 10 height 17
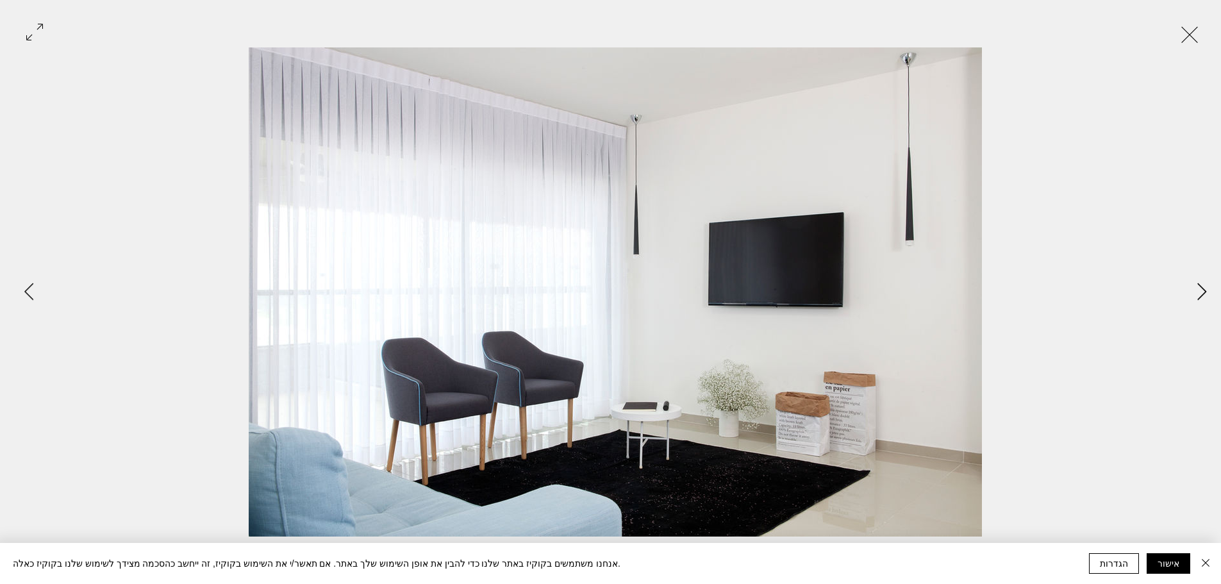
click at [1203, 295] on icon "Next Item" at bounding box center [1202, 291] width 10 height 17
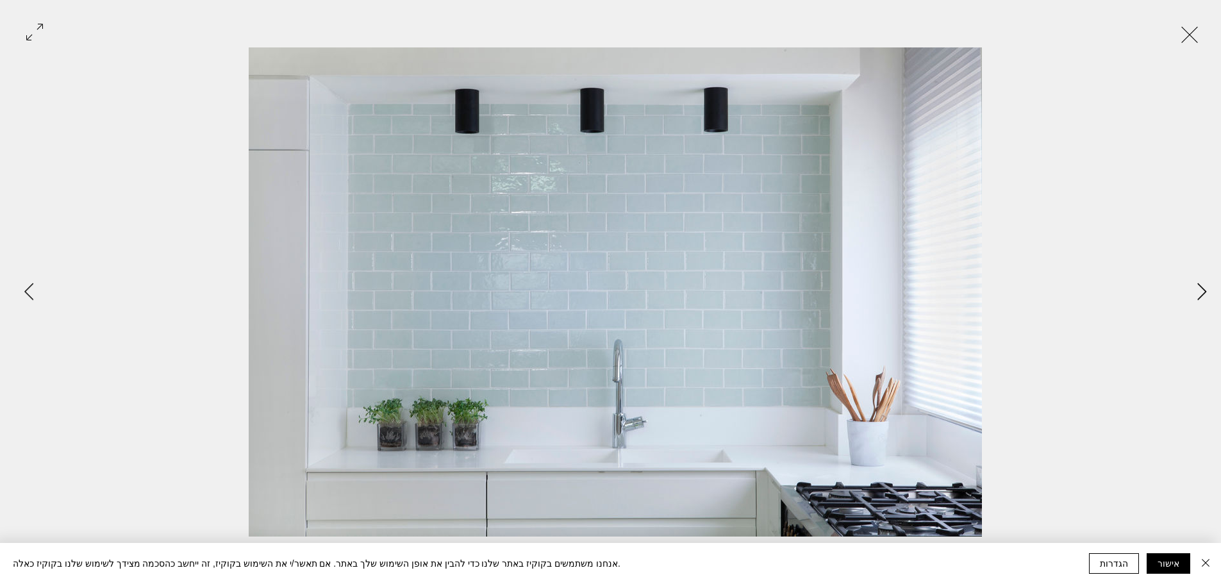
click at [1203, 295] on icon "Next Item" at bounding box center [1202, 291] width 10 height 17
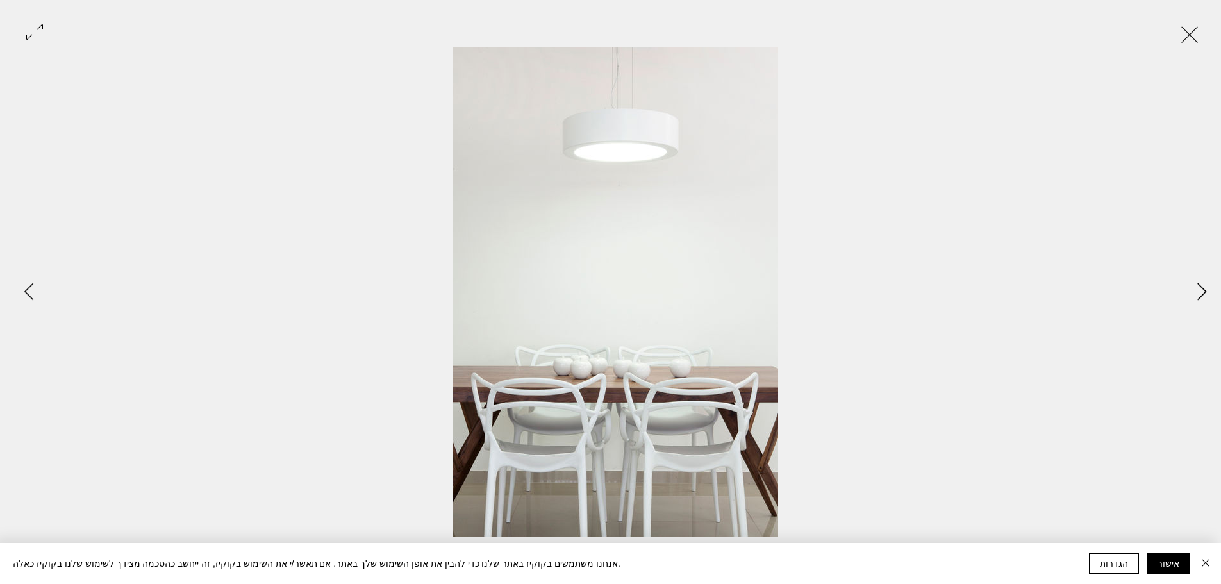
click at [1203, 295] on icon "Next Item" at bounding box center [1202, 291] width 10 height 17
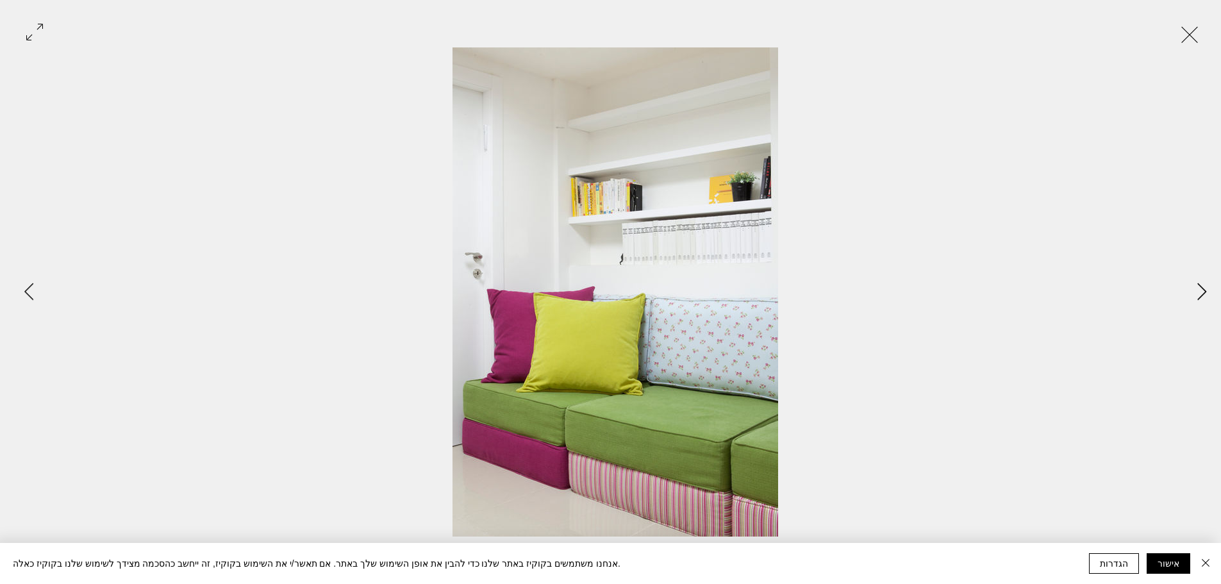
click at [1203, 295] on icon "Next Item" at bounding box center [1202, 291] width 10 height 17
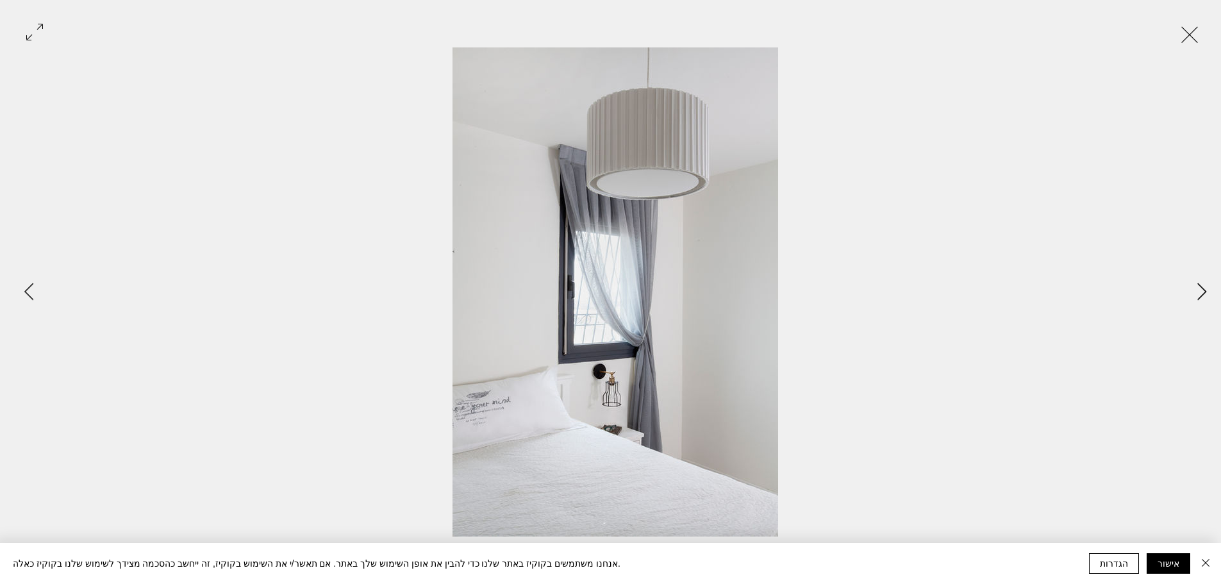
click at [1203, 295] on icon "Next Item" at bounding box center [1202, 291] width 10 height 17
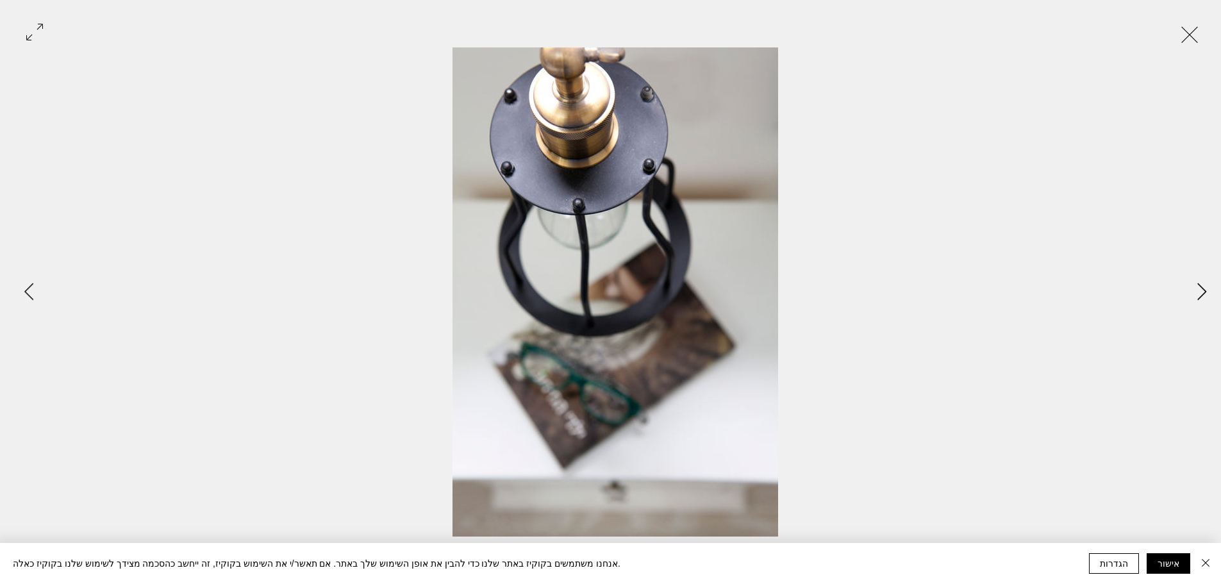
click at [1203, 295] on icon "Next Item" at bounding box center [1202, 291] width 10 height 17
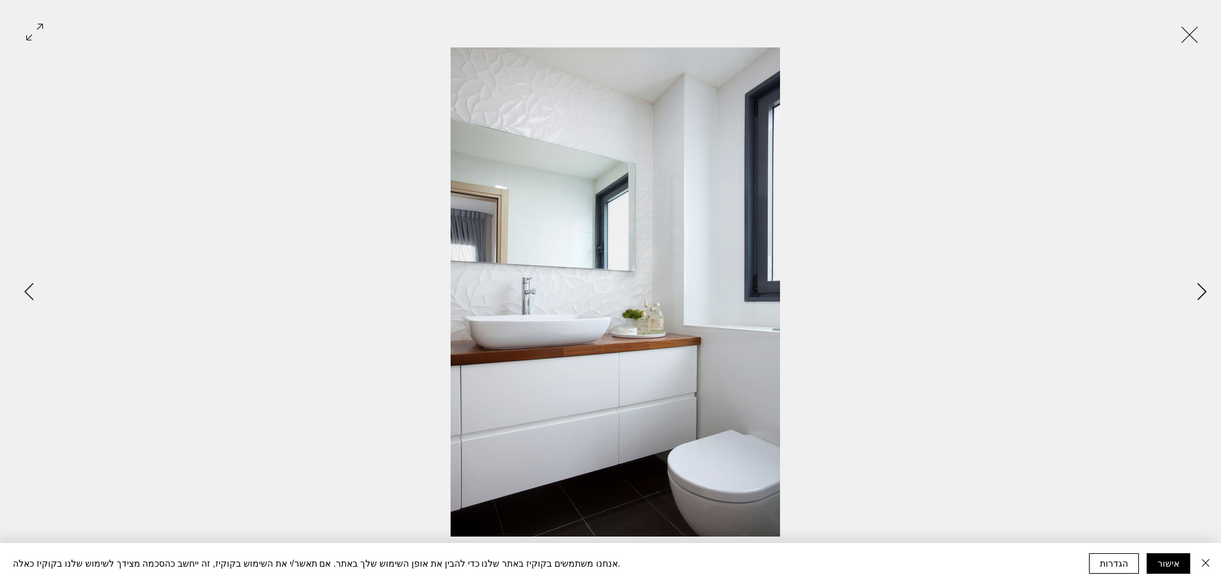
click at [1203, 295] on icon "Next Item" at bounding box center [1202, 291] width 10 height 17
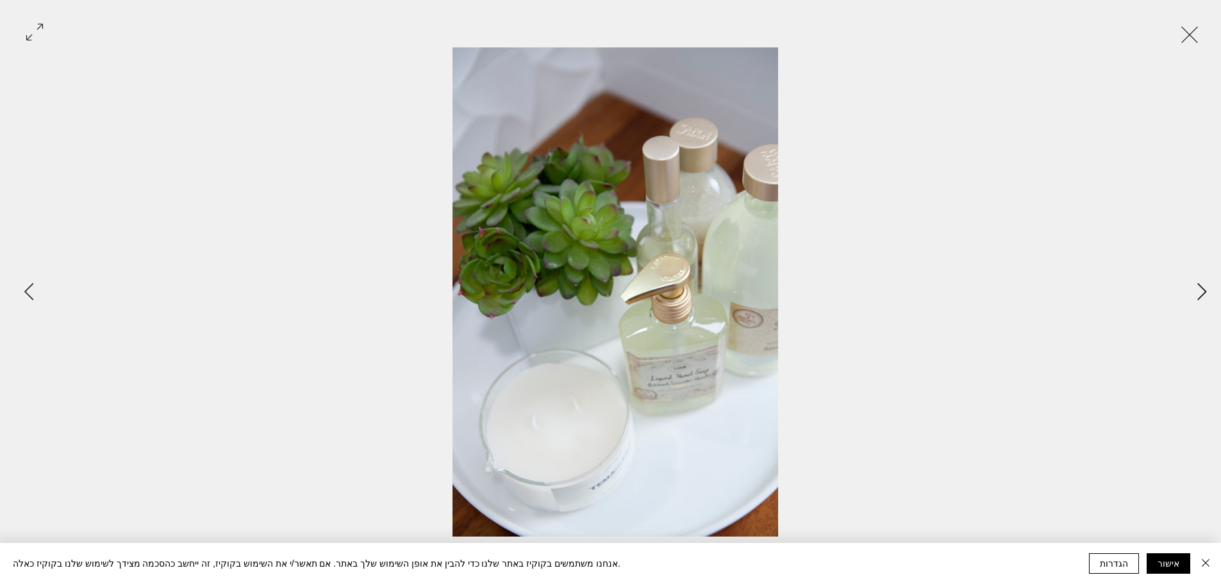
click at [1203, 295] on icon "Next Item" at bounding box center [1202, 291] width 10 height 17
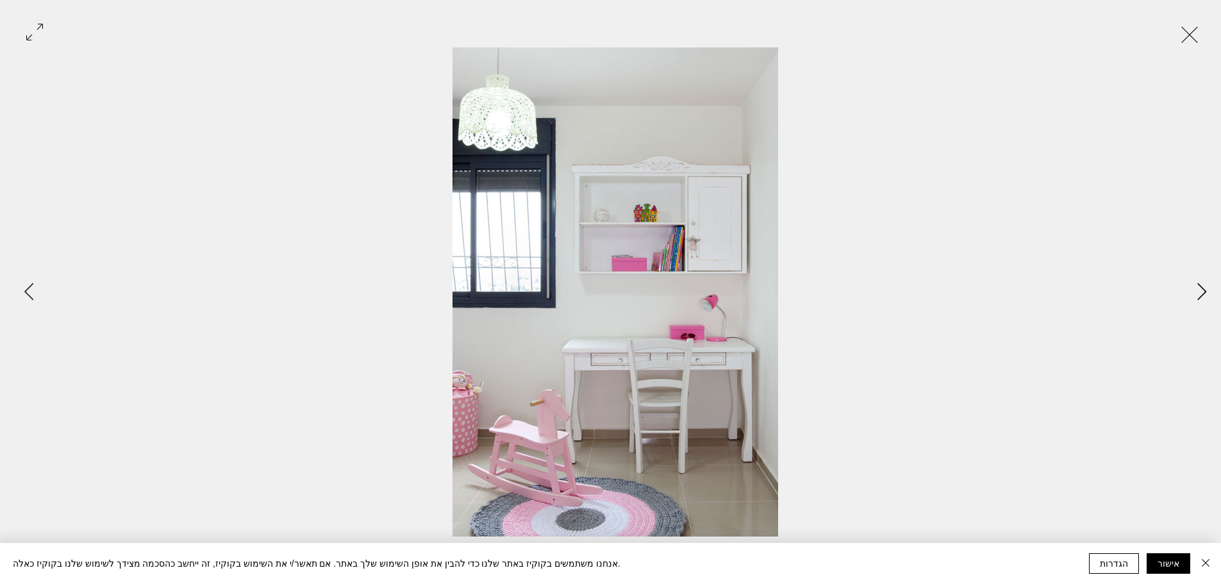
click at [1203, 295] on icon "Next Item" at bounding box center [1202, 291] width 10 height 17
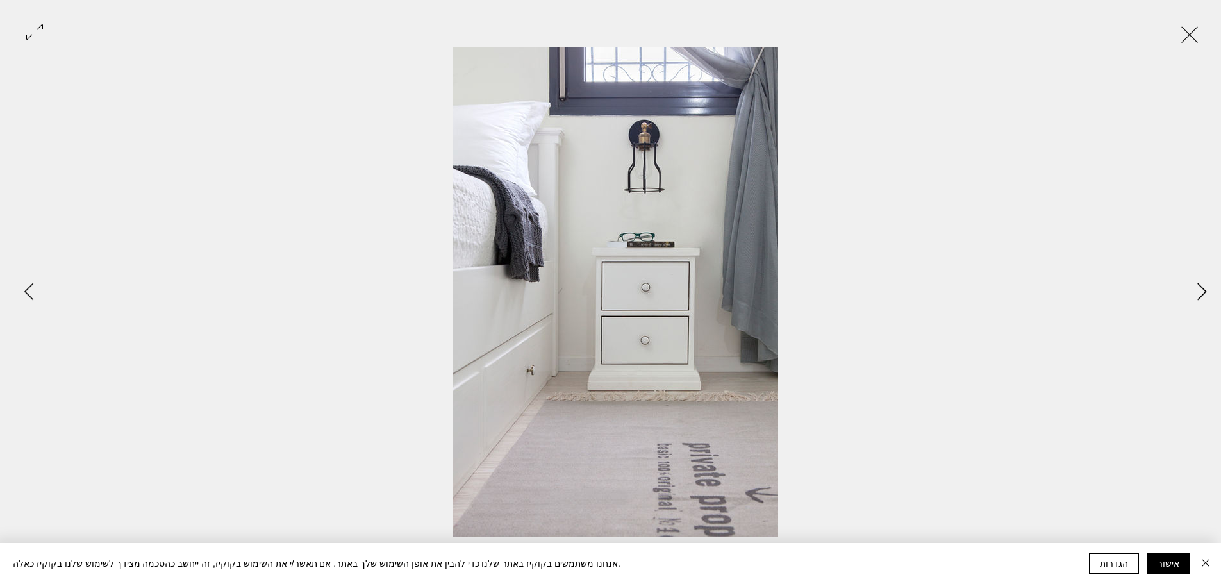
click at [1203, 295] on icon "Next Item" at bounding box center [1202, 291] width 10 height 17
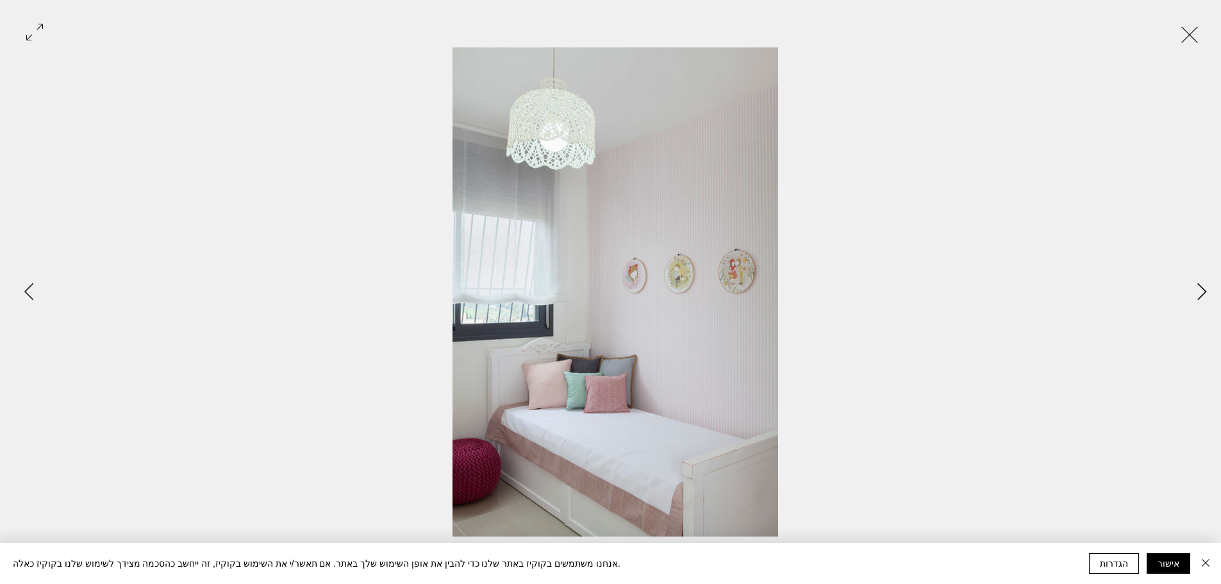
click at [1203, 295] on icon "Next Item" at bounding box center [1202, 291] width 10 height 17
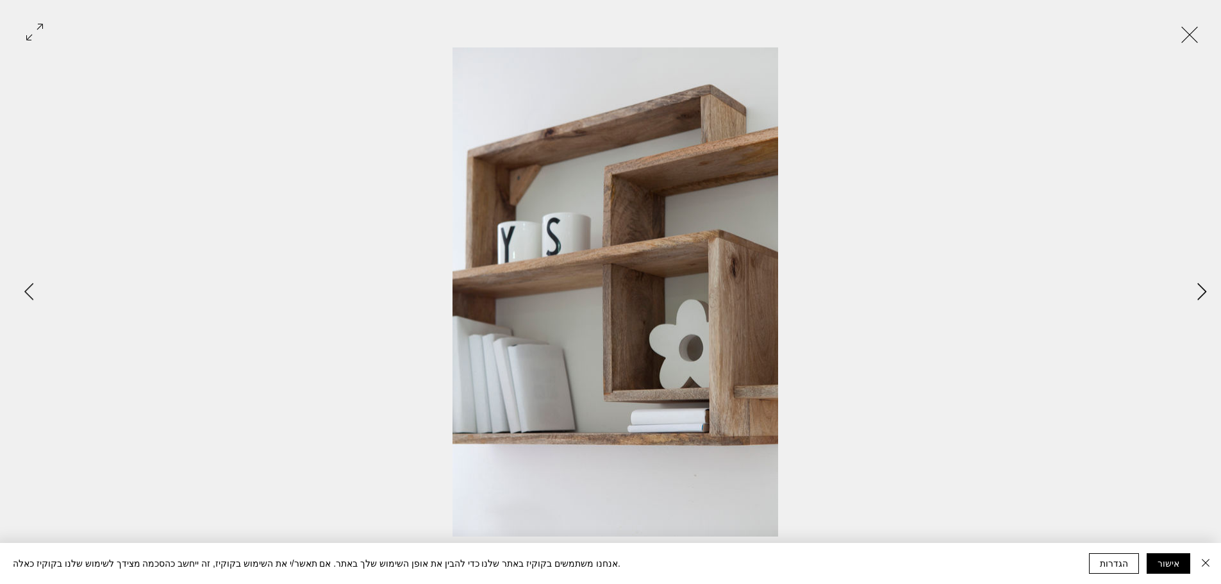
click at [1203, 295] on icon "Next Item" at bounding box center [1202, 291] width 10 height 17
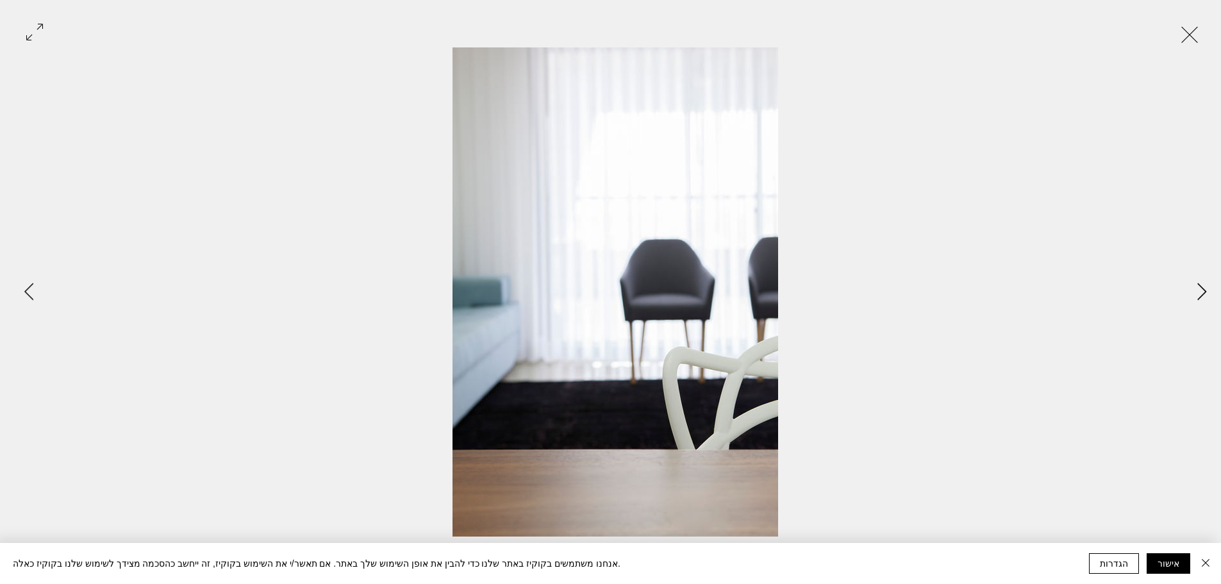
click at [1203, 295] on icon "Next Item" at bounding box center [1202, 291] width 10 height 17
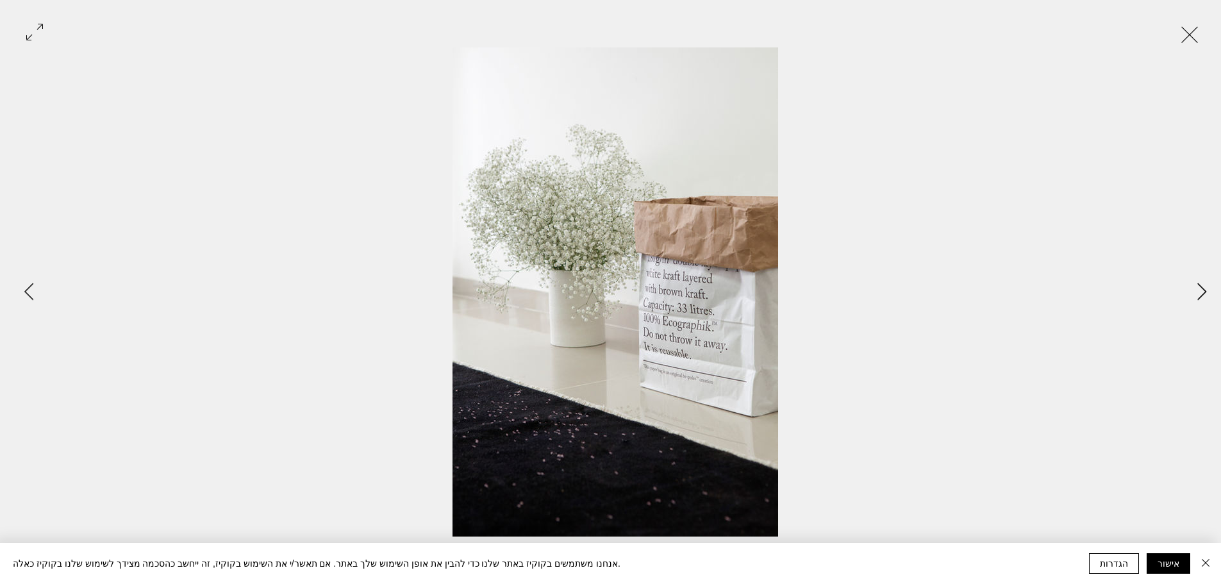
click at [1203, 295] on icon "Next Item" at bounding box center [1202, 291] width 10 height 17
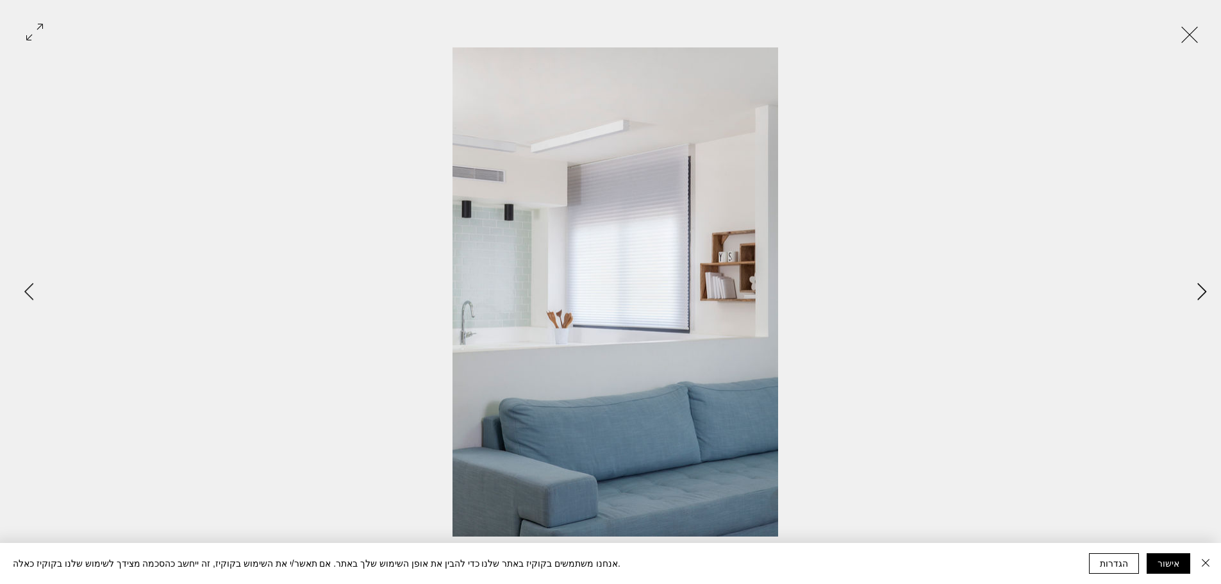
click at [1203, 295] on icon "Next Item" at bounding box center [1202, 291] width 10 height 17
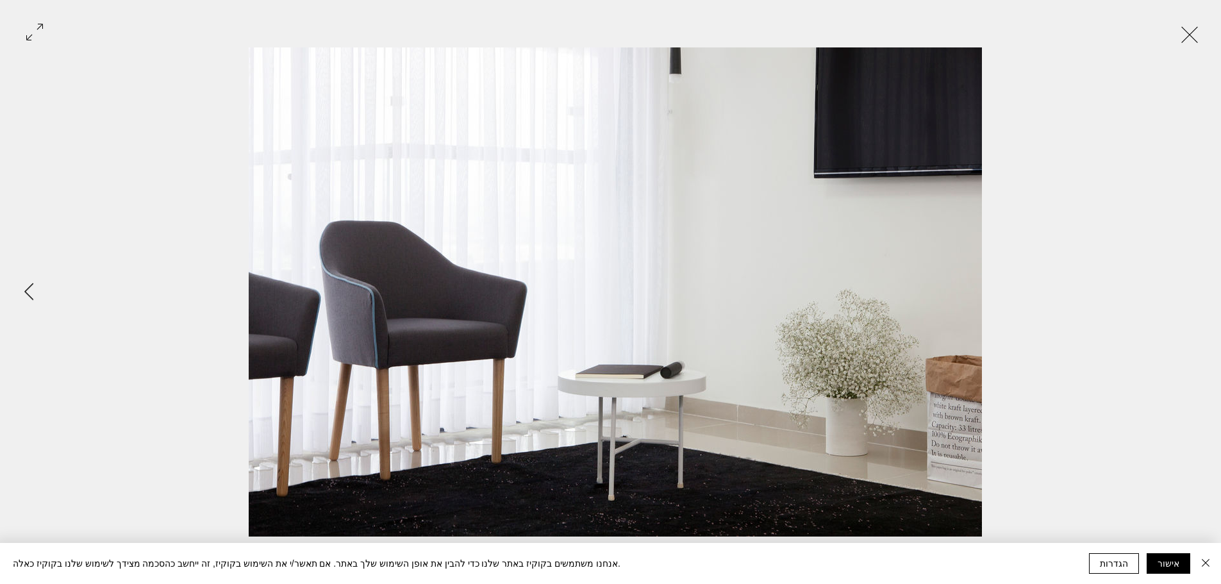
click at [1194, 34] on button "Exit expand mode" at bounding box center [1189, 33] width 24 height 28
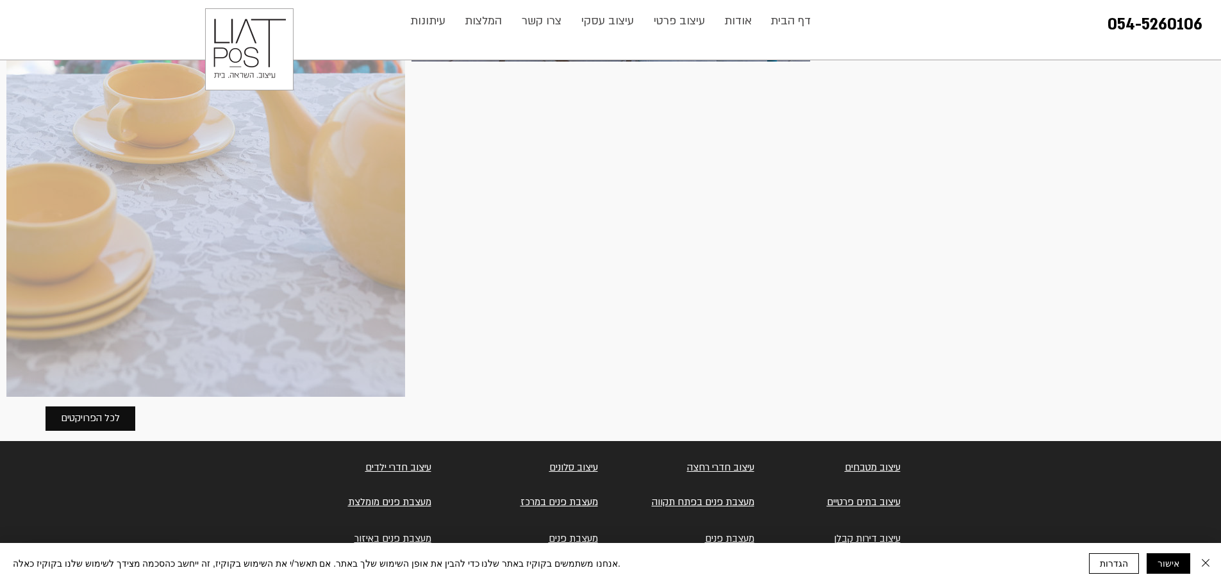
scroll to position [2990, 0]
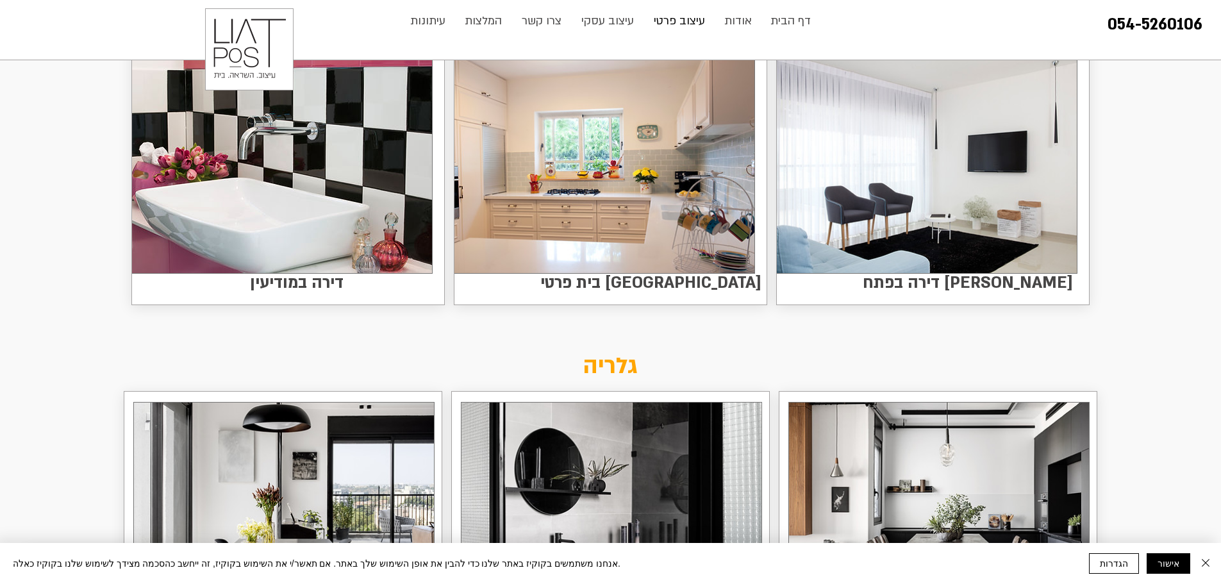
scroll to position [1538, 0]
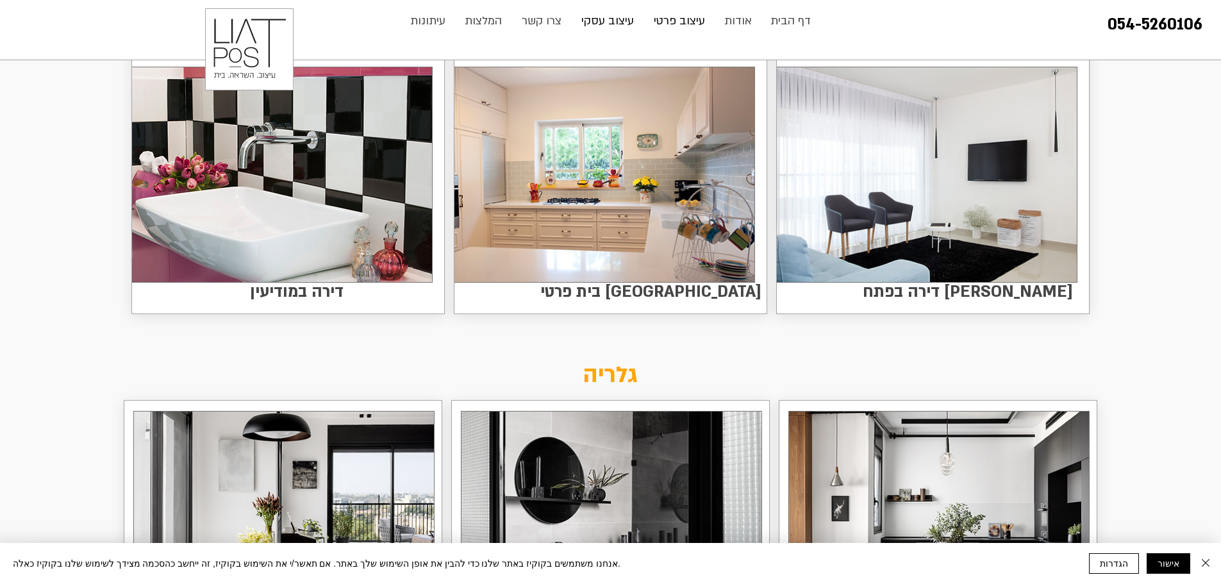
click at [591, 22] on p "עיצוב עסקי" at bounding box center [607, 21] width 65 height 26
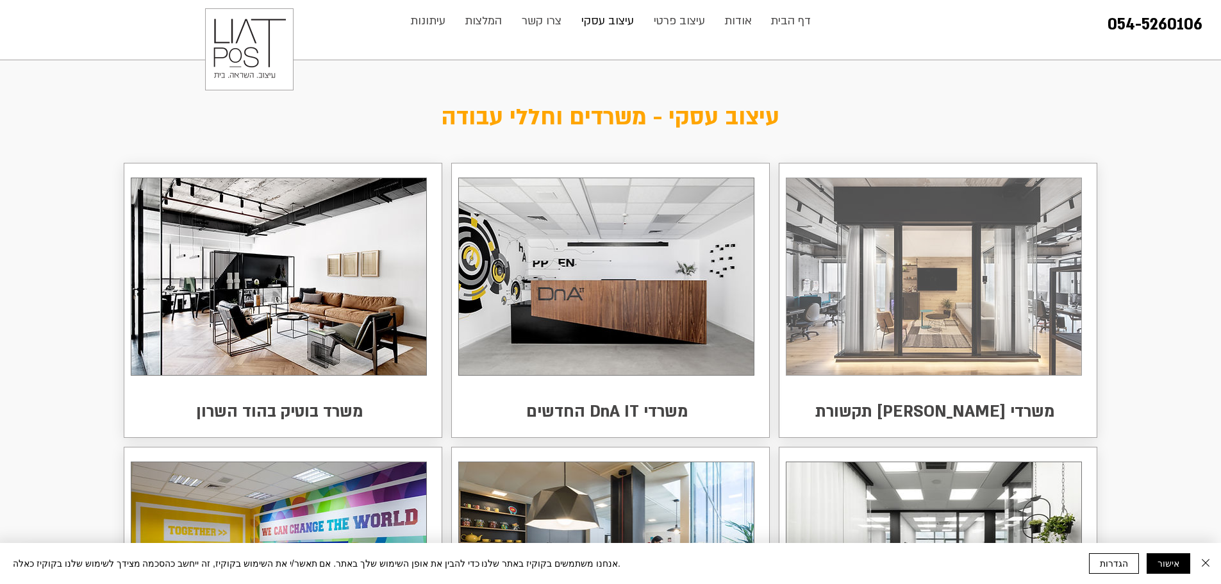
click at [934, 317] on img at bounding box center [933, 276] width 295 height 197
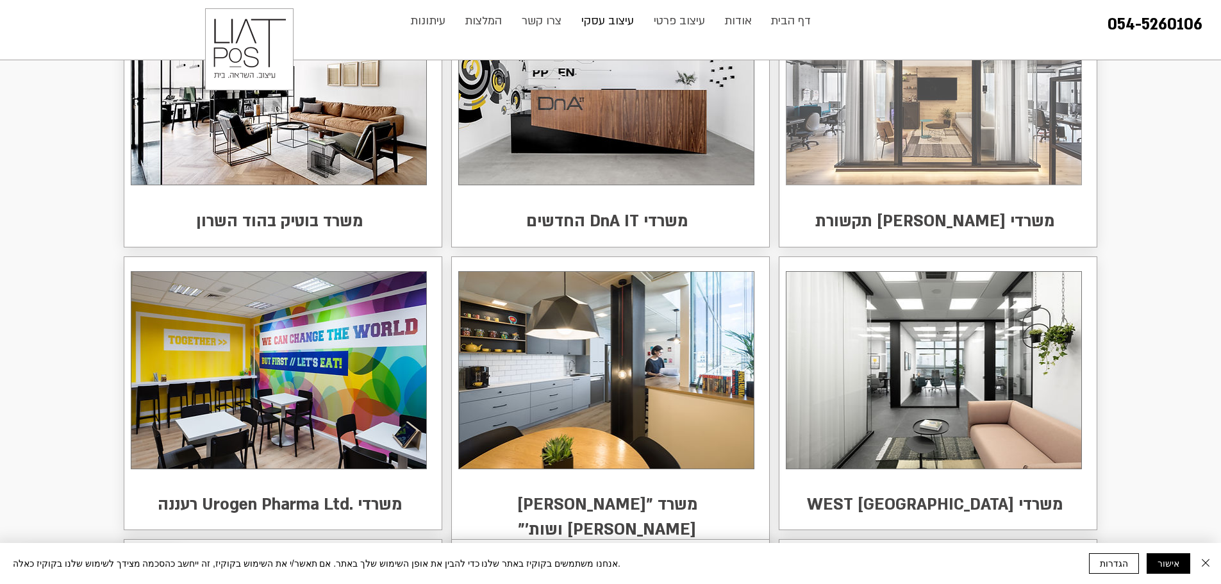
scroll to position [192, 0]
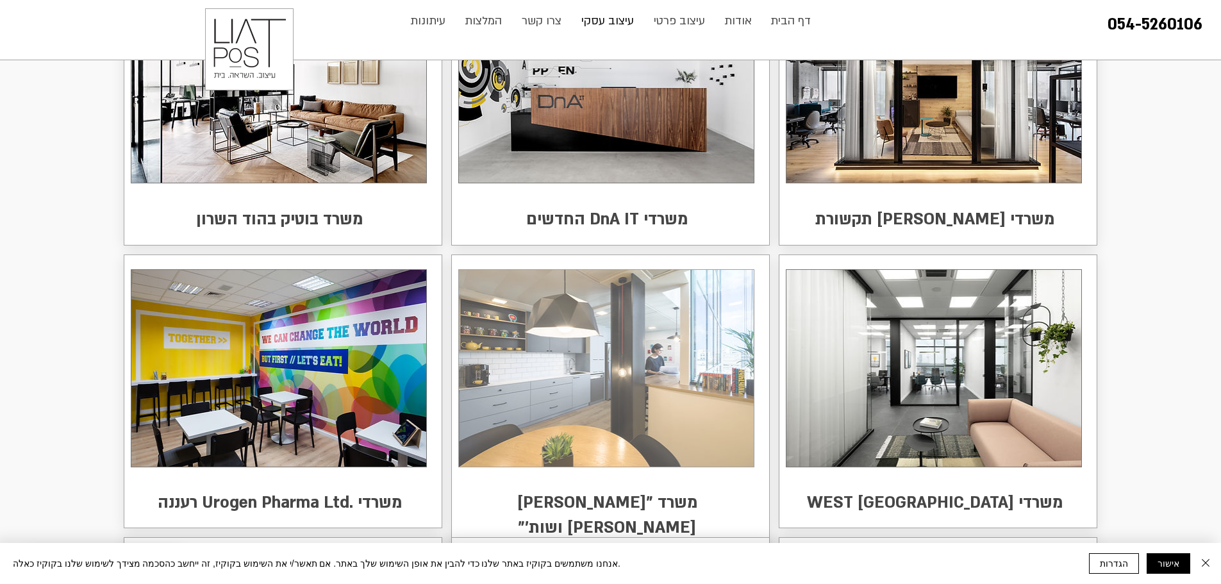
click at [669, 349] on img at bounding box center [606, 368] width 295 height 197
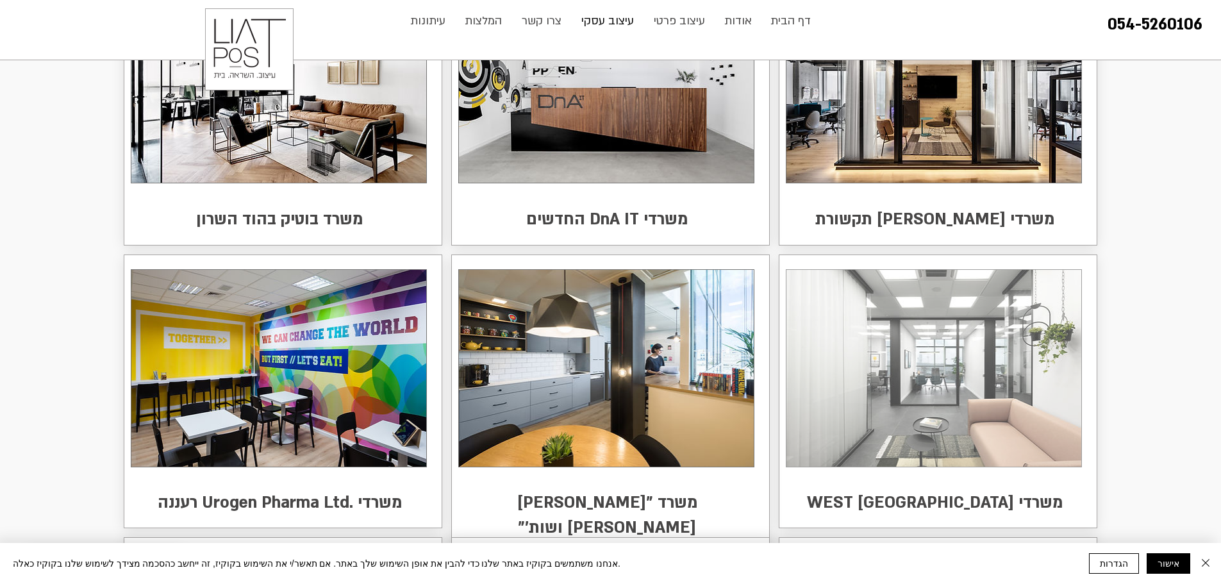
click at [884, 407] on img at bounding box center [933, 368] width 295 height 197
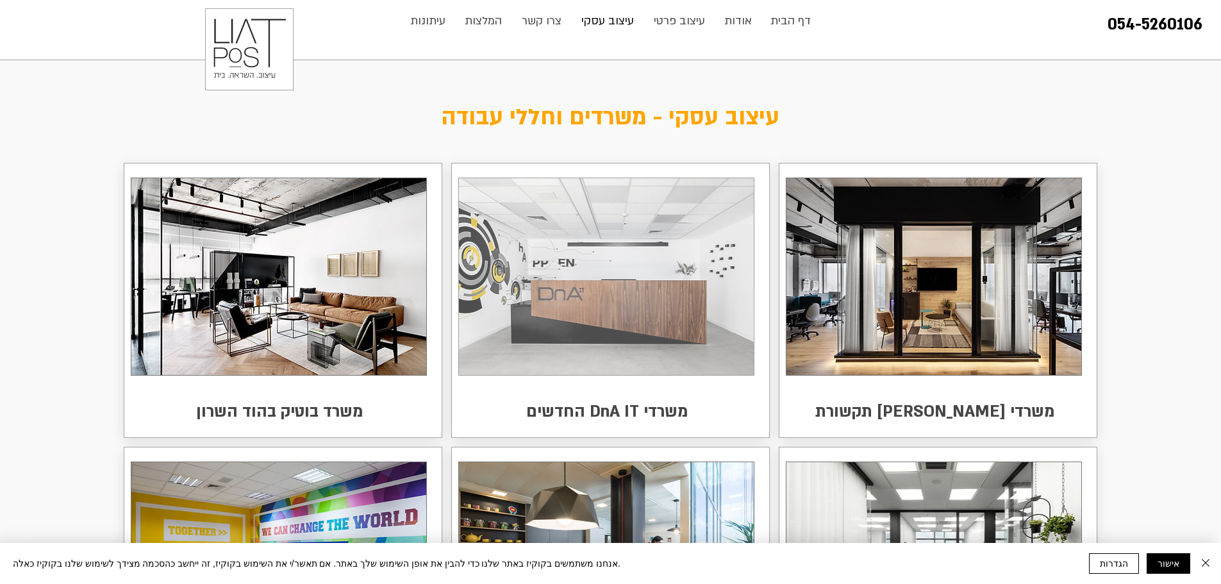
click at [626, 309] on img at bounding box center [606, 276] width 295 height 197
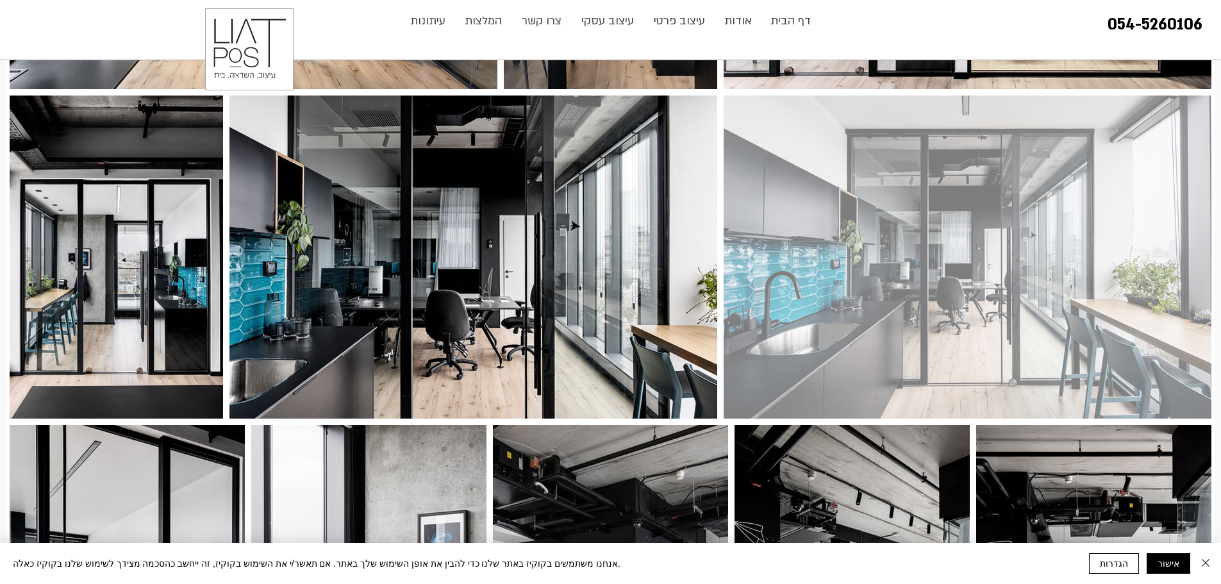
scroll to position [1474, 0]
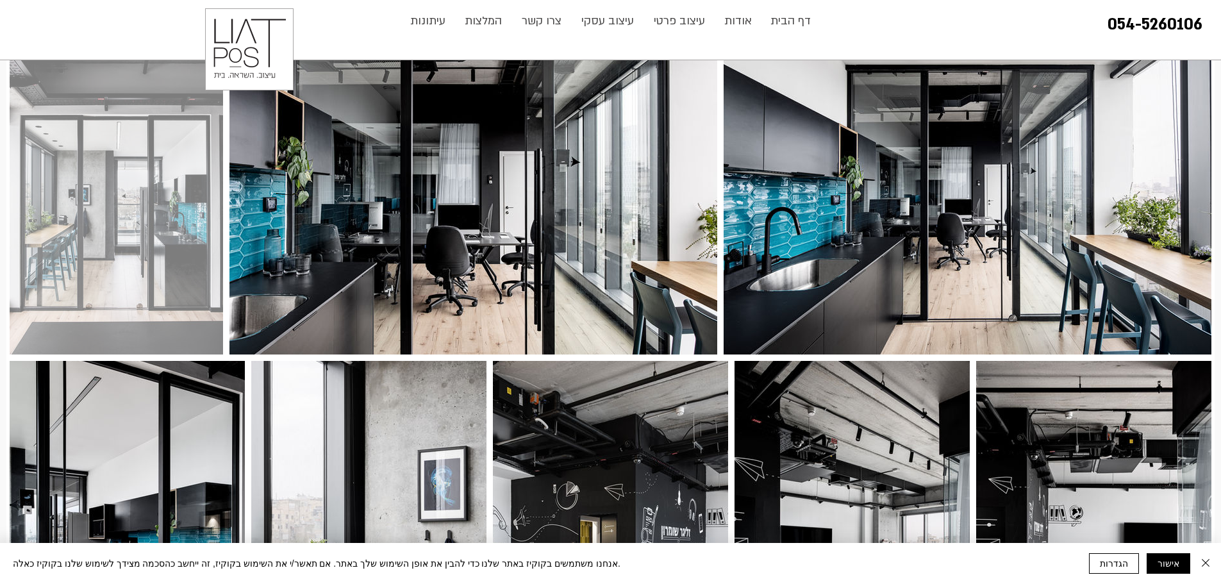
click at [176, 241] on div at bounding box center [116, 192] width 220 height 329
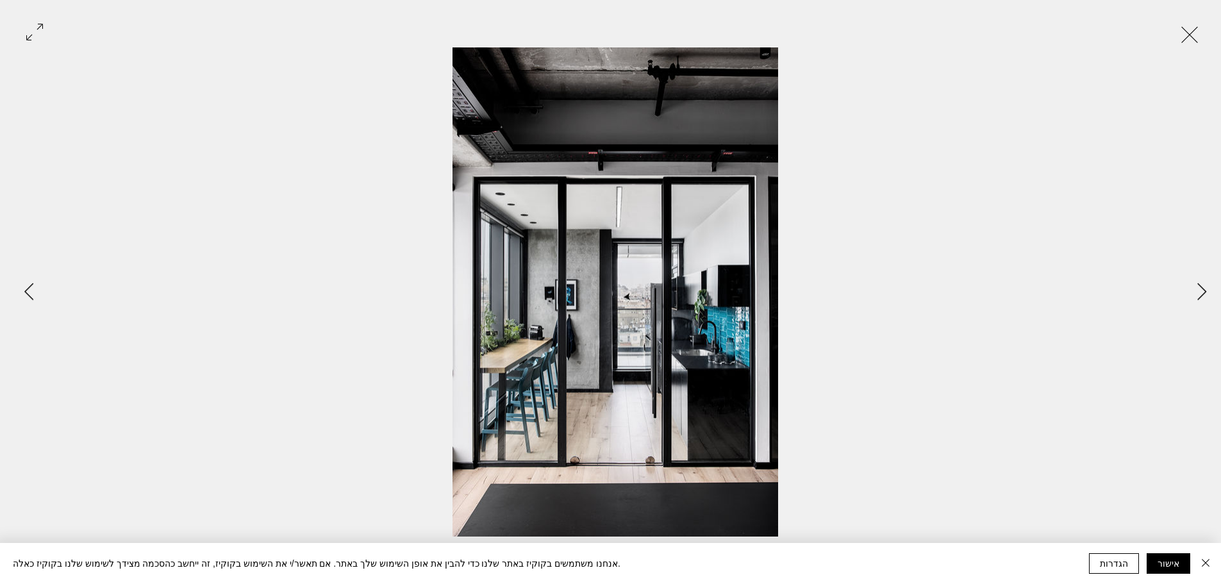
click at [1191, 30] on button "Exit expand mode" at bounding box center [1189, 33] width 24 height 28
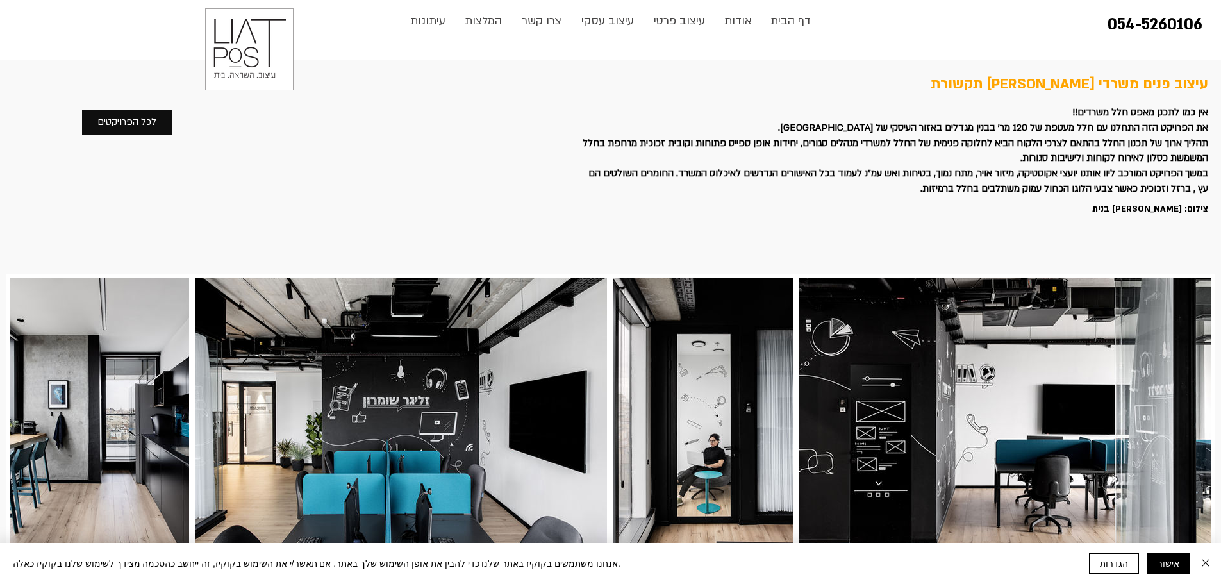
scroll to position [1474, 0]
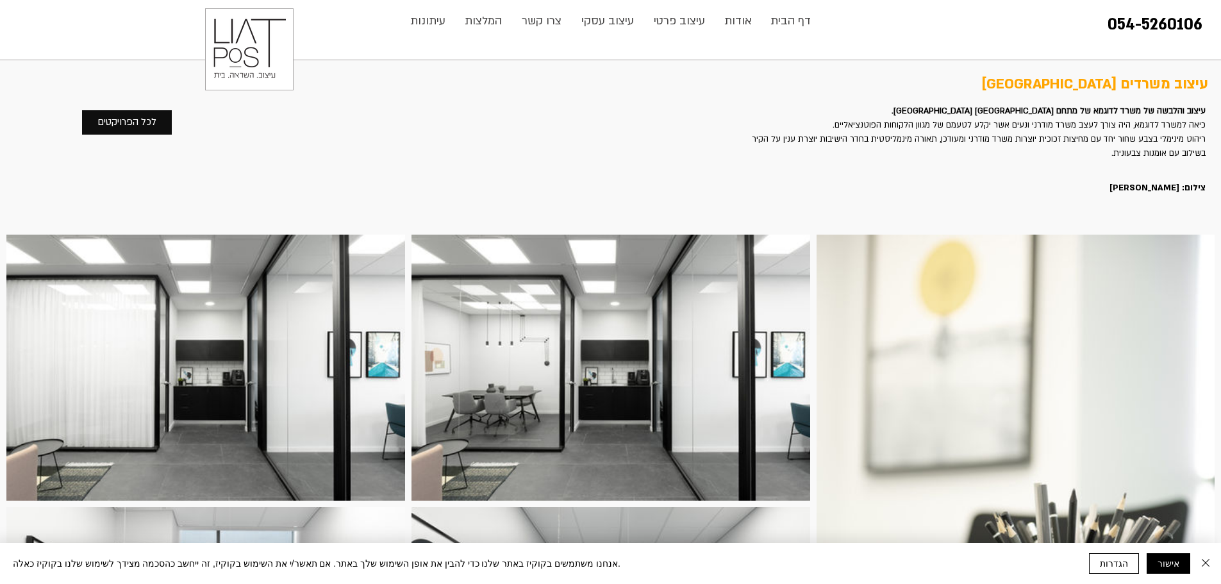
click at [884, 407] on img "main content" at bounding box center [1015, 533] width 398 height 597
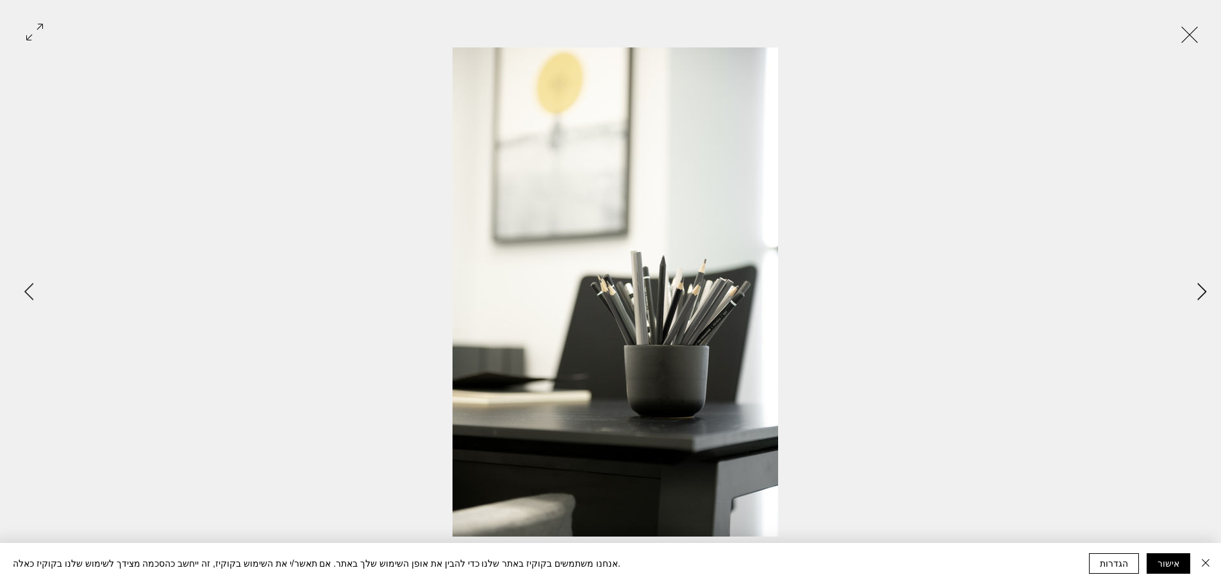
click at [1191, 295] on button "Next Item" at bounding box center [1201, 292] width 32 height 32
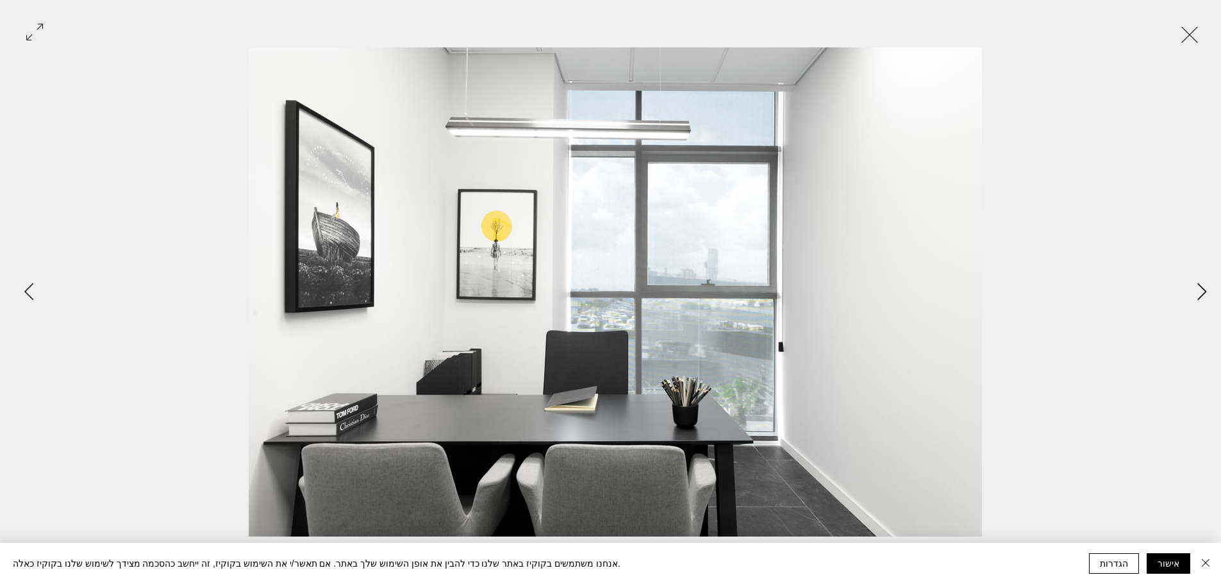
click at [1191, 296] on button "Next Item" at bounding box center [1201, 292] width 32 height 32
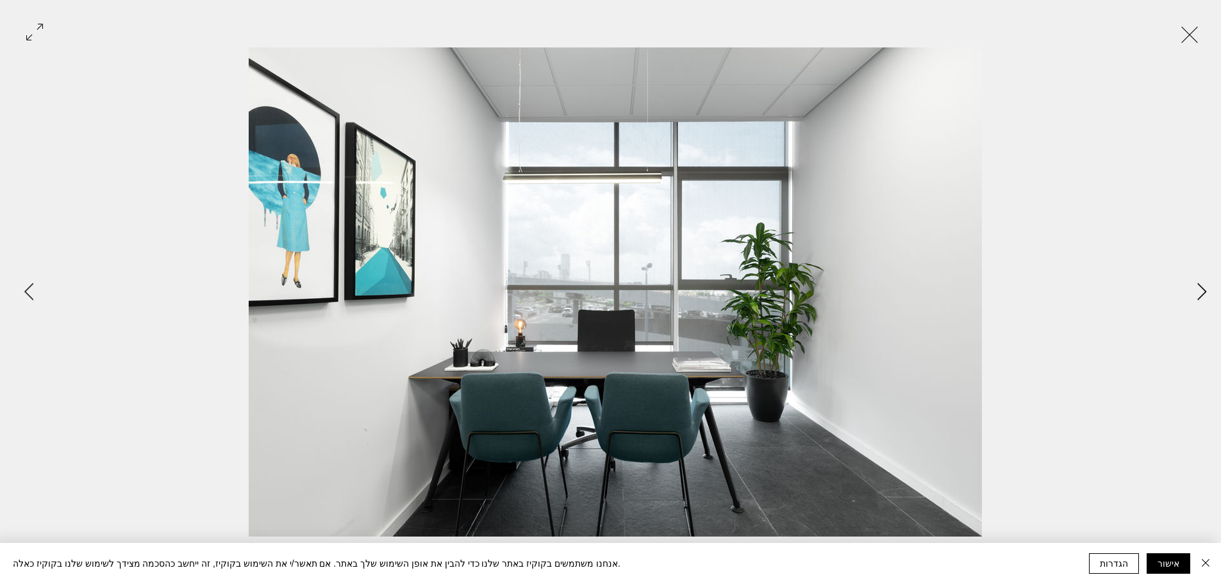
click at [1191, 296] on button "Next Item" at bounding box center [1201, 292] width 32 height 32
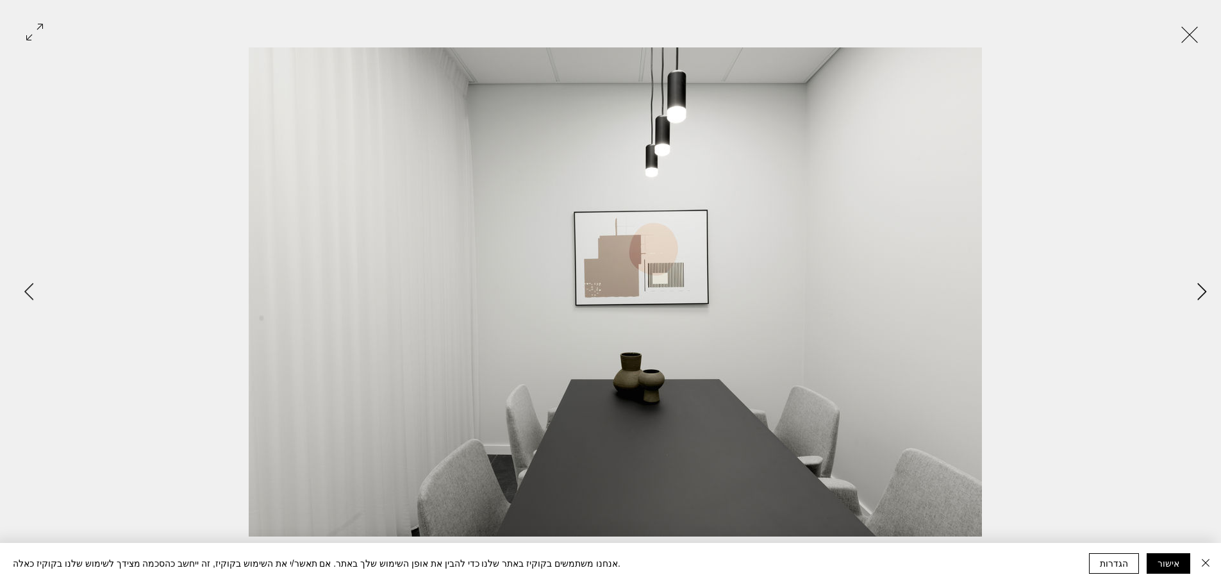
click at [1191, 296] on button "Next Item" at bounding box center [1201, 292] width 32 height 32
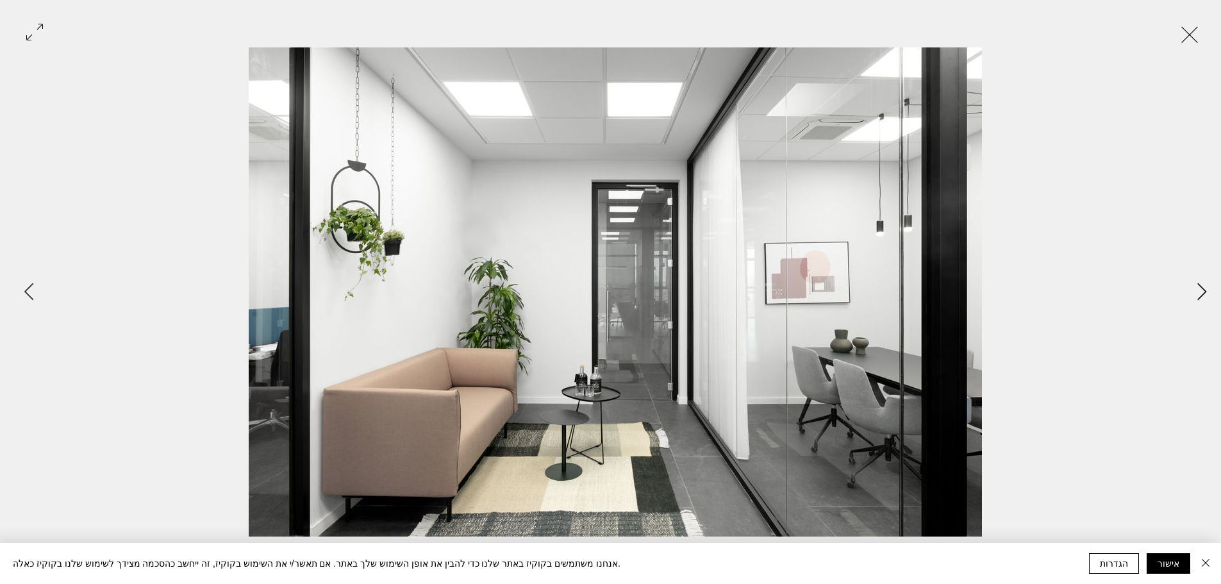
click at [1191, 296] on button "Next Item" at bounding box center [1201, 292] width 32 height 32
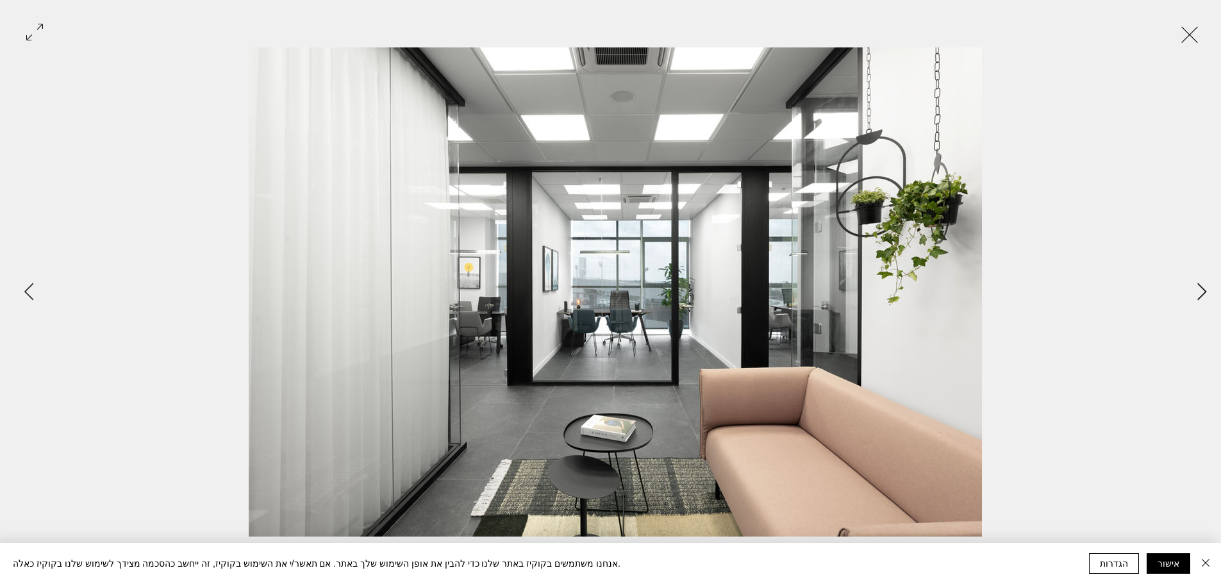
click at [1191, 296] on button "Next Item" at bounding box center [1201, 292] width 32 height 32
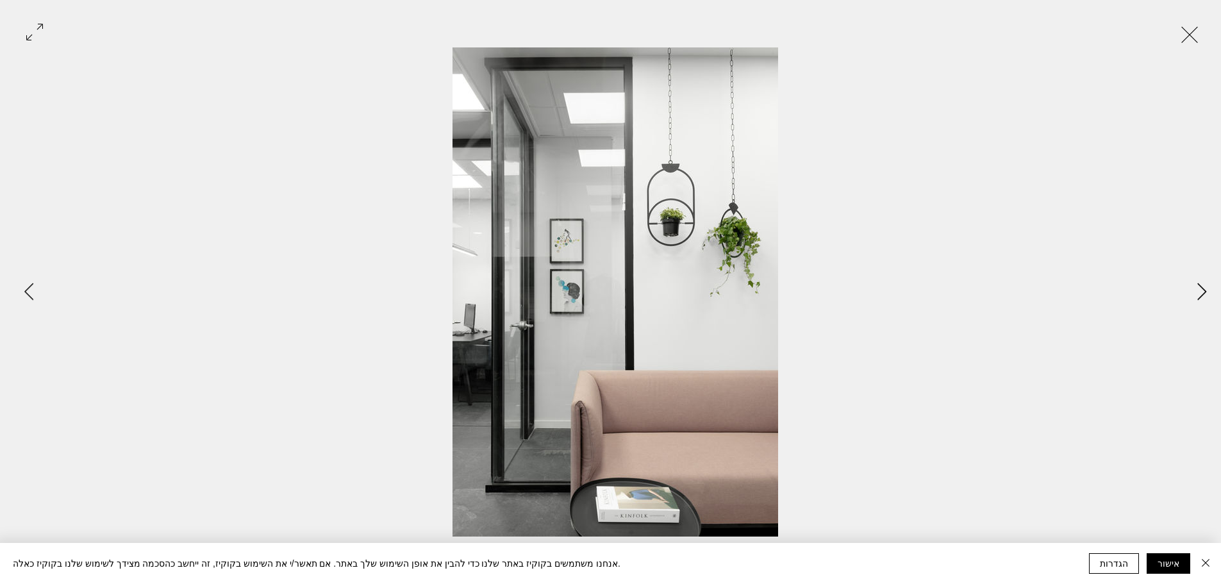
click at [1191, 296] on button "Next Item" at bounding box center [1201, 292] width 32 height 32
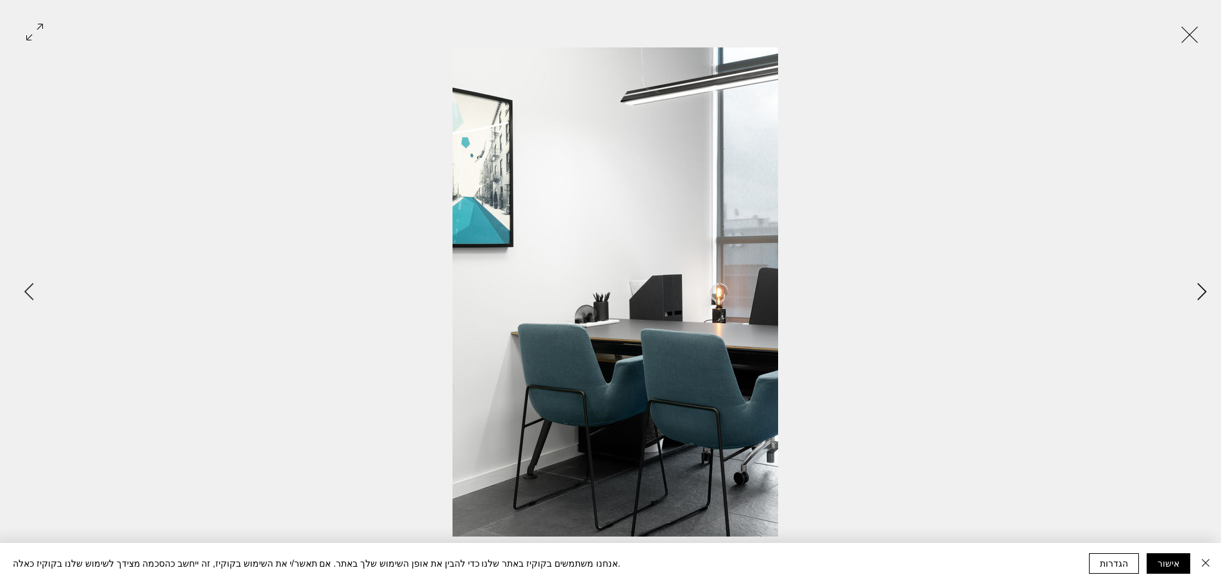
click at [1191, 296] on button "Next Item" at bounding box center [1201, 292] width 32 height 32
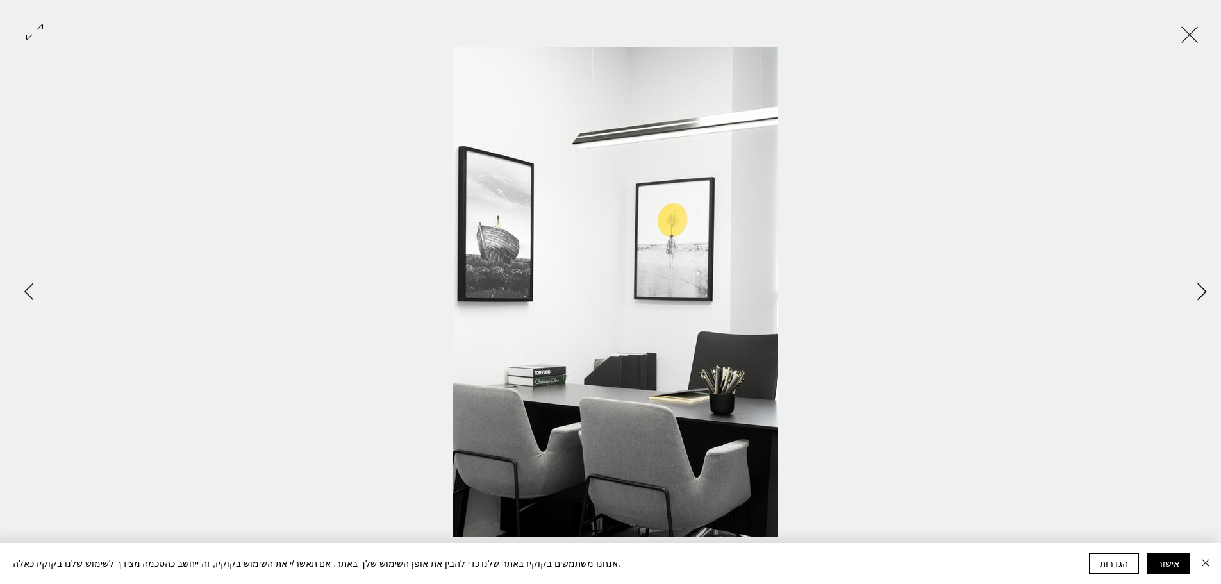
click at [1191, 296] on button "Next Item" at bounding box center [1201, 292] width 32 height 32
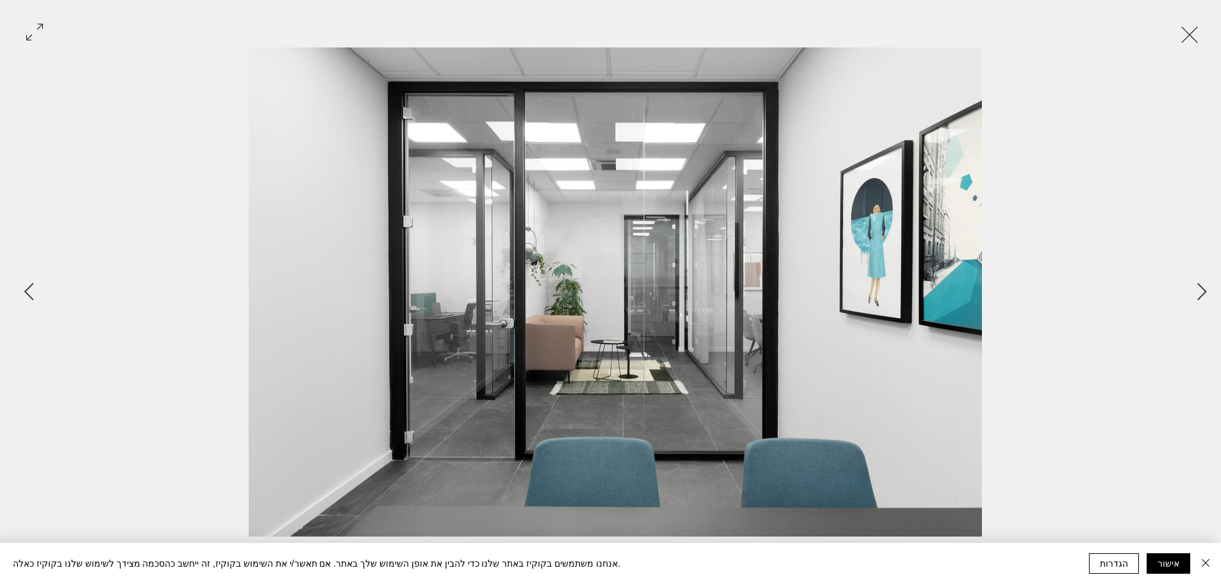
click at [1180, 38] on button "Exit expand mode" at bounding box center [1189, 33] width 24 height 28
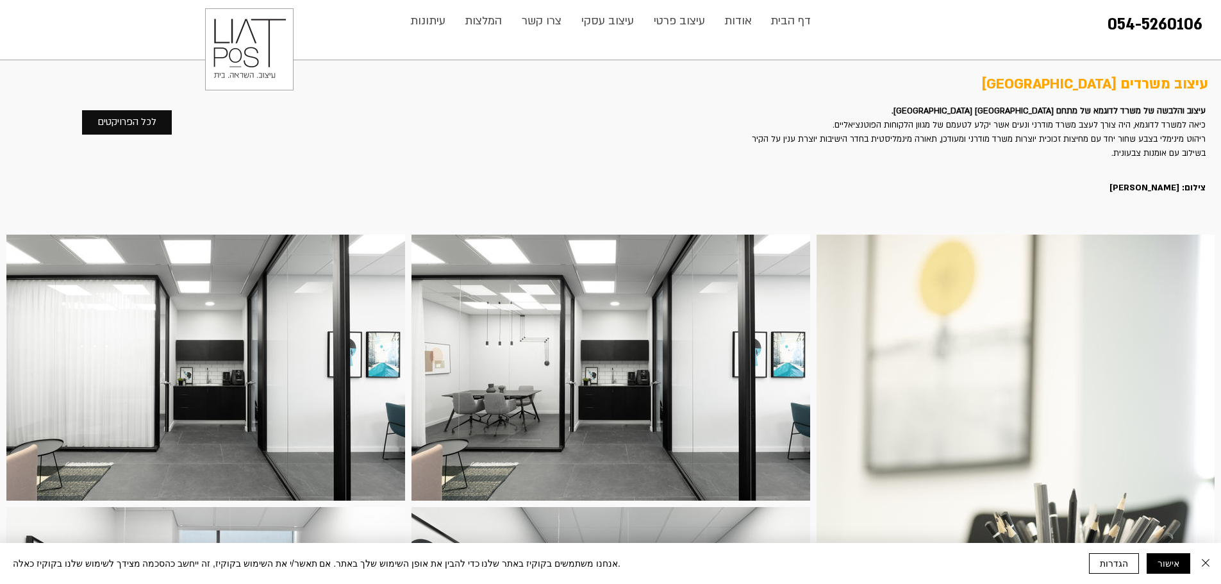
click at [1180, 38] on div at bounding box center [932, 33] width 578 height 67
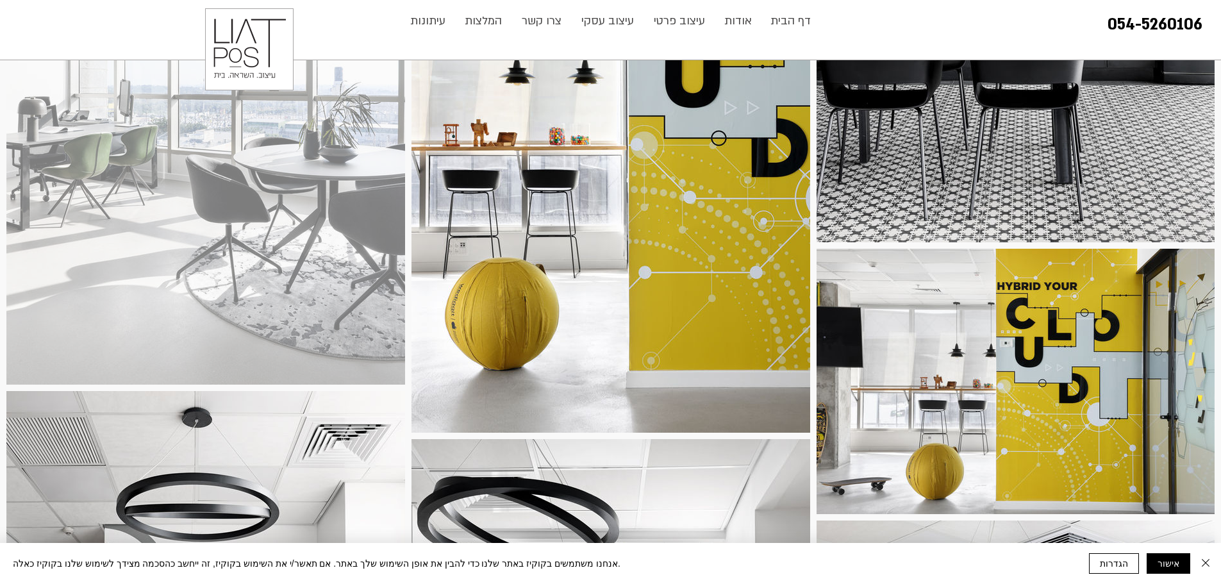
scroll to position [2691, 0]
